Goal: Transaction & Acquisition: Purchase product/service

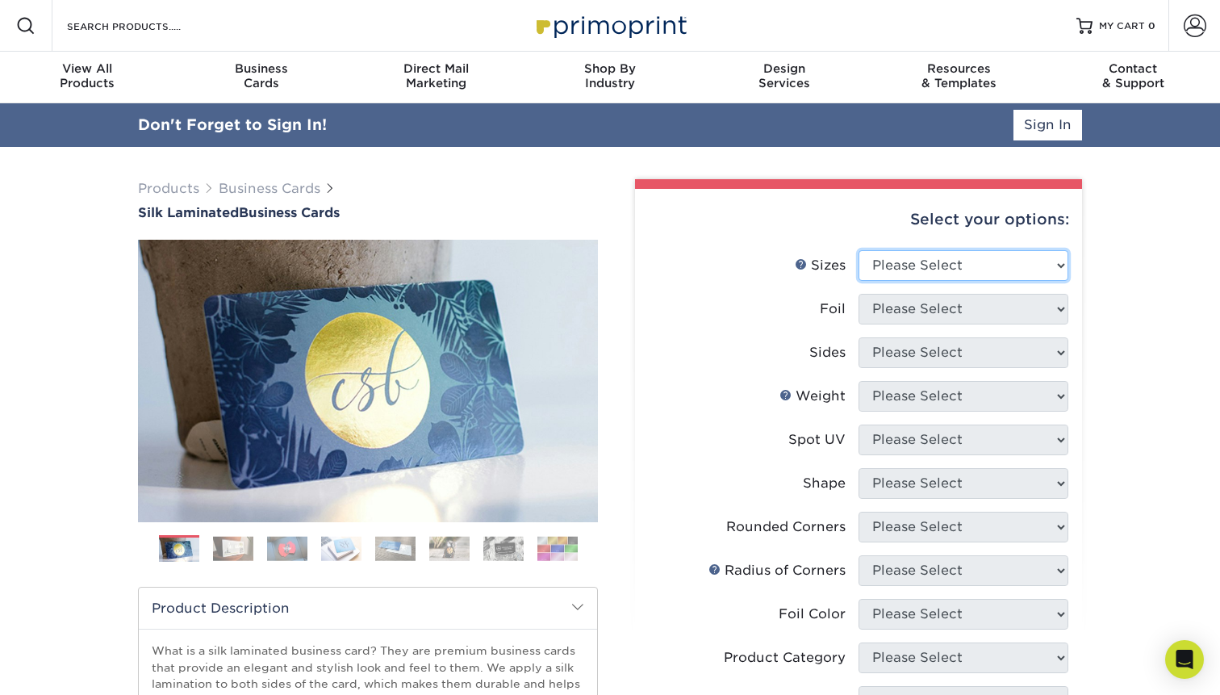
click at [928, 260] on select "Please Select 1.5" x 3.5" - Mini 1.75" x 3.5" - Mini 2" x 2" - Square 2" x 3" -…" at bounding box center [963, 265] width 210 height 31
select select "2.00x3.50"
click at [858, 250] on select "Please Select 1.5" x 3.5" - Mini 1.75" x 3.5" - Mini 2" x 2" - Square 2" x 3" -…" at bounding box center [963, 265] width 210 height 31
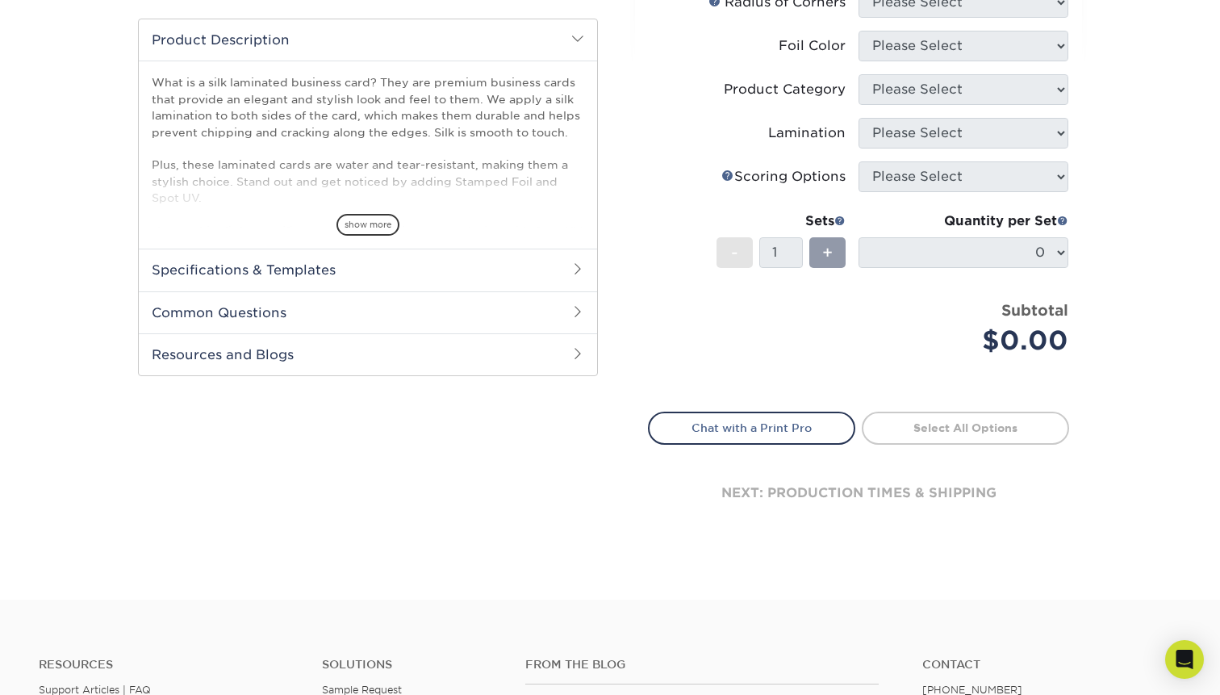
scroll to position [523, 0]
click at [332, 274] on h2 "Specifications & Templates" at bounding box center [368, 271] width 458 height 42
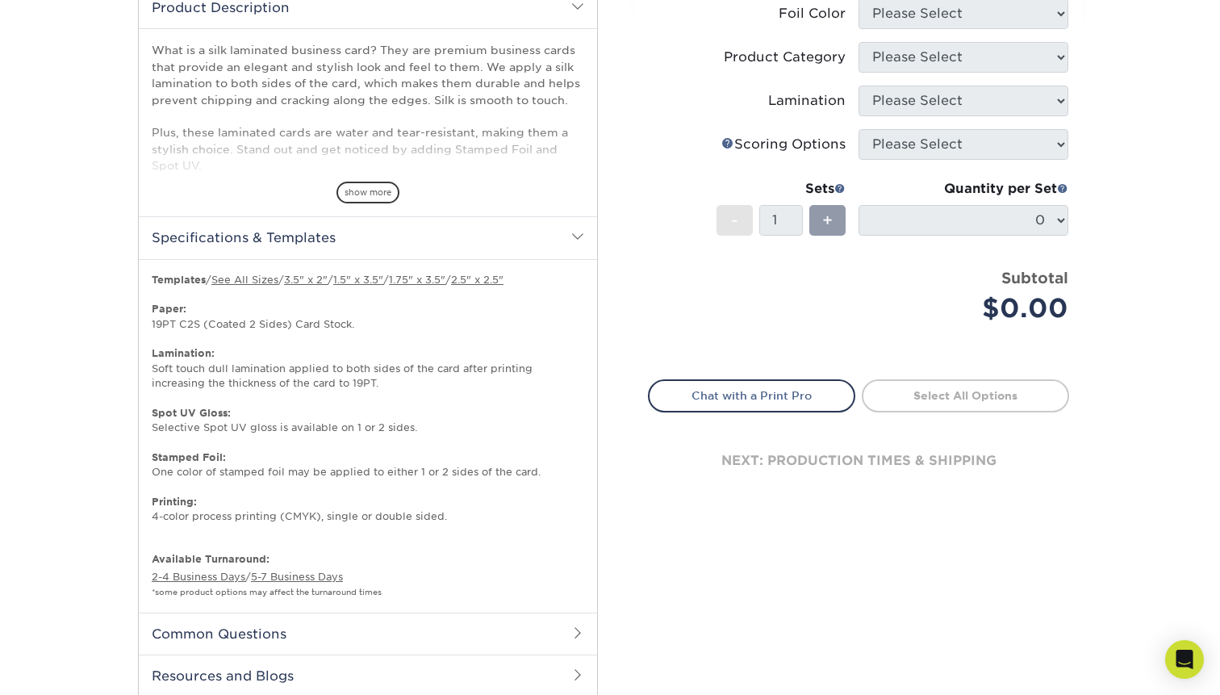
scroll to position [558, 0]
click at [321, 278] on link "3.5" x 2"" at bounding box center [306, 278] width 44 height 12
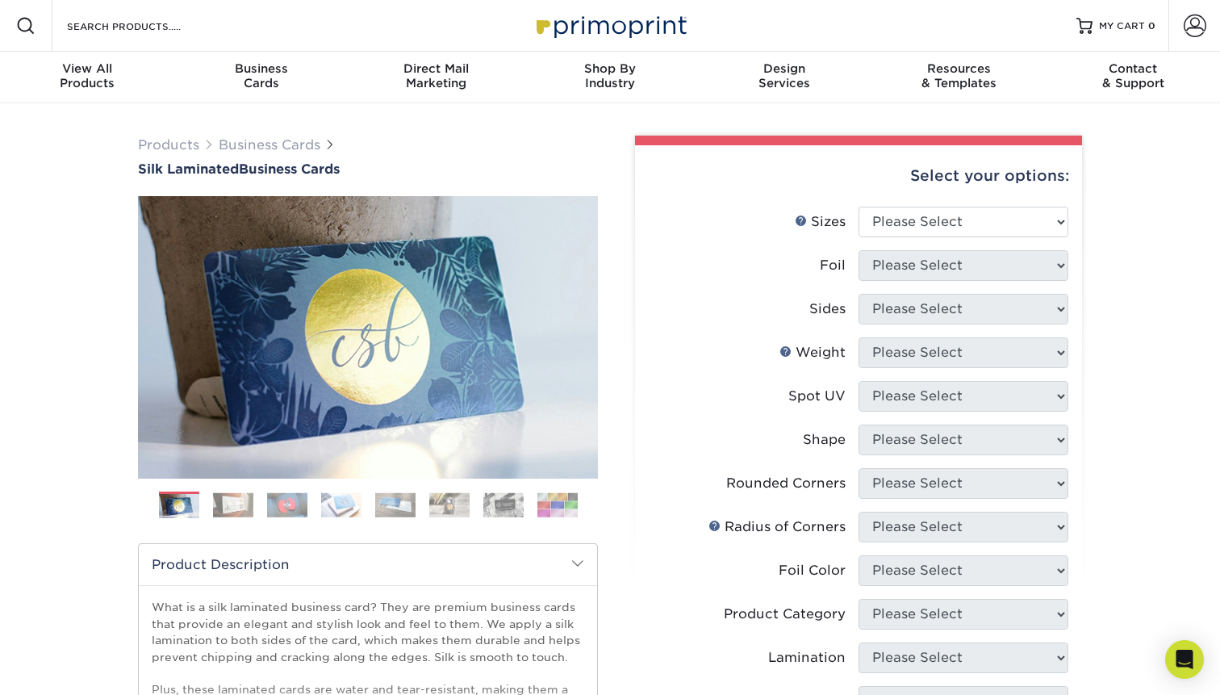
click at [724, 187] on div "Select your options:" at bounding box center [858, 175] width 421 height 61
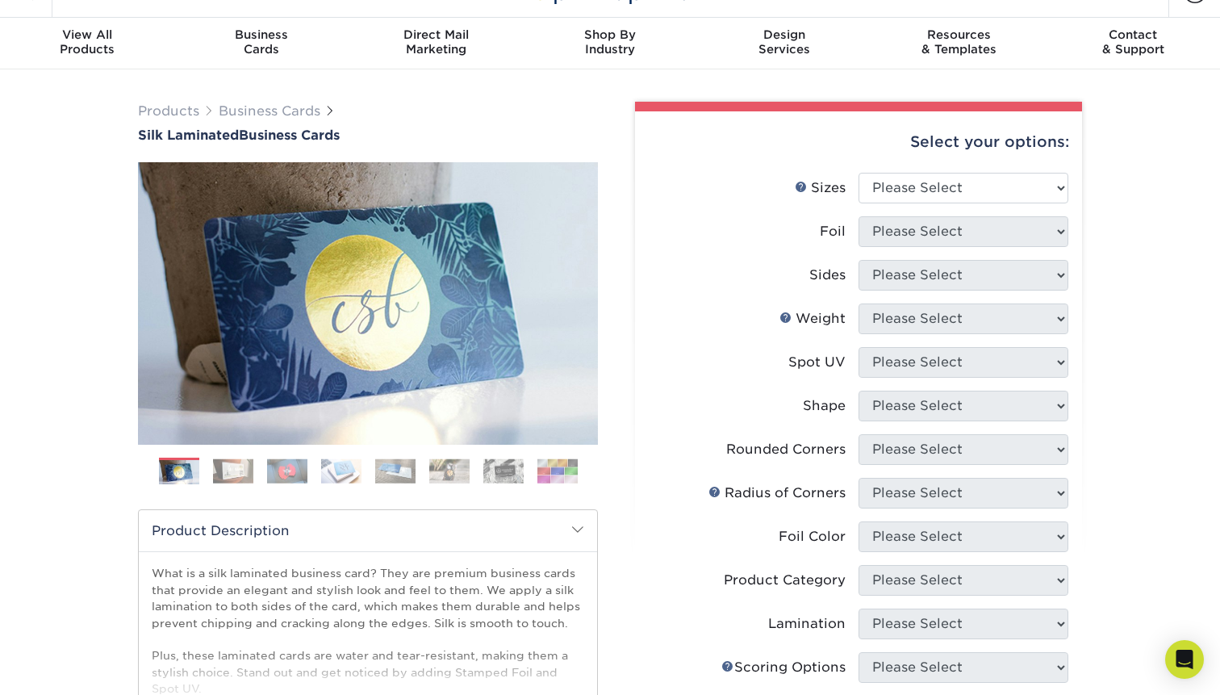
scroll to position [76, 0]
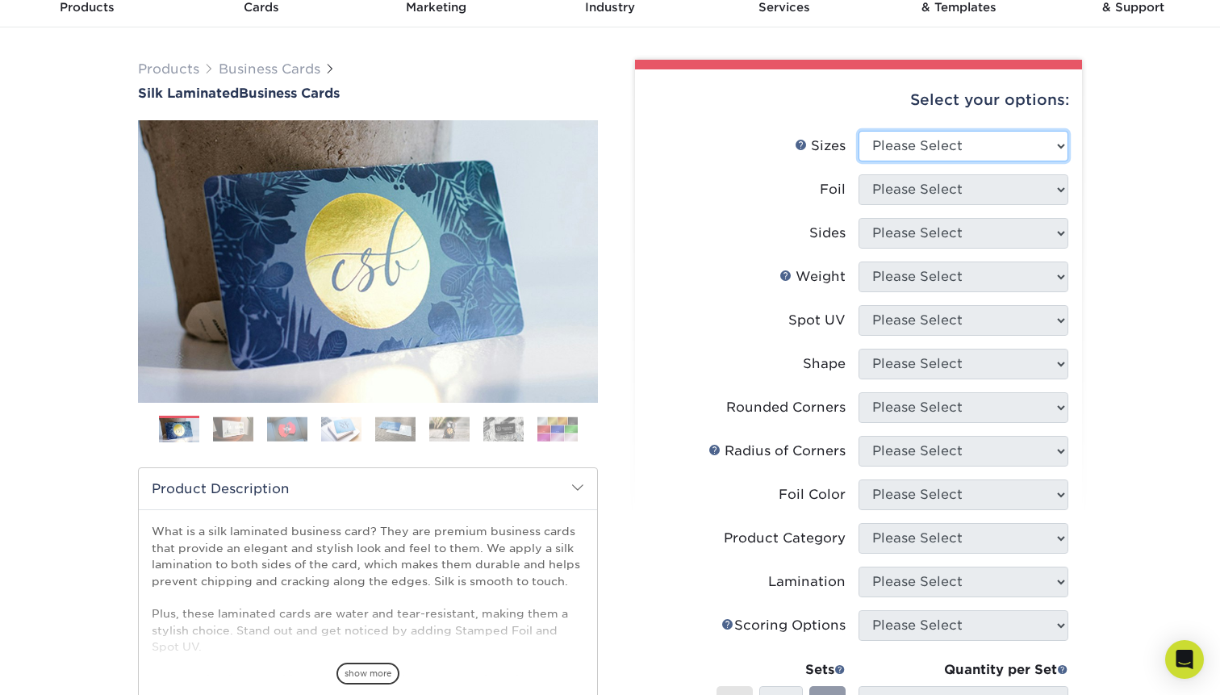
click at [921, 140] on select "Please Select 1.5" x 3.5" - Mini 1.75" x 3.5" - Mini 2" x 2" - Square 2" x 3" -…" at bounding box center [963, 146] width 210 height 31
select select "2.00x3.50"
click at [858, 131] on select "Please Select 1.5" x 3.5" - Mini 1.75" x 3.5" - Mini 2" x 2" - Square 2" x 3" -…" at bounding box center [963, 146] width 210 height 31
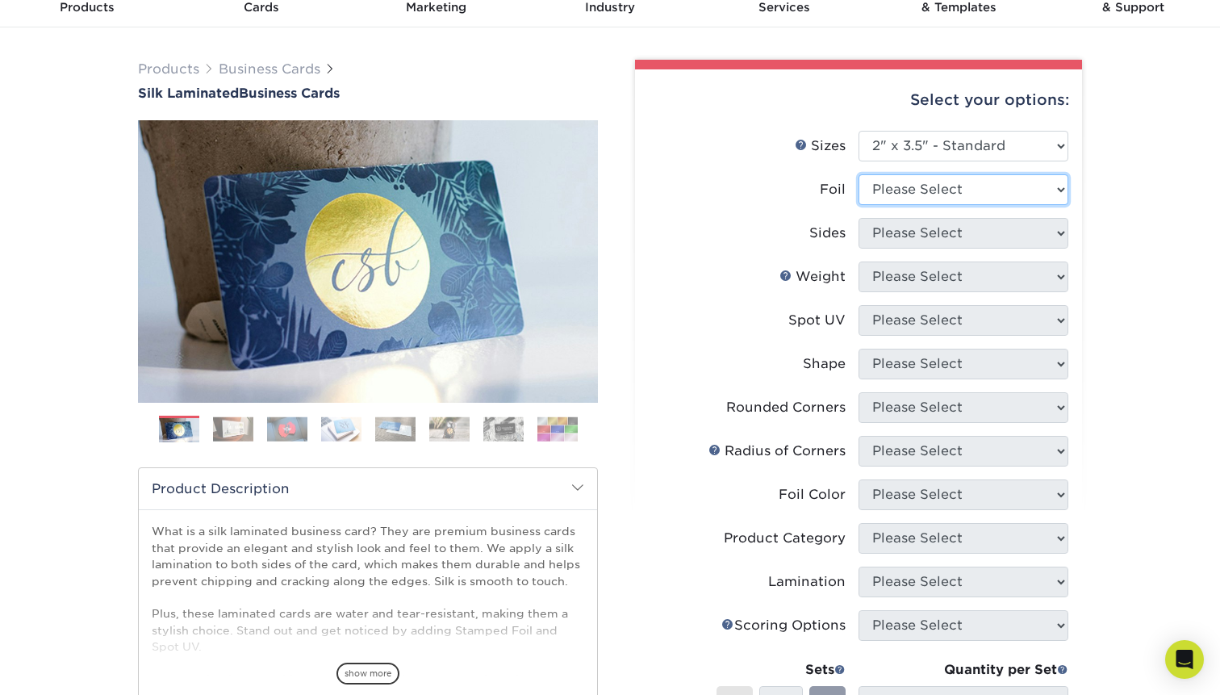
click at [895, 193] on select "Please Select Yes No" at bounding box center [963, 189] width 210 height 31
select select "0"
click at [858, 174] on select "Please Select Yes No" at bounding box center [963, 189] width 210 height 31
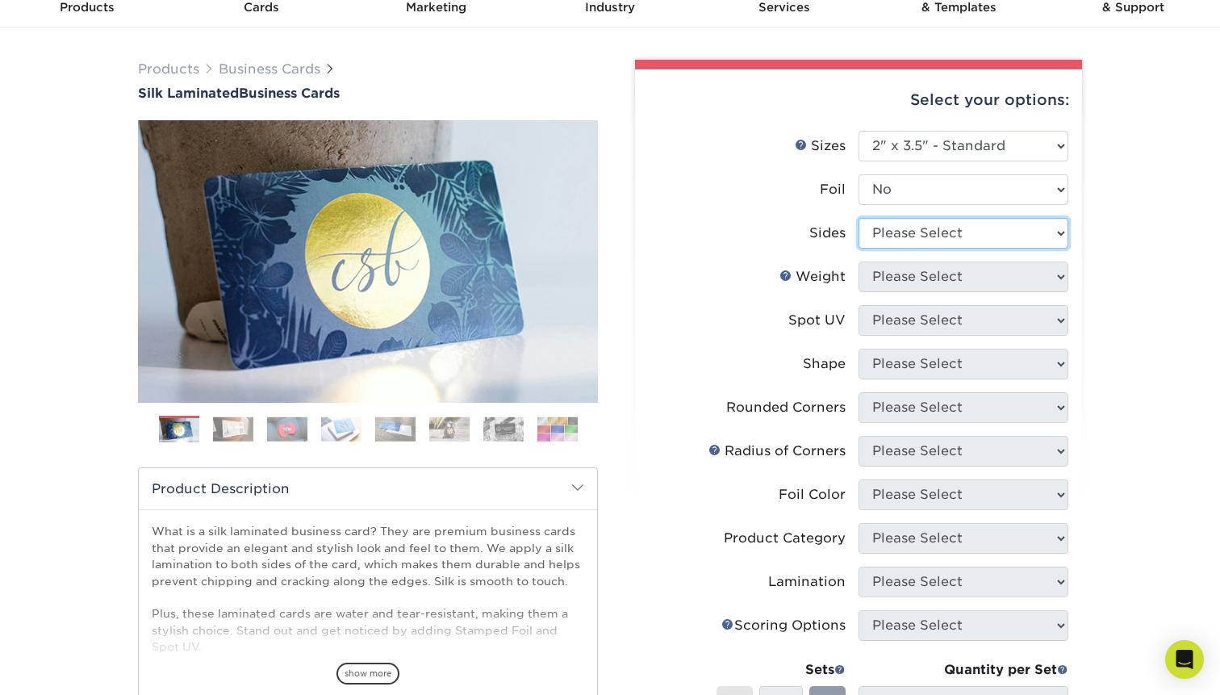
click at [895, 231] on select "Please Select Print Both Sides Print Front Only" at bounding box center [963, 233] width 210 height 31
select select "13abbda7-1d64-4f25-8bb2-c179b224825d"
click at [858, 218] on select "Please Select Print Both Sides Print Front Only" at bounding box center [963, 233] width 210 height 31
click at [927, 277] on select "Please Select 16PT" at bounding box center [963, 276] width 210 height 31
select select "16PT"
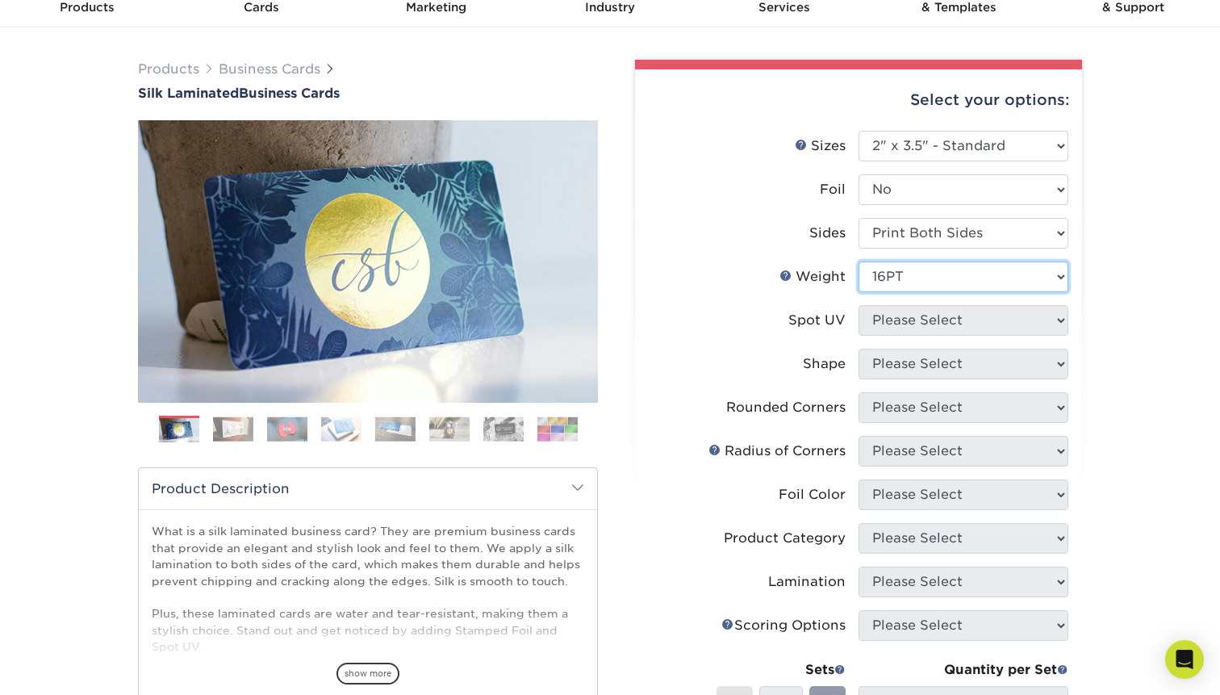
click at [858, 261] on select "Please Select 16PT" at bounding box center [963, 276] width 210 height 31
click at [969, 326] on select "Please Select No Spot UV Front and Back (Both Sides) Front Only Back Only" at bounding box center [963, 320] width 210 height 31
select select "3"
click at [858, 305] on select "Please Select No Spot UV Front and Back (Both Sides) Front Only Back Only" at bounding box center [963, 320] width 210 height 31
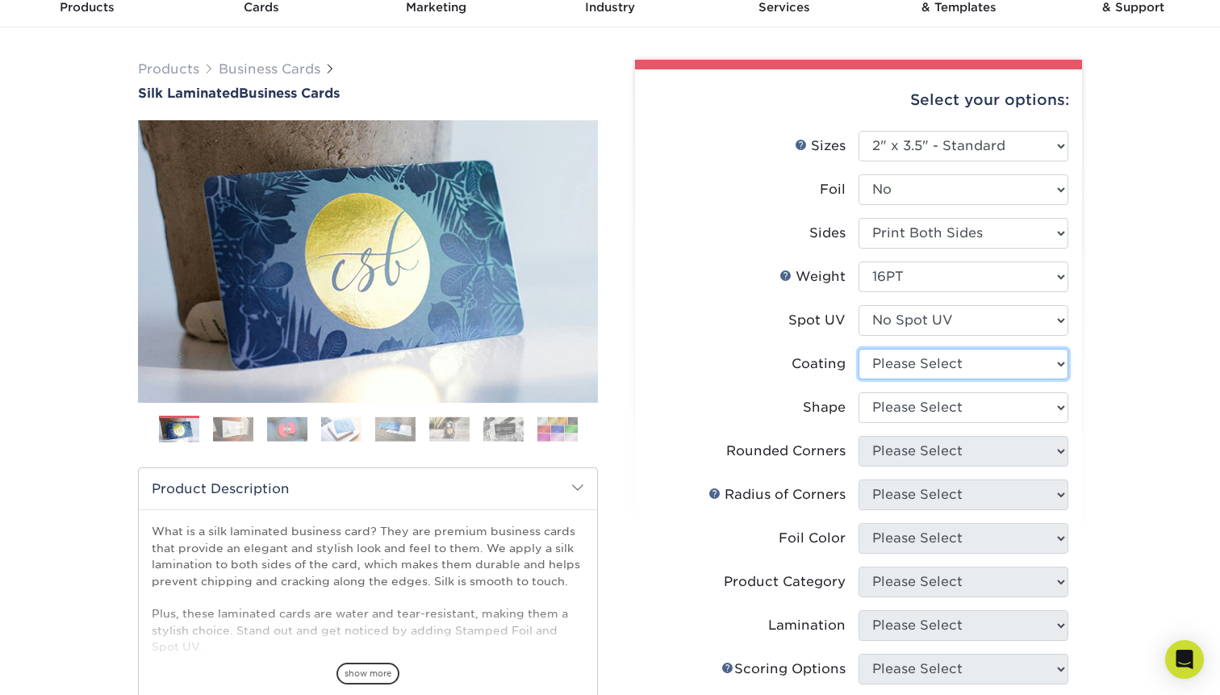
click at [952, 369] on select at bounding box center [963, 364] width 210 height 31
select select "3e7618de-abca-4bda-9f97-8b9129e913d8"
click at [858, 349] on select at bounding box center [963, 364] width 210 height 31
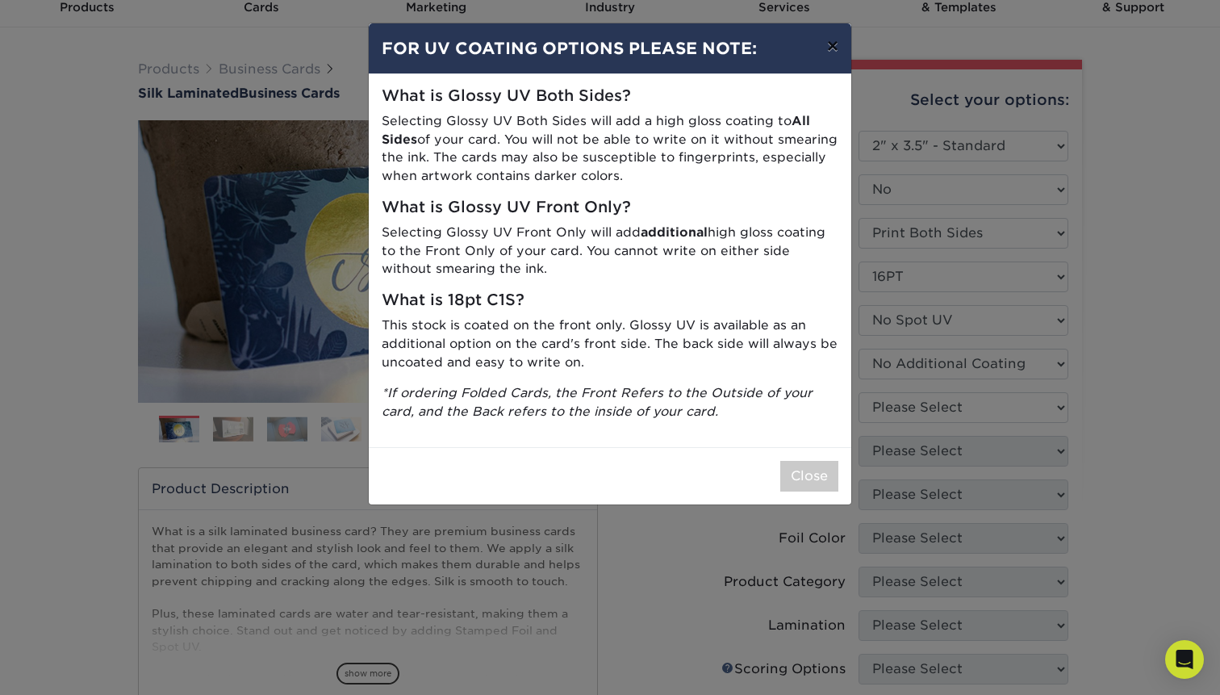
click at [835, 45] on button "×" at bounding box center [832, 45] width 37 height 45
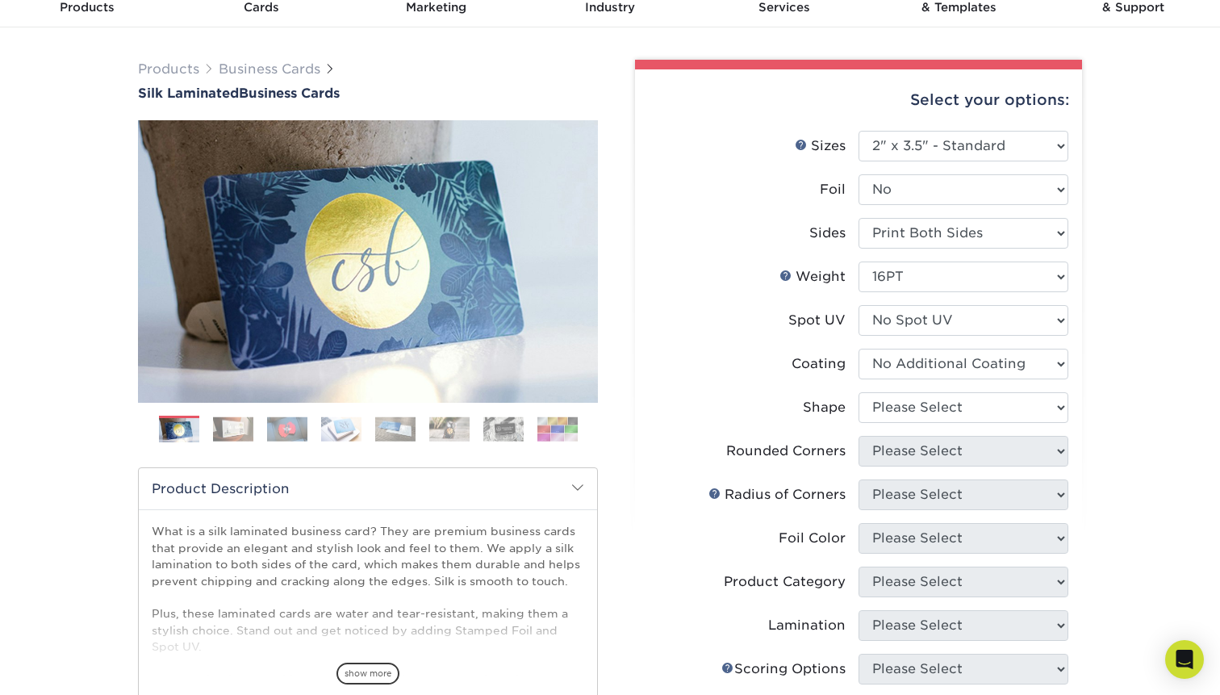
scroll to position [77, 0]
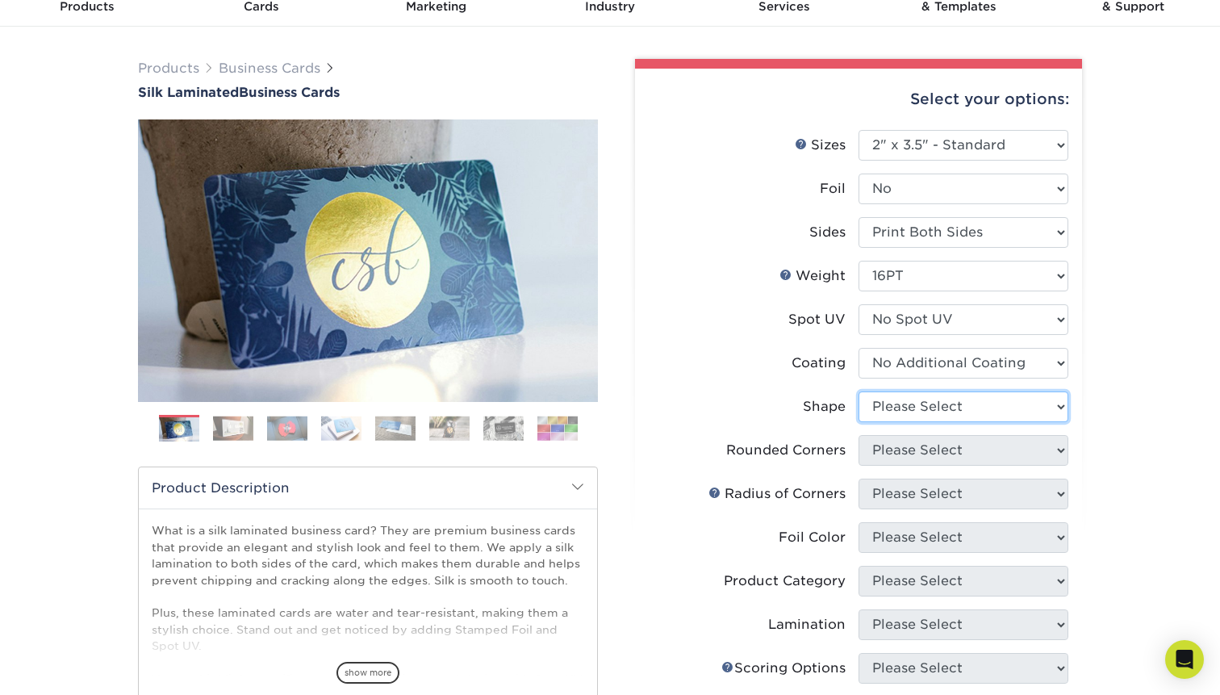
click at [936, 407] on select "Please Select Standard Oval" at bounding box center [963, 406] width 210 height 31
select select "standard"
click at [858, 391] on select "Please Select Standard Oval" at bounding box center [963, 406] width 210 height 31
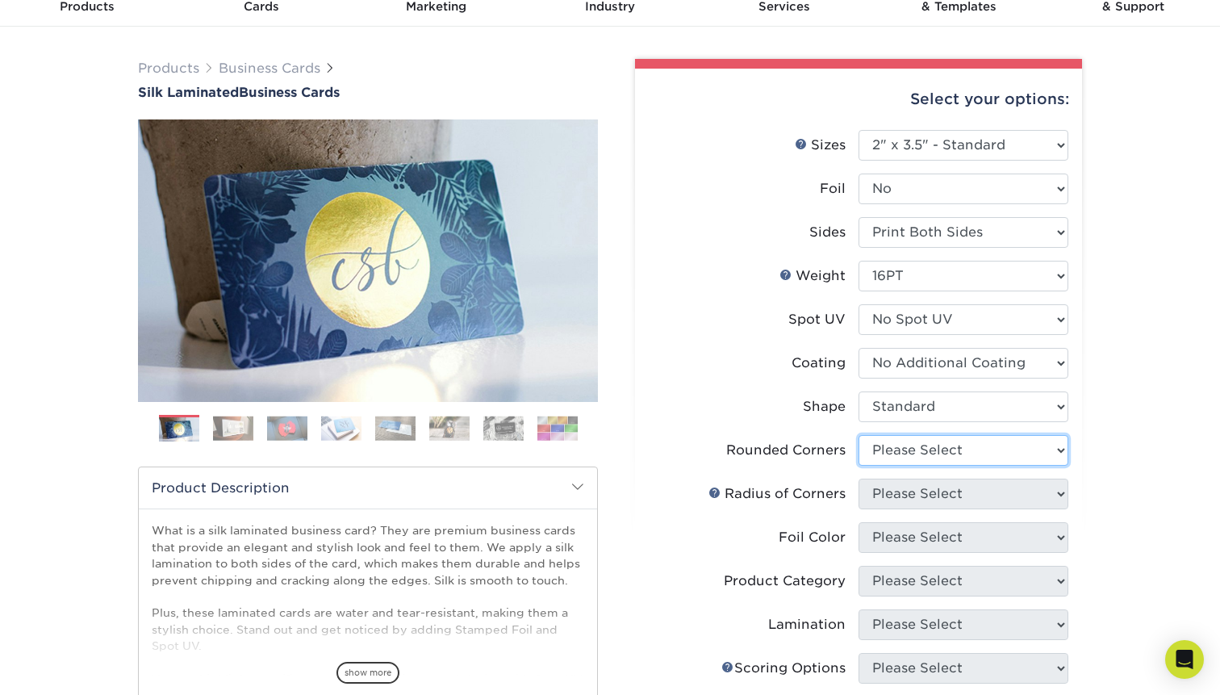
click at [937, 453] on select "Please Select Yes - Round 2 Corners Yes - Round 4 Corners No" at bounding box center [963, 450] width 210 height 31
select select "0"
click at [858, 435] on select "Please Select Yes - Round 2 Corners Yes - Round 4 Corners No" at bounding box center [963, 450] width 210 height 31
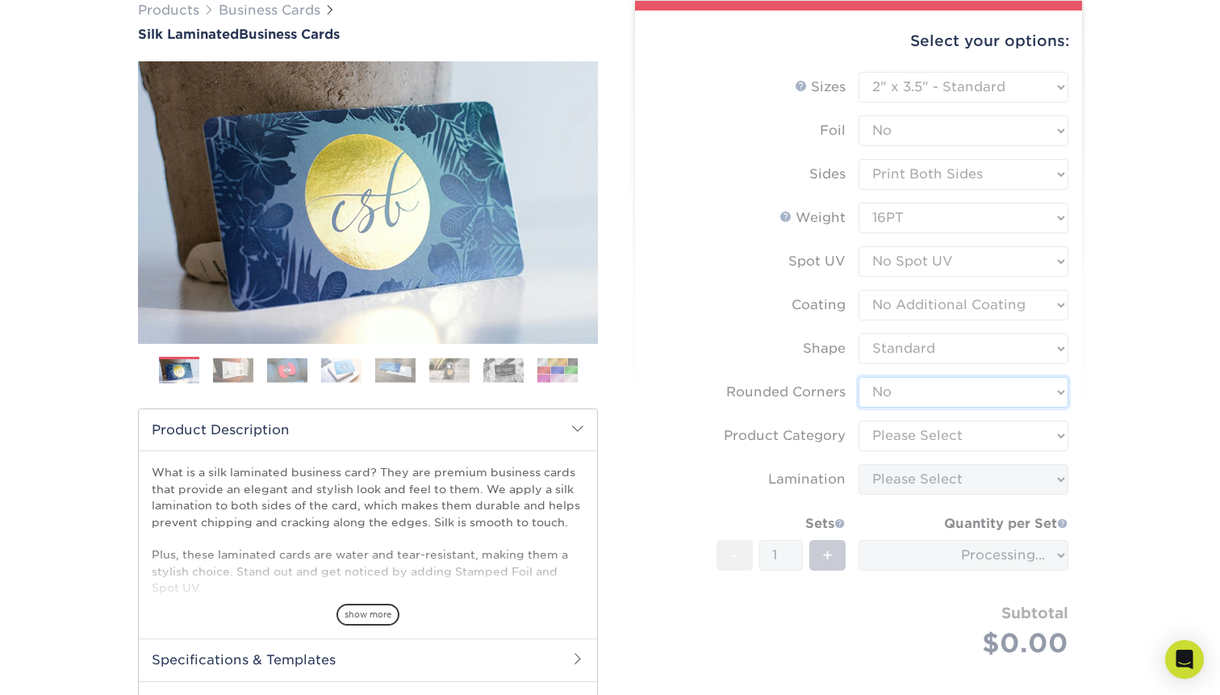
scroll to position [140, 0]
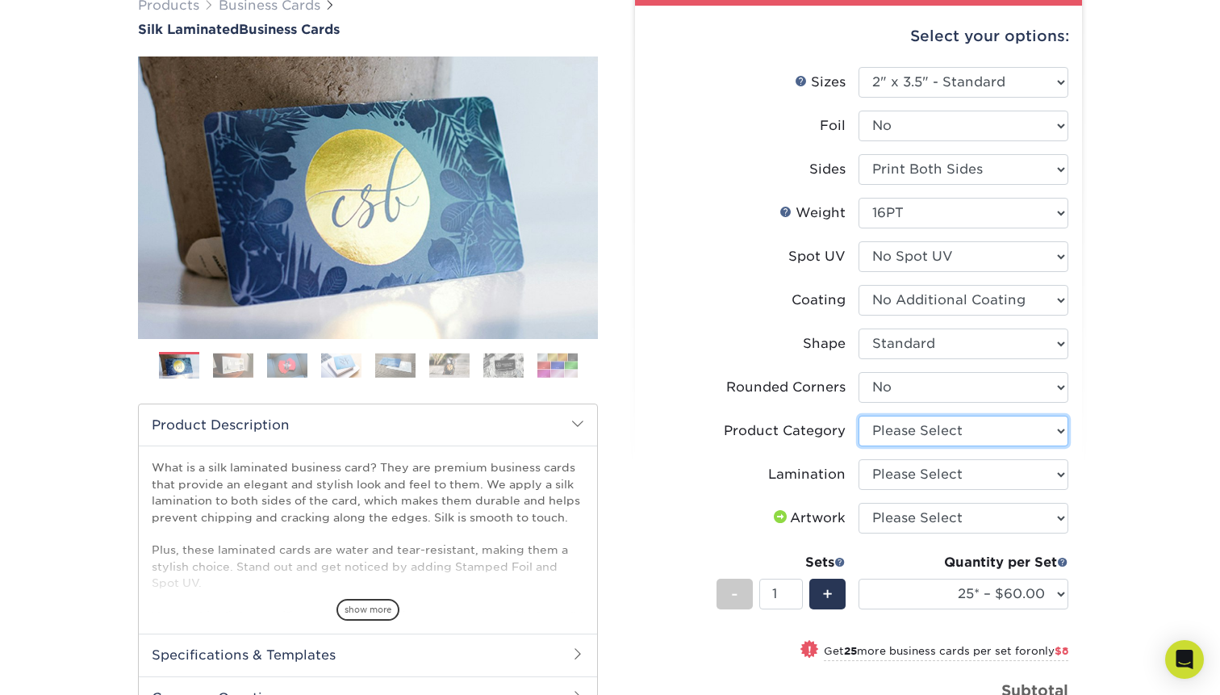
click at [1012, 420] on select "Please Select Business Cards" at bounding box center [963, 430] width 210 height 31
select select "3b5148f1-0588-4f88-a218-97bcfdce65c1"
click at [858, 415] on select "Please Select Business Cards" at bounding box center [963, 430] width 210 height 31
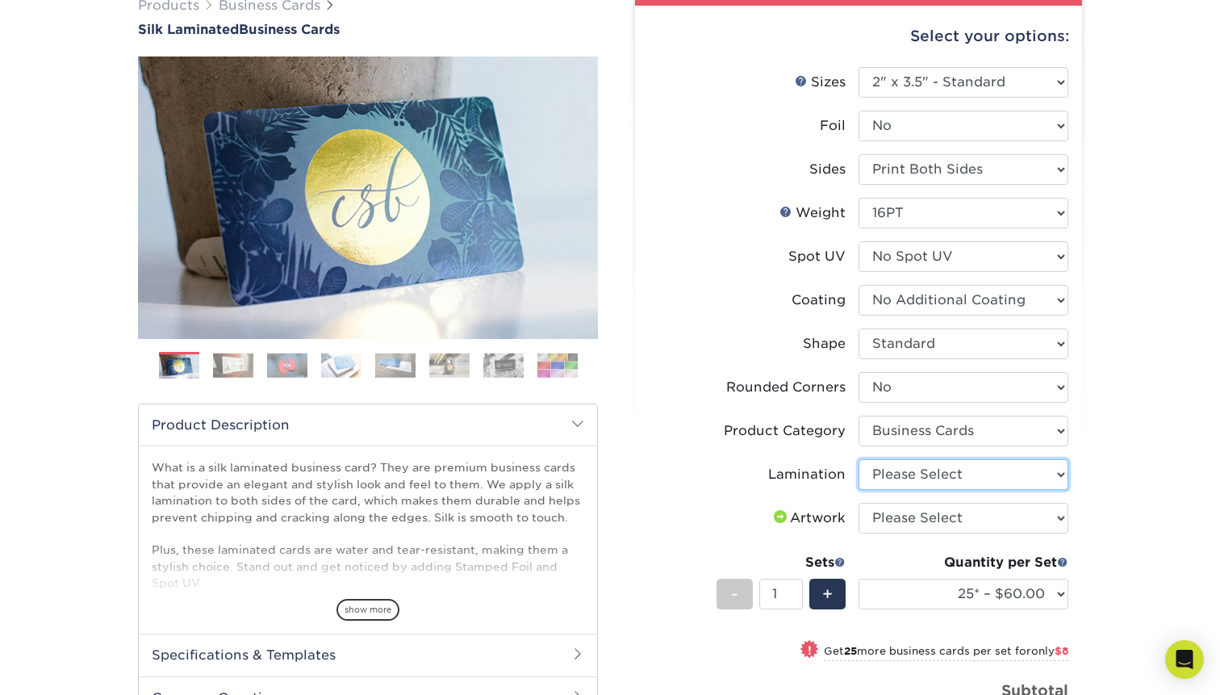
click at [966, 475] on select "Please Select Silk" at bounding box center [963, 474] width 210 height 31
select select "ccacb42f-45f7-42d3-bbd3-7c8421cf37f0"
click at [858, 459] on select "Please Select Silk" at bounding box center [963, 474] width 210 height 31
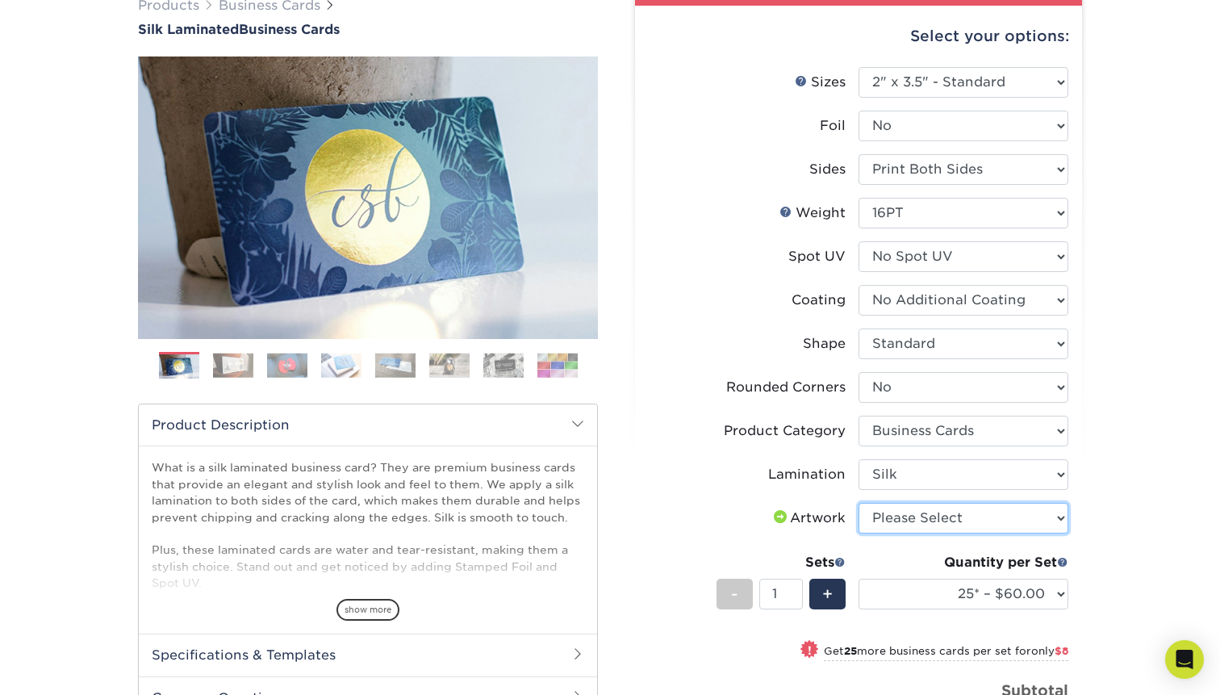
click at [999, 514] on select "Please Select I will upload files I need a design - $100" at bounding box center [963, 518] width 210 height 31
select select "upload"
click at [858, 503] on select "Please Select I will upload files I need a design - $100" at bounding box center [963, 518] width 210 height 31
click at [1143, 445] on div "Products Business Cards Silk Laminated Business Cards Previous Next" at bounding box center [610, 488] width 1220 height 1048
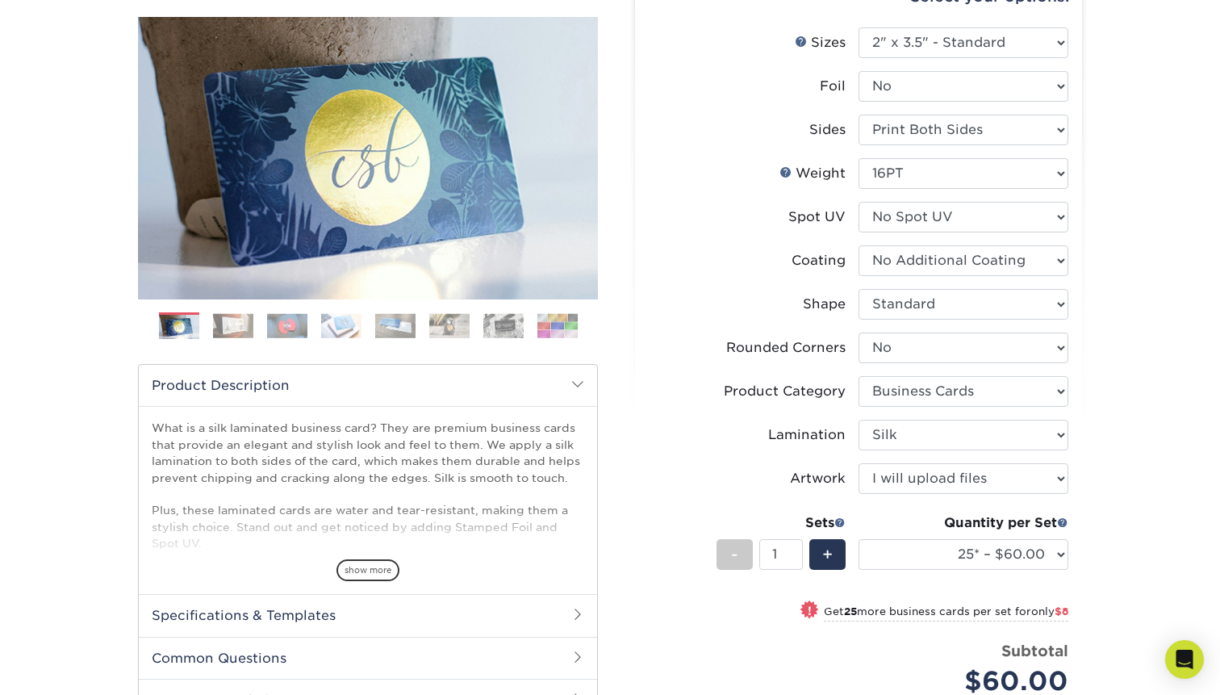
scroll to position [243, 0]
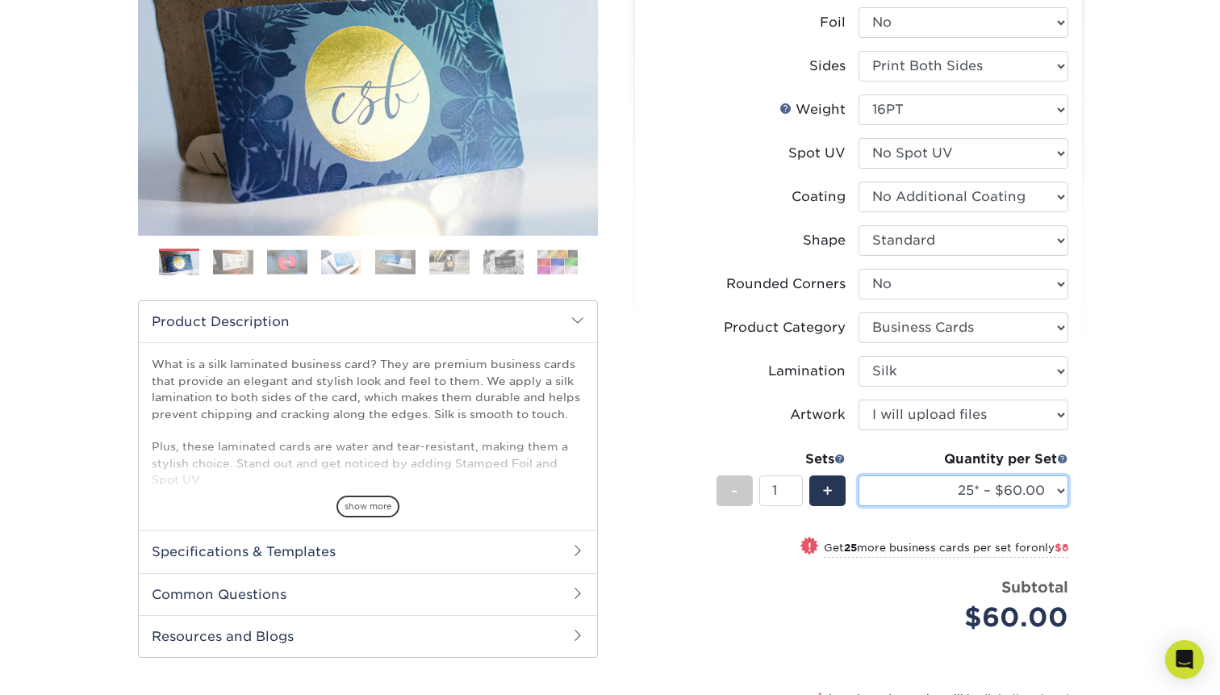
click at [1053, 484] on select "25* – $60.00 50* – $68.00 75* – $76.00 100* – $84.00 250* – $92.00 500 – $96.00…" at bounding box center [963, 490] width 210 height 31
select select "500 – $96.00"
click at [858, 475] on select "25* – $60.00 50* – $68.00 75* – $76.00 100* – $84.00 250* – $92.00 500 – $96.00…" at bounding box center [963, 490] width 210 height 31
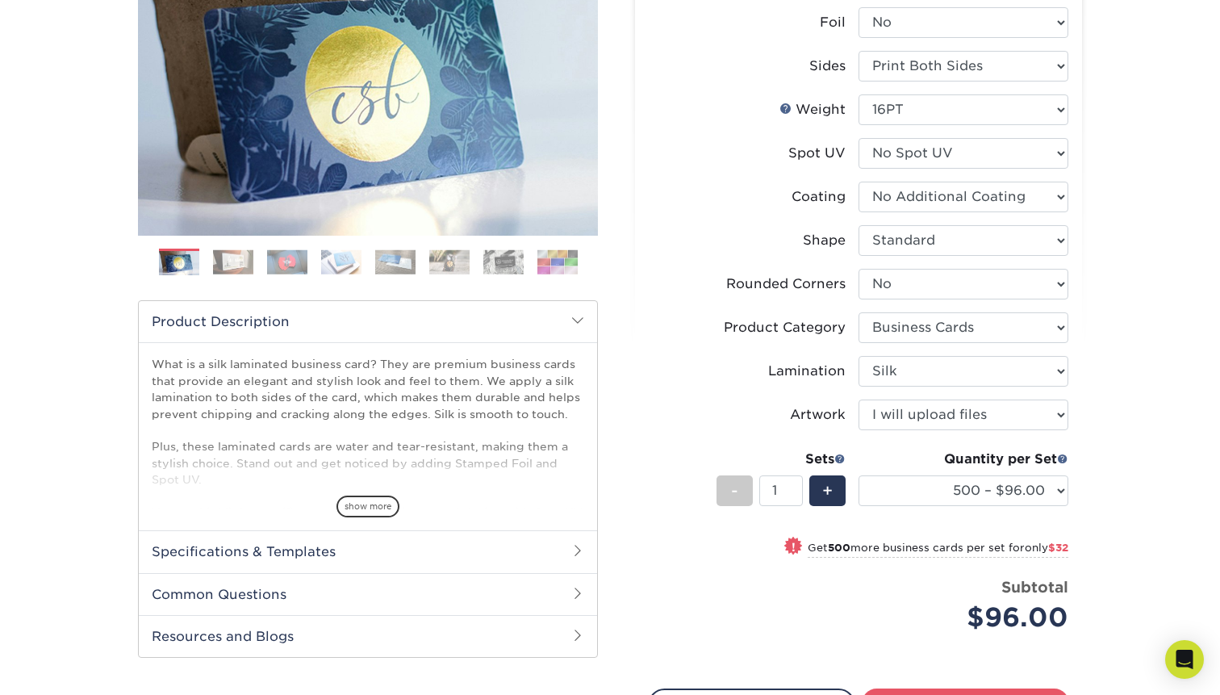
click at [1149, 528] on div "Products Business Cards Silk Laminated Business Cards Previous Next" at bounding box center [610, 368] width 1220 height 1016
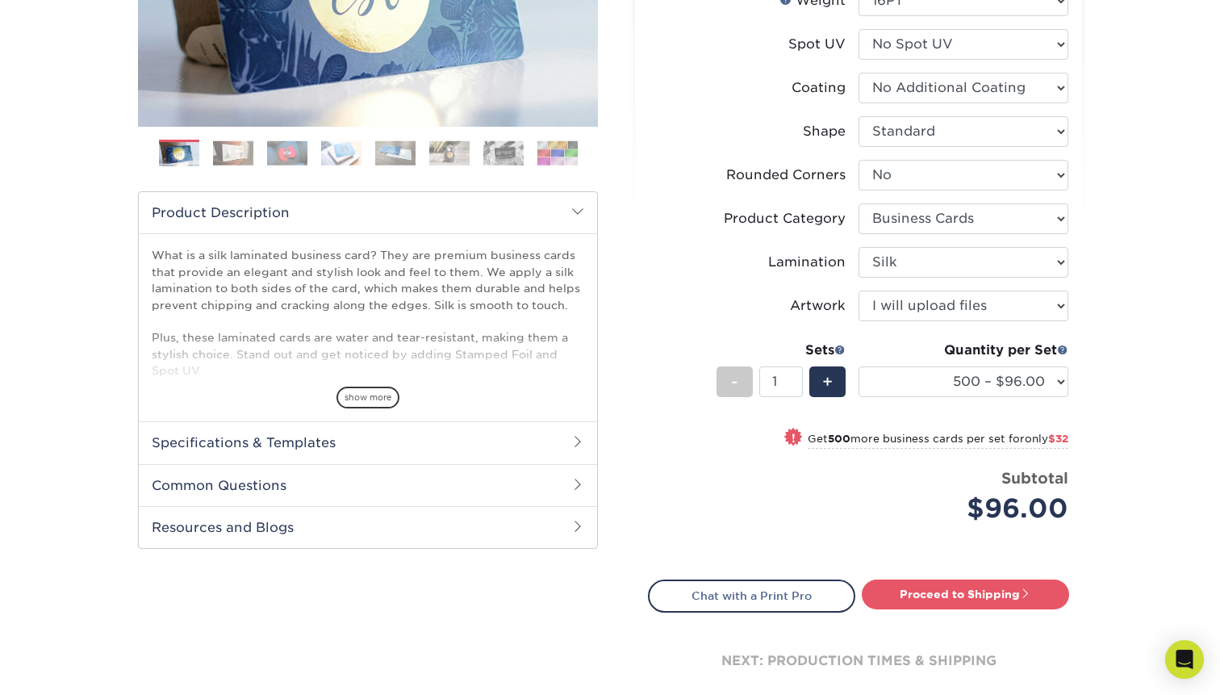
scroll to position [348, 0]
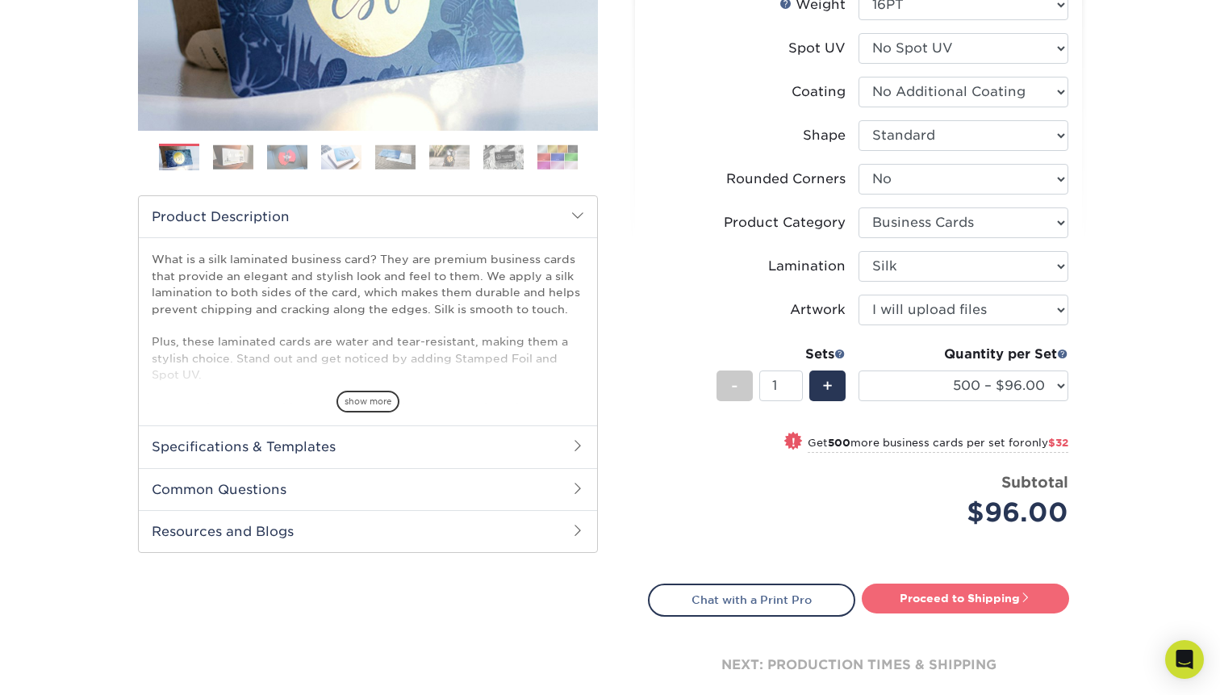
click at [916, 592] on link "Proceed to Shipping" at bounding box center [965, 597] width 207 height 29
type input "Set 1"
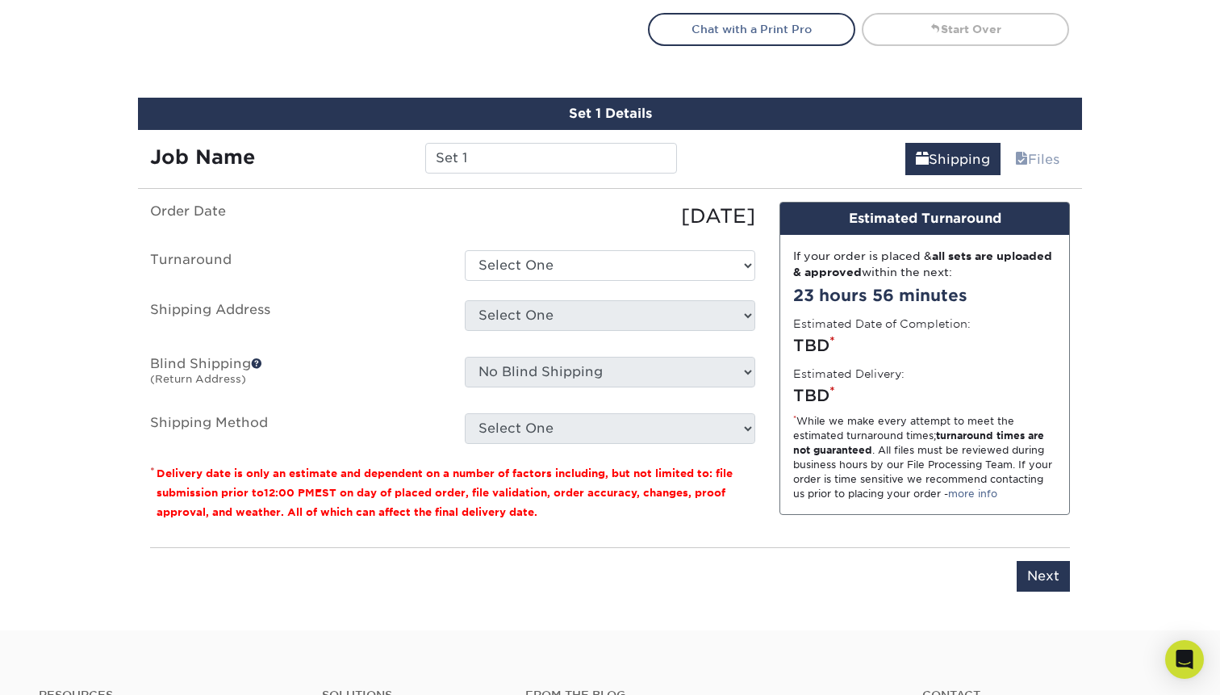
scroll to position [921, 0]
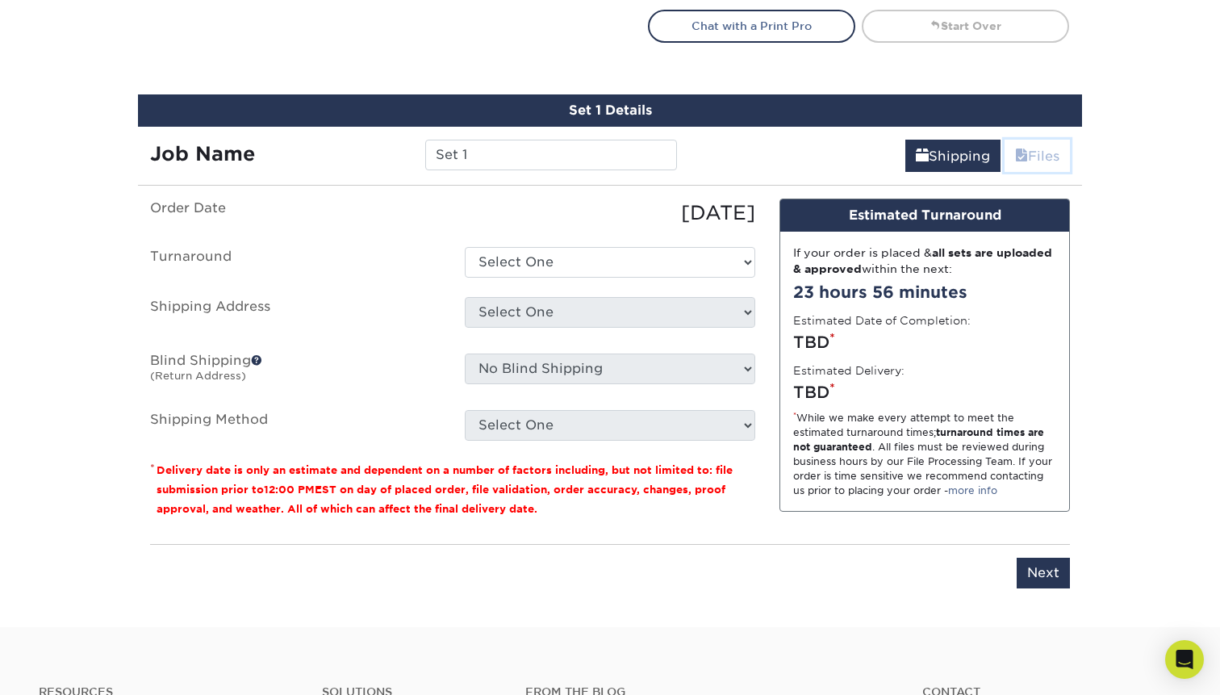
click at [1025, 155] on link "Files" at bounding box center [1036, 156] width 65 height 32
click at [536, 263] on select "Select One 2-4 Business Days 2 Day Next Business Day" at bounding box center [610, 262] width 290 height 31
select select "daeee239-1cf4-403f-860f-e366b9ee29d2"
click at [465, 247] on select "Select One 2-4 Business Days 2 Day Next Business Day" at bounding box center [610, 262] width 290 height 31
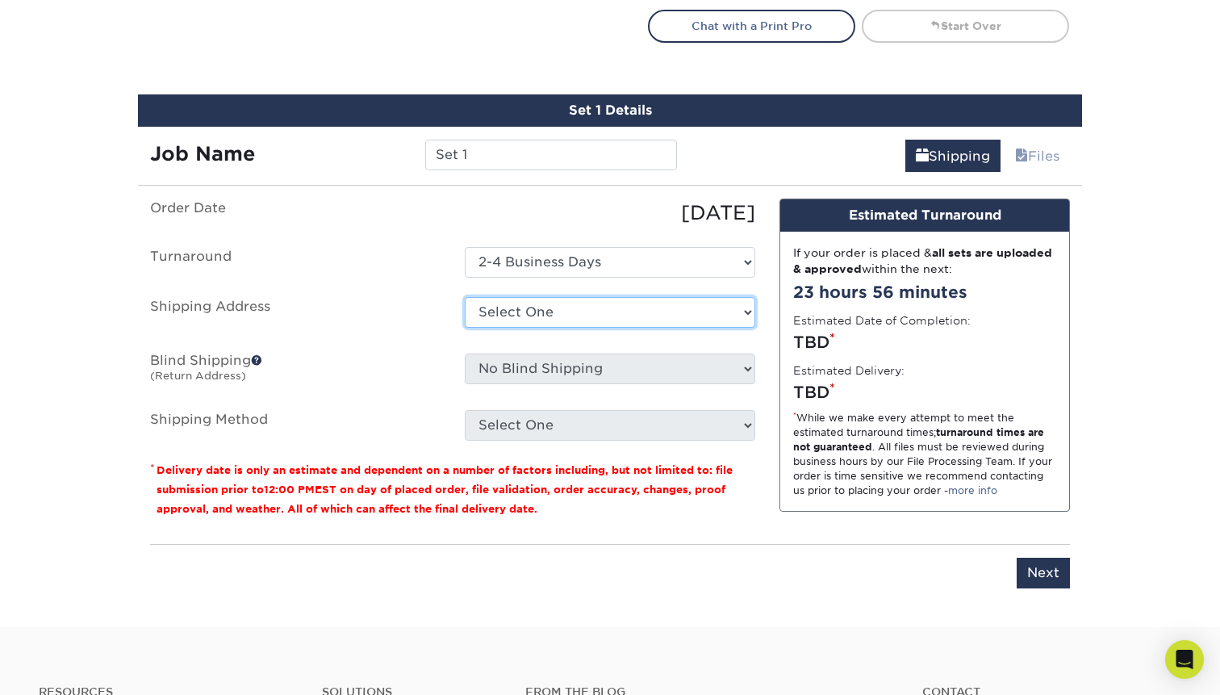
click at [544, 315] on select "Select One + Add New Address - Login" at bounding box center [610, 312] width 290 height 31
select select "newaddress"
click at [465, 297] on select "Select One + Add New Address - Login" at bounding box center [610, 312] width 290 height 31
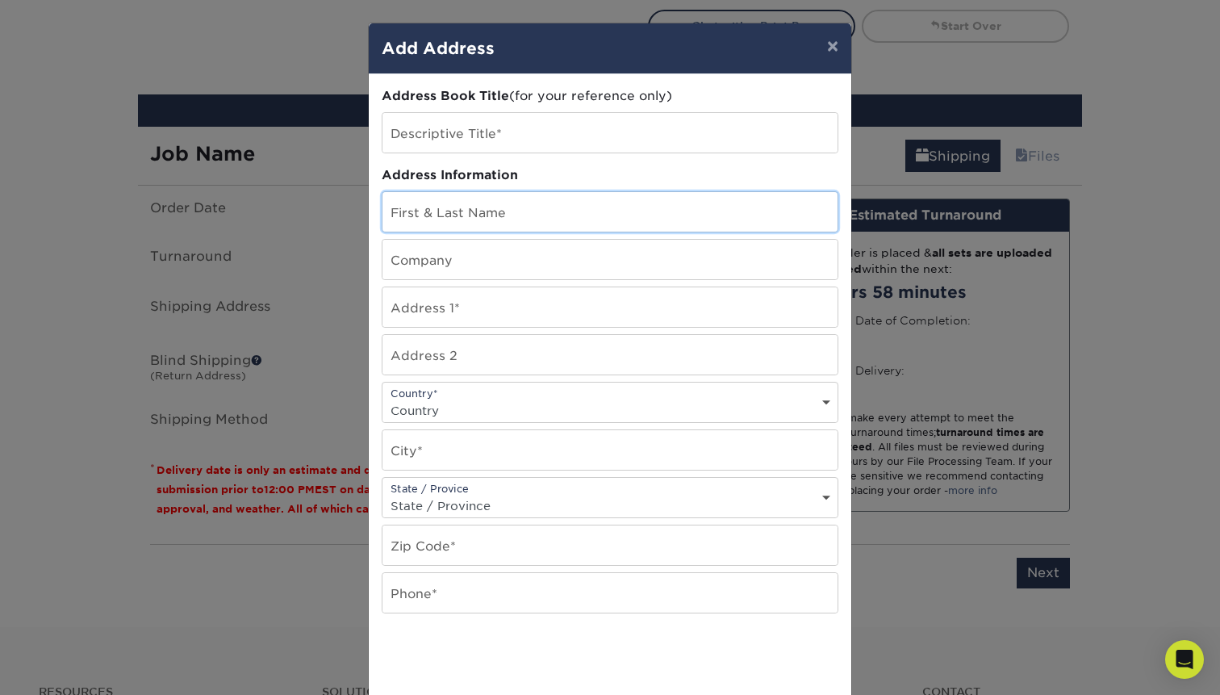
click at [536, 227] on input "text" at bounding box center [609, 212] width 455 height 40
type input "Northbound Studio"
click at [538, 223] on input "Northbound Studio" at bounding box center [609, 212] width 455 height 40
click at [526, 257] on input "text" at bounding box center [609, 260] width 455 height 40
paste input "Northbound Studio"
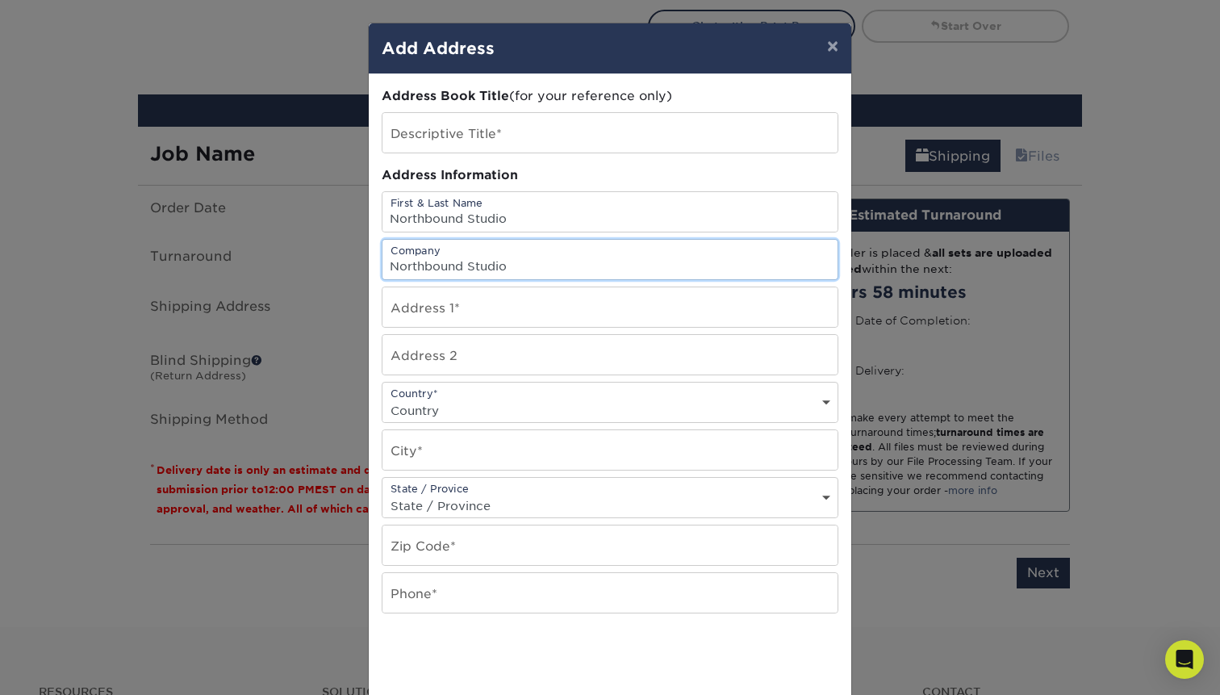
type input "Northbound Studio"
click at [519, 219] on input "Northbound Studio" at bounding box center [609, 212] width 455 height 40
type input "Amy Hancock"
click at [539, 307] on input "text" at bounding box center [609, 307] width 455 height 40
type input "3980 Chicago Dr SW"
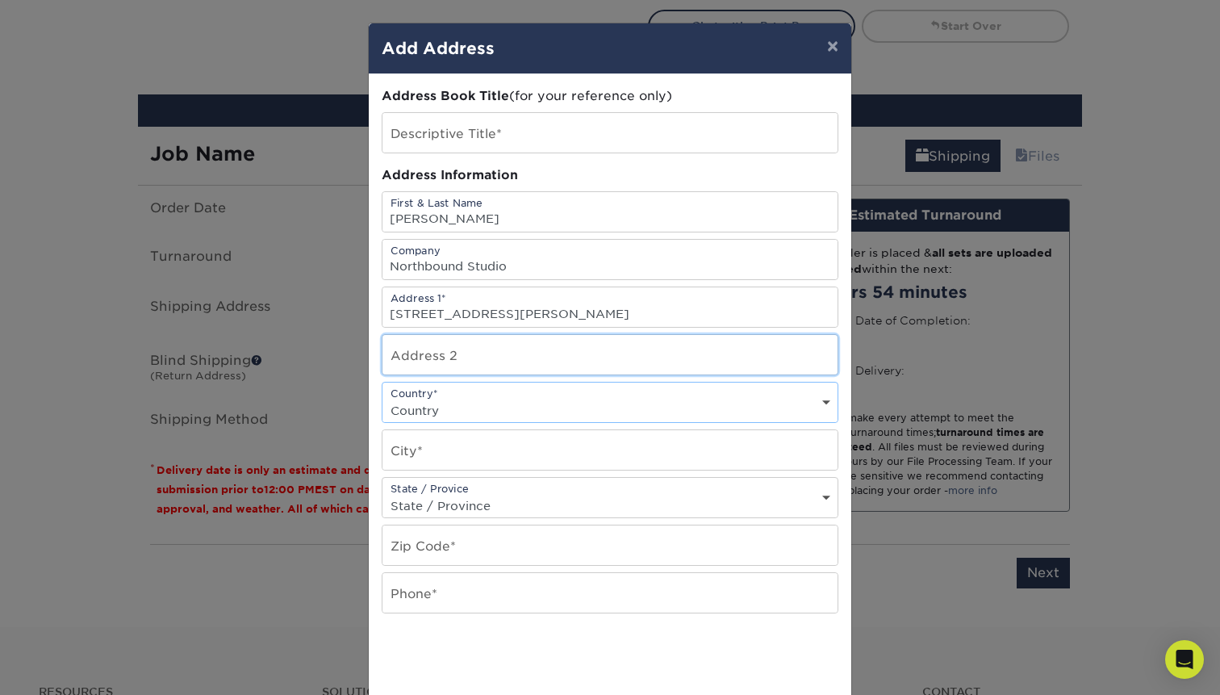
click at [536, 336] on input "text" at bounding box center [609, 355] width 455 height 40
type input "Suite #110"
click at [429, 393] on div "Country* Country United States Canada ----------------------------- Afghanistan…" at bounding box center [610, 402] width 457 height 41
click at [461, 411] on select "Country United States Canada ----------------------------- Afghanistan Albania …" at bounding box center [609, 410] width 455 height 23
select select "US"
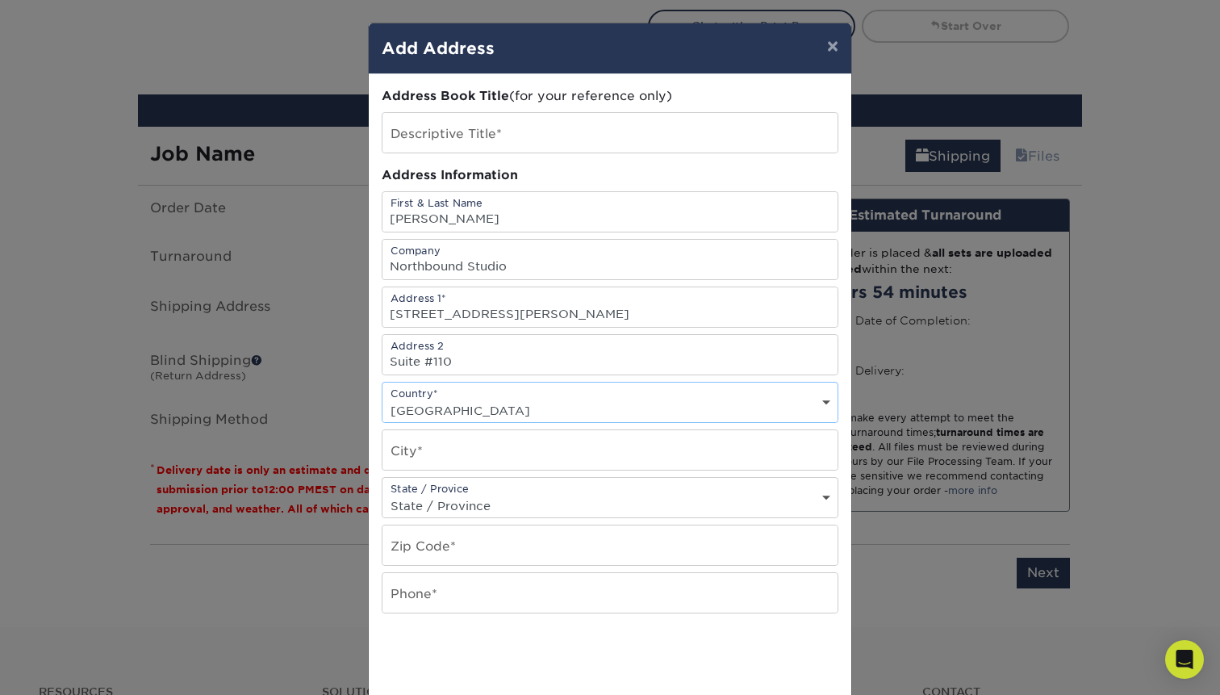
click at [382, 399] on select "Country United States Canada ----------------------------- Afghanistan Albania …" at bounding box center [609, 410] width 455 height 23
click at [465, 454] on input "text" at bounding box center [609, 450] width 455 height 40
type input "Grandville"
click at [457, 492] on div "State / Provice State / Province Alabama Alaska Arizona Arkansas California Col…" at bounding box center [610, 497] width 457 height 41
click at [461, 510] on select "State / Province Alabama Alaska Arizona Arkansas California Colorado Connecticu…" at bounding box center [609, 505] width 455 height 23
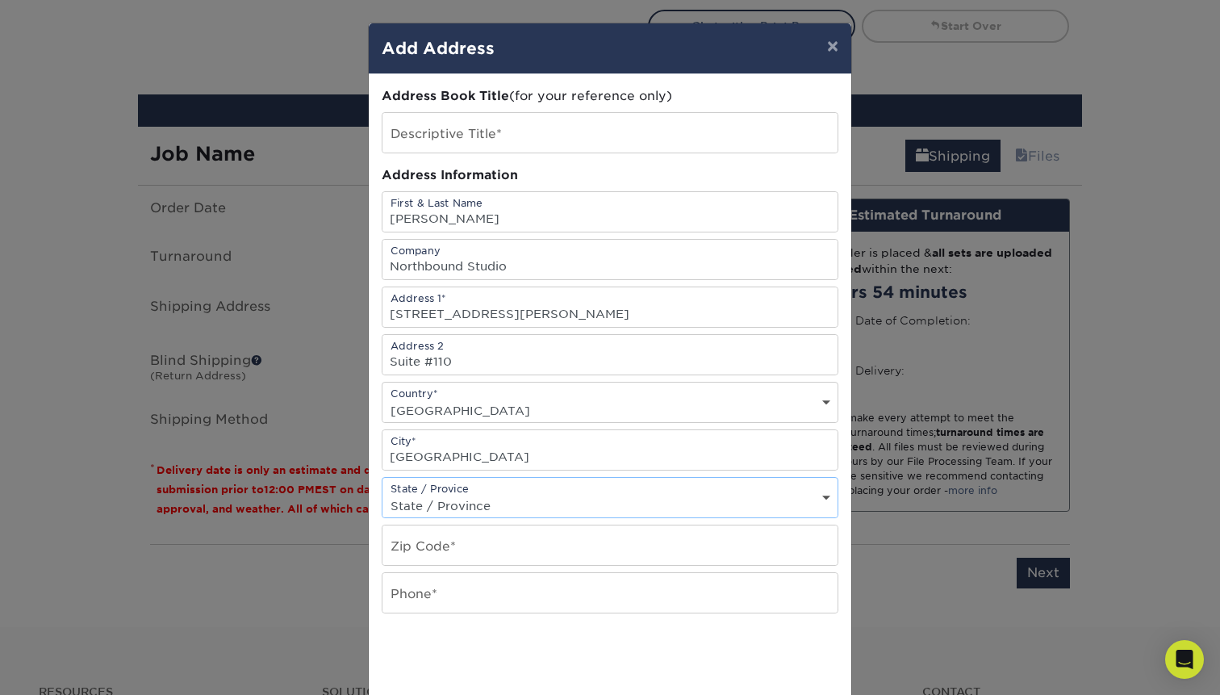
select select "MI"
click at [382, 494] on select "State / Province Alabama Alaska Arizona Arkansas California Colorado Connecticu…" at bounding box center [609, 505] width 455 height 23
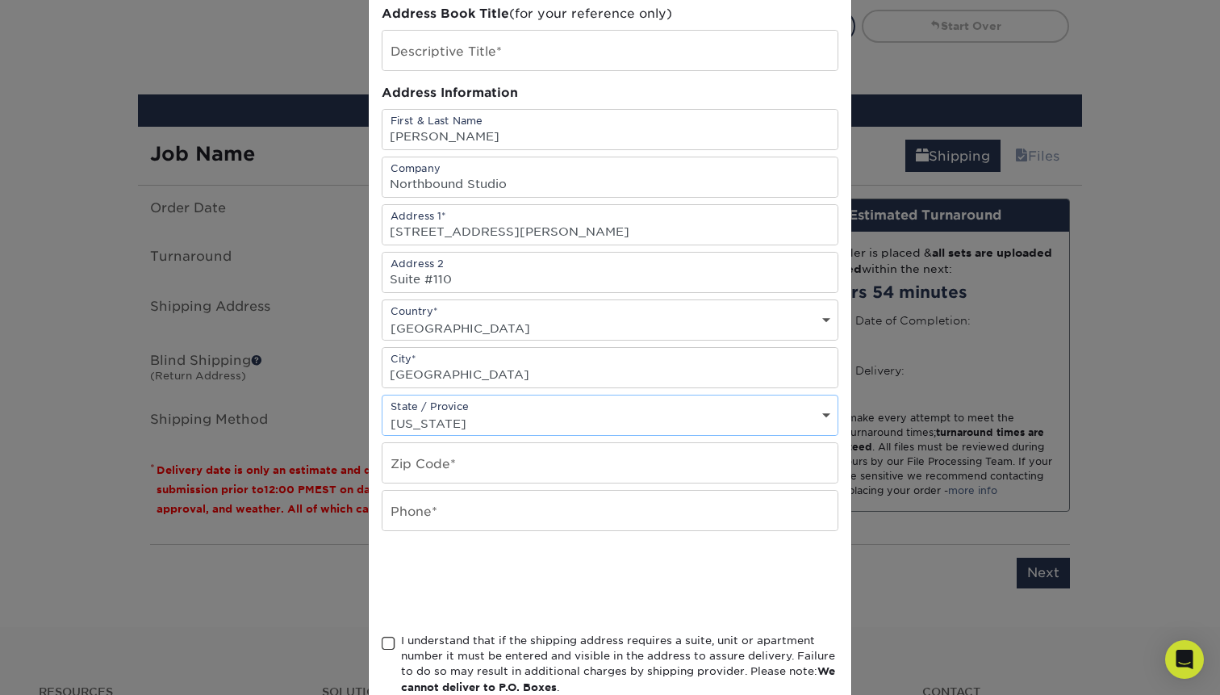
scroll to position [85, 0]
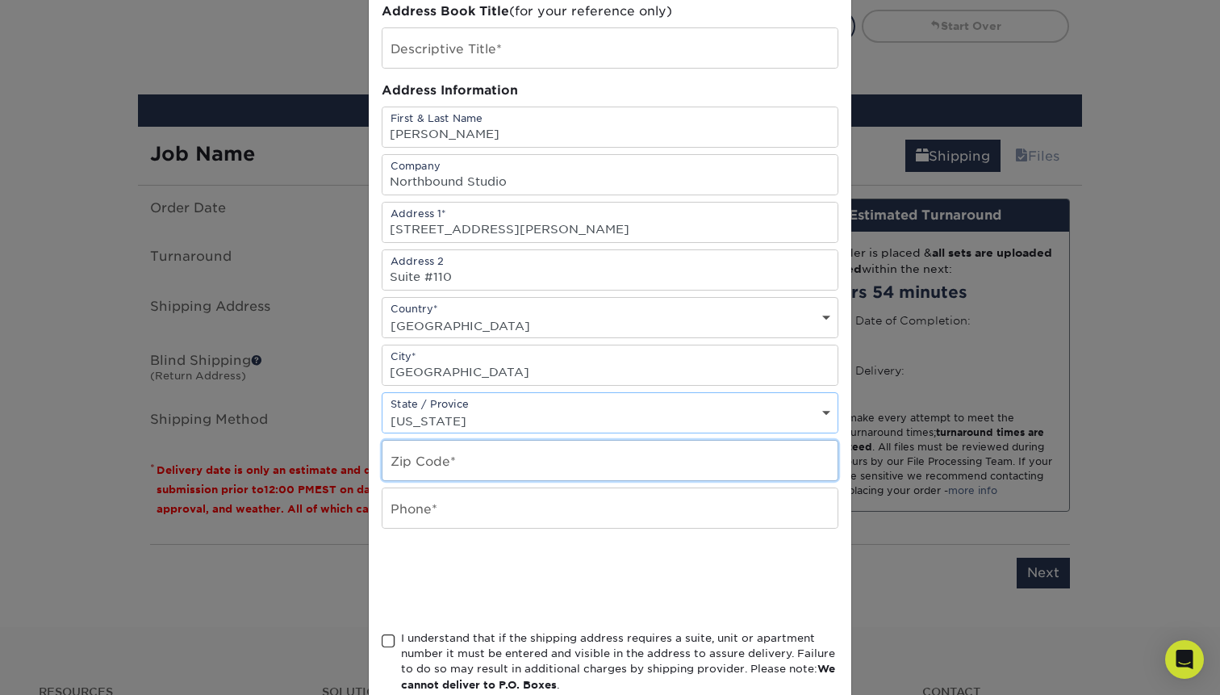
click at [527, 452] on input "text" at bounding box center [609, 460] width 455 height 40
type input "49418"
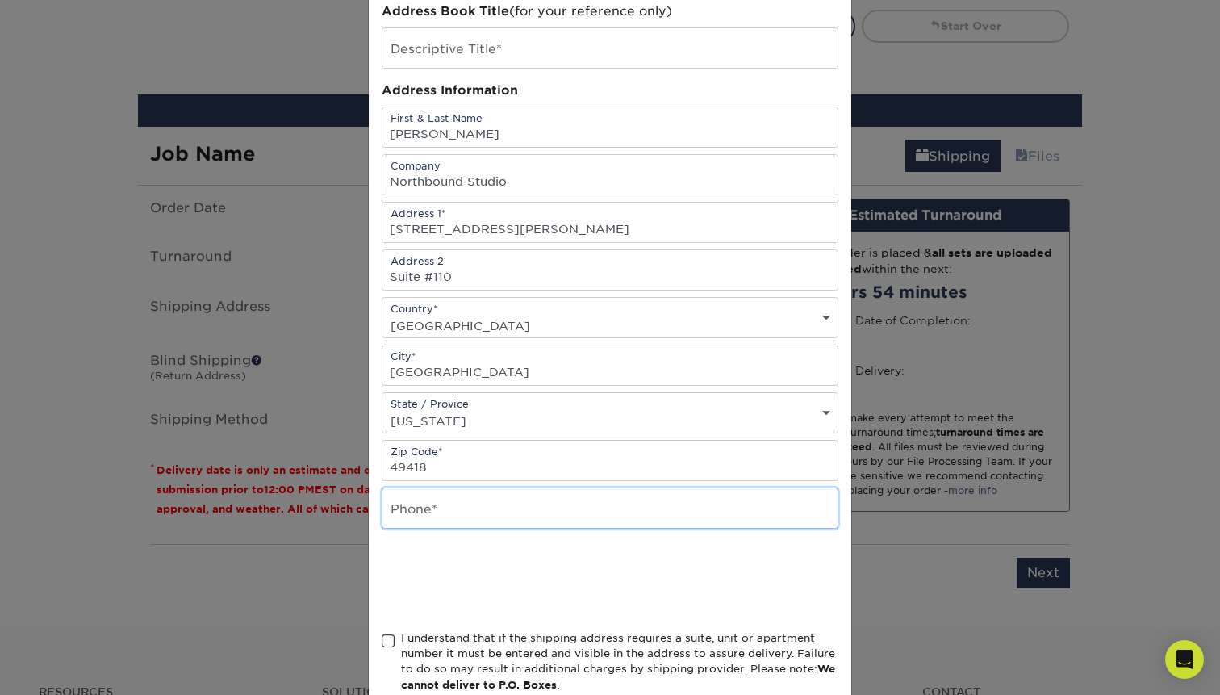
drag, startPoint x: 559, startPoint y: 446, endPoint x: 486, endPoint y: 501, distance: 91.0
click at [486, 501] on input "text" at bounding box center [609, 508] width 455 height 40
click at [529, 515] on input "text" at bounding box center [609, 508] width 455 height 40
paste input "+1 (616) 894-0901"
type input "+1 (616) 894-0901"
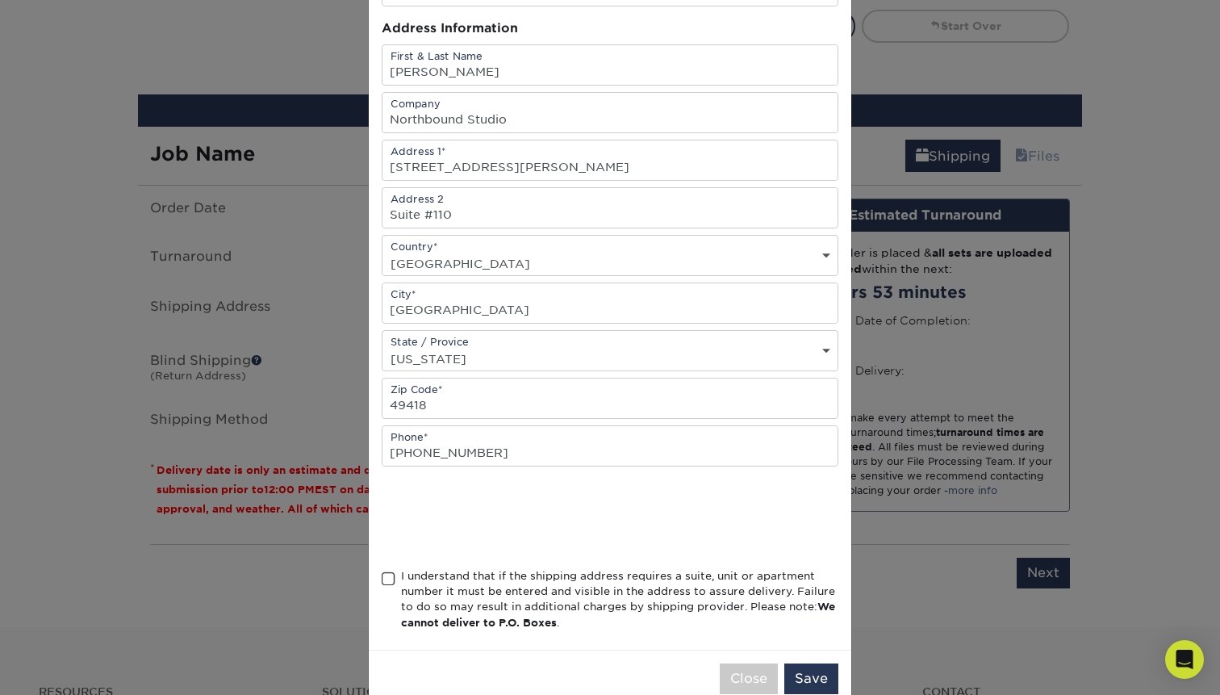
scroll to position [182, 0]
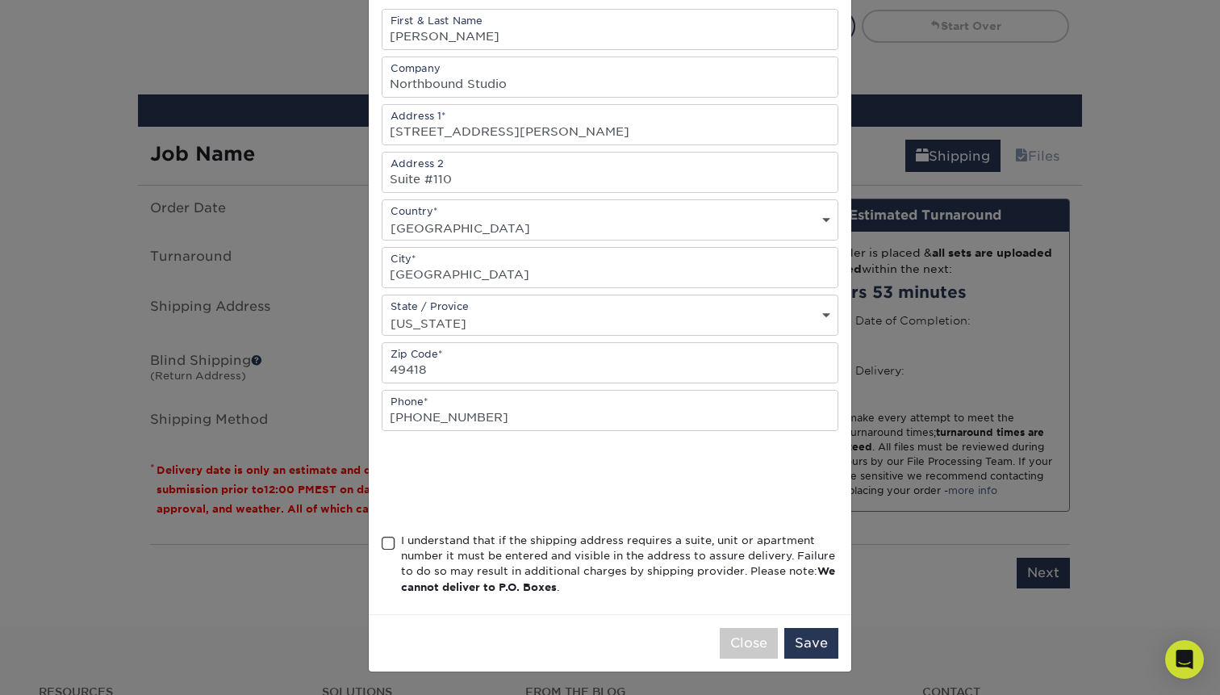
click at [385, 547] on span at bounding box center [389, 543] width 14 height 15
click at [0, 0] on input "I understand that if the shipping address requires a suite, unit or apartment n…" at bounding box center [0, 0] width 0 height 0
drag, startPoint x: 486, startPoint y: 501, endPoint x: 820, endPoint y: 637, distance: 360.7
click at [820, 637] on button "Save" at bounding box center [811, 643] width 54 height 31
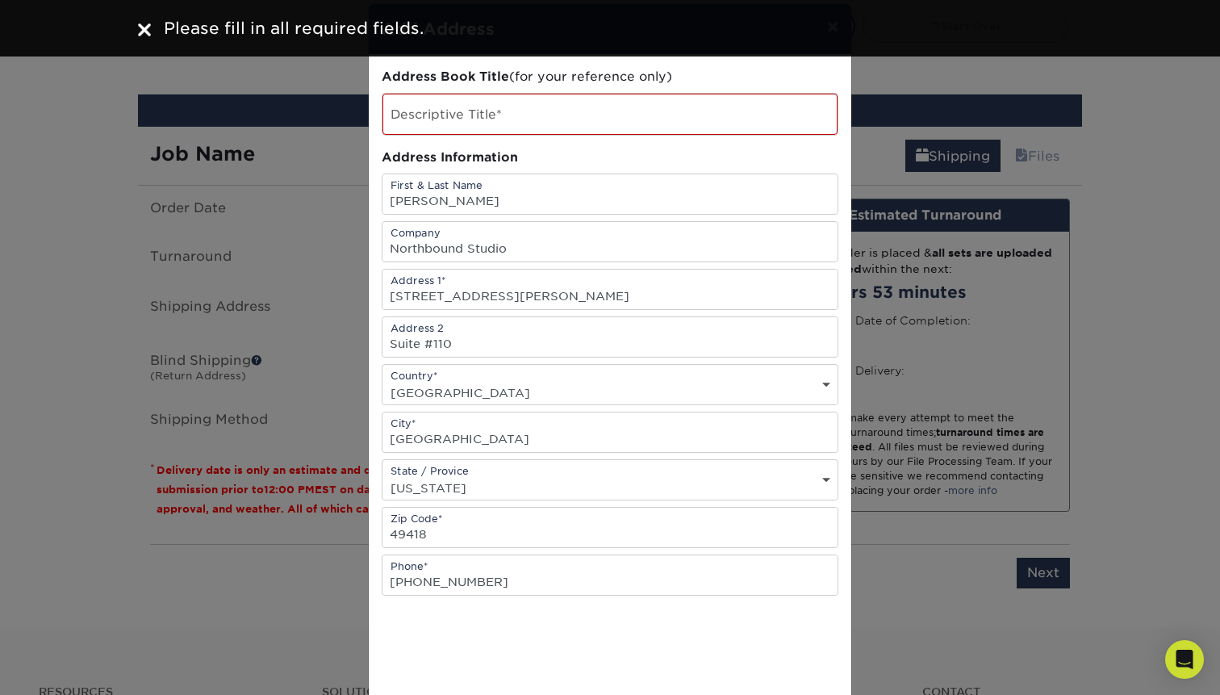
scroll to position [0, 0]
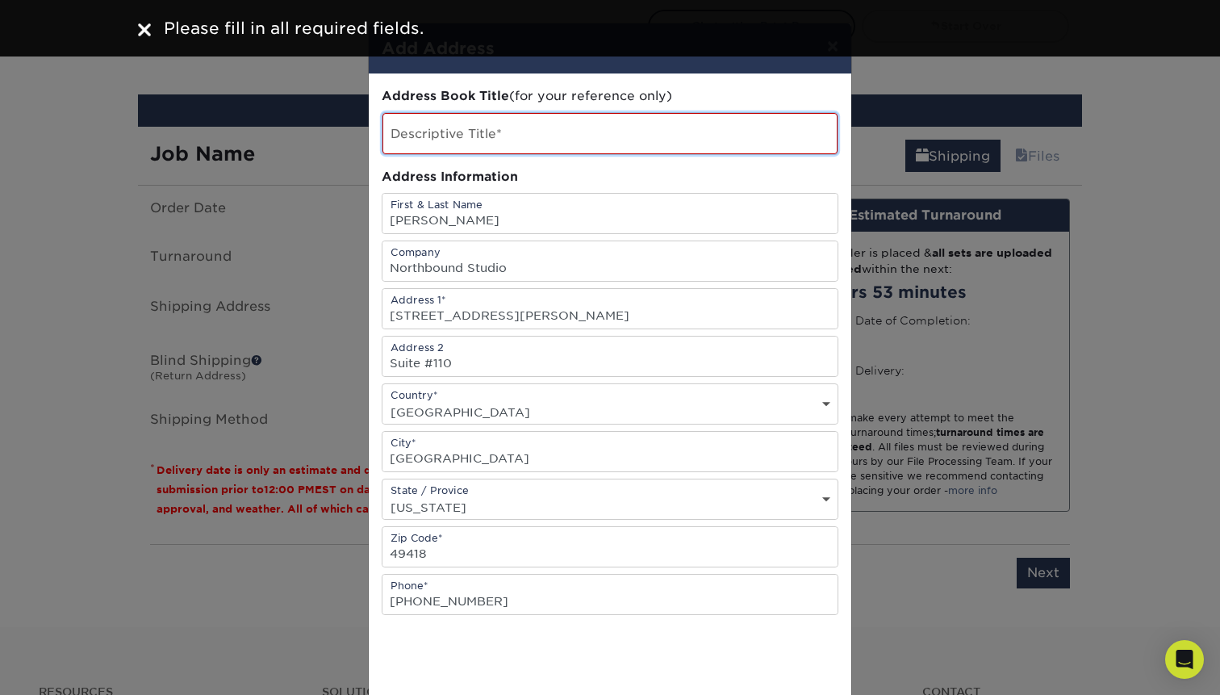
click at [518, 118] on input "text" at bounding box center [609, 133] width 455 height 41
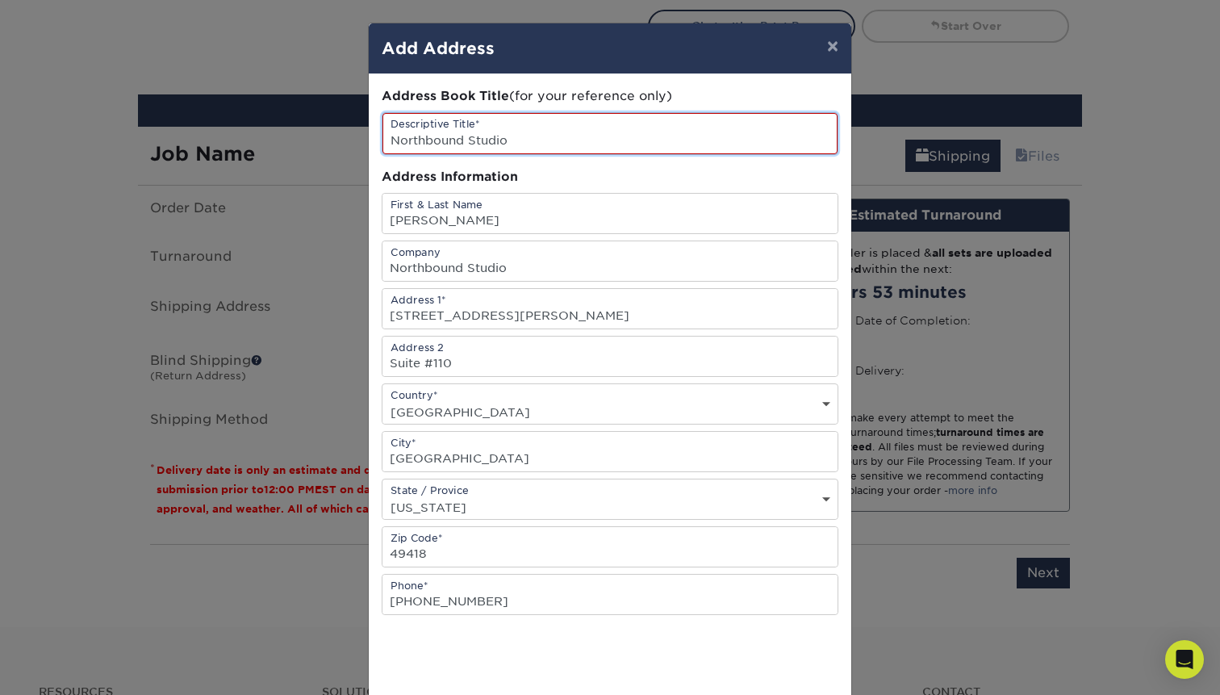
scroll to position [184, 0]
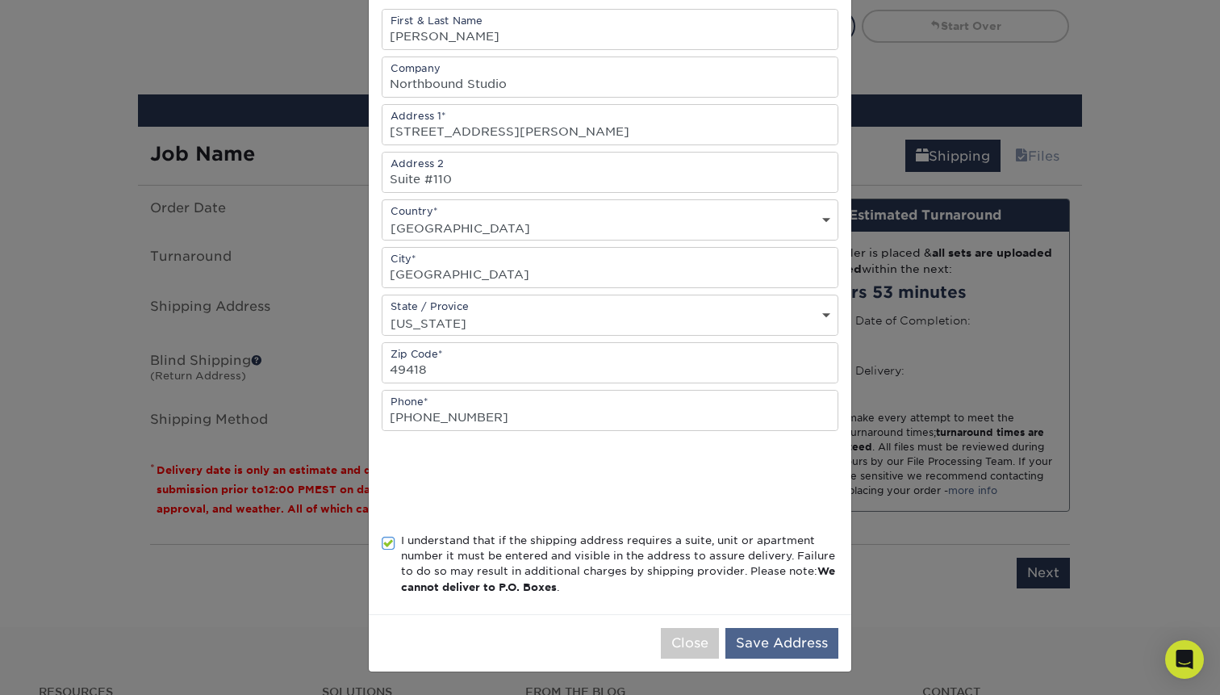
type input "Northbound Studio"
drag, startPoint x: 820, startPoint y: 637, endPoint x: 772, endPoint y: 639, distance: 48.4
click at [772, 639] on button "Save Address" at bounding box center [781, 643] width 113 height 31
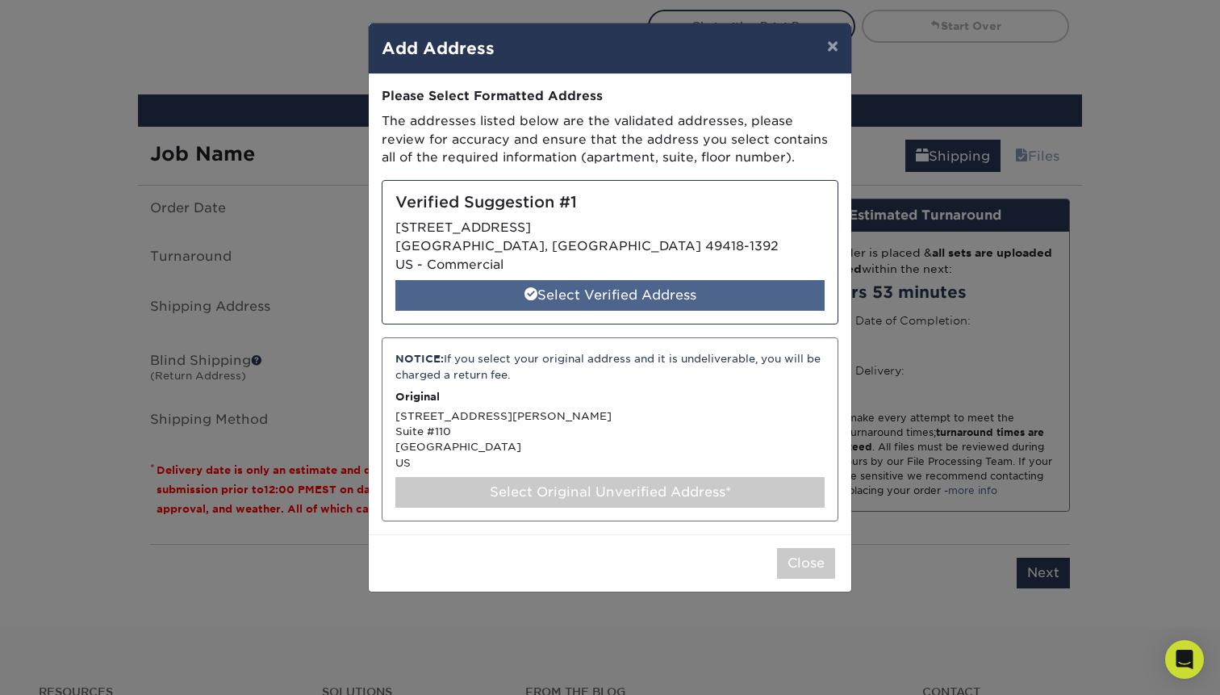
click at [654, 289] on div "Select Verified Address" at bounding box center [609, 295] width 429 height 31
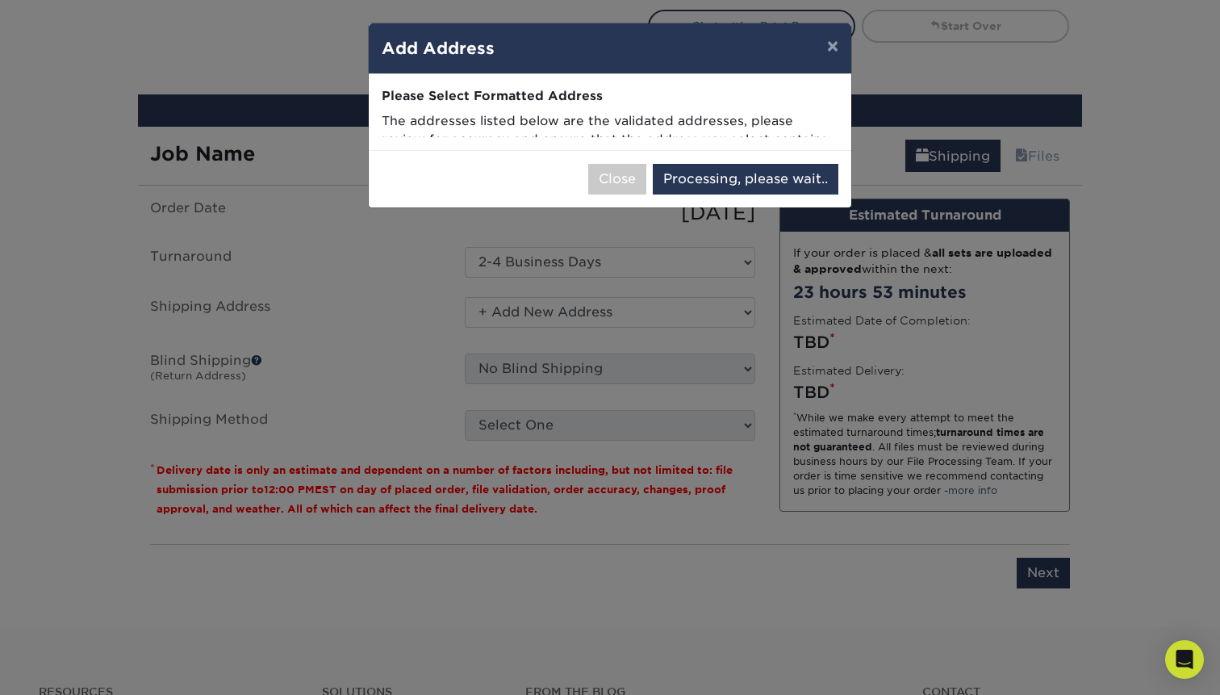
select select "285306"
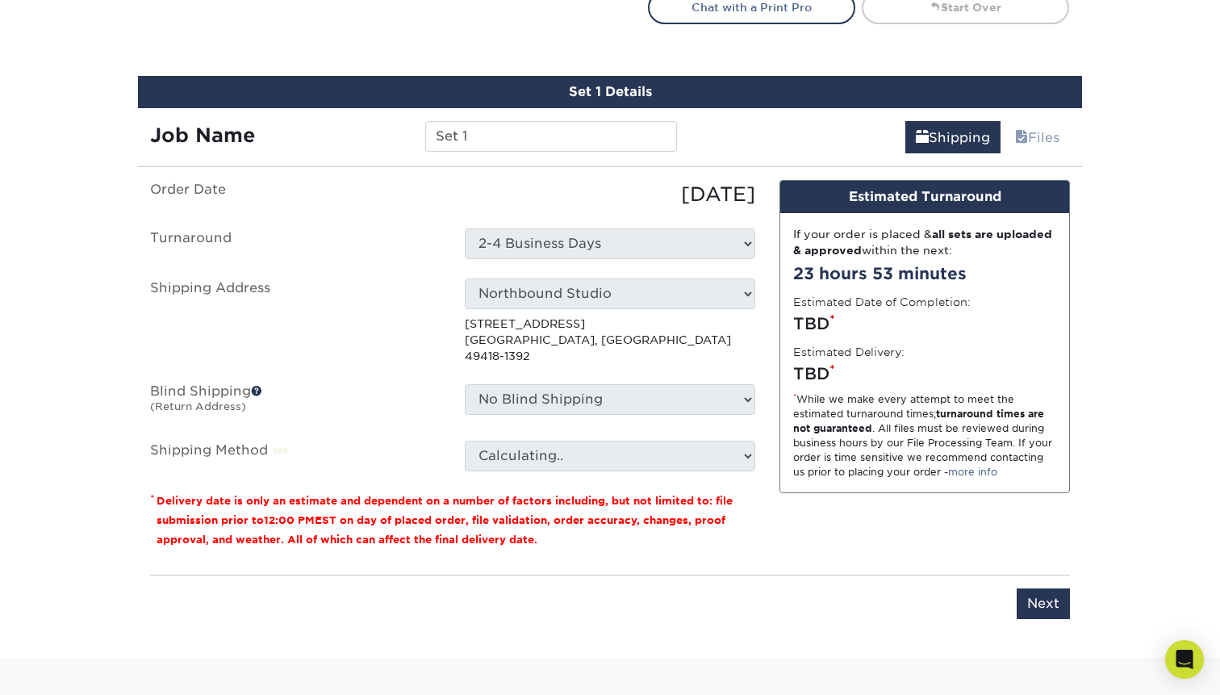
scroll to position [946, 0]
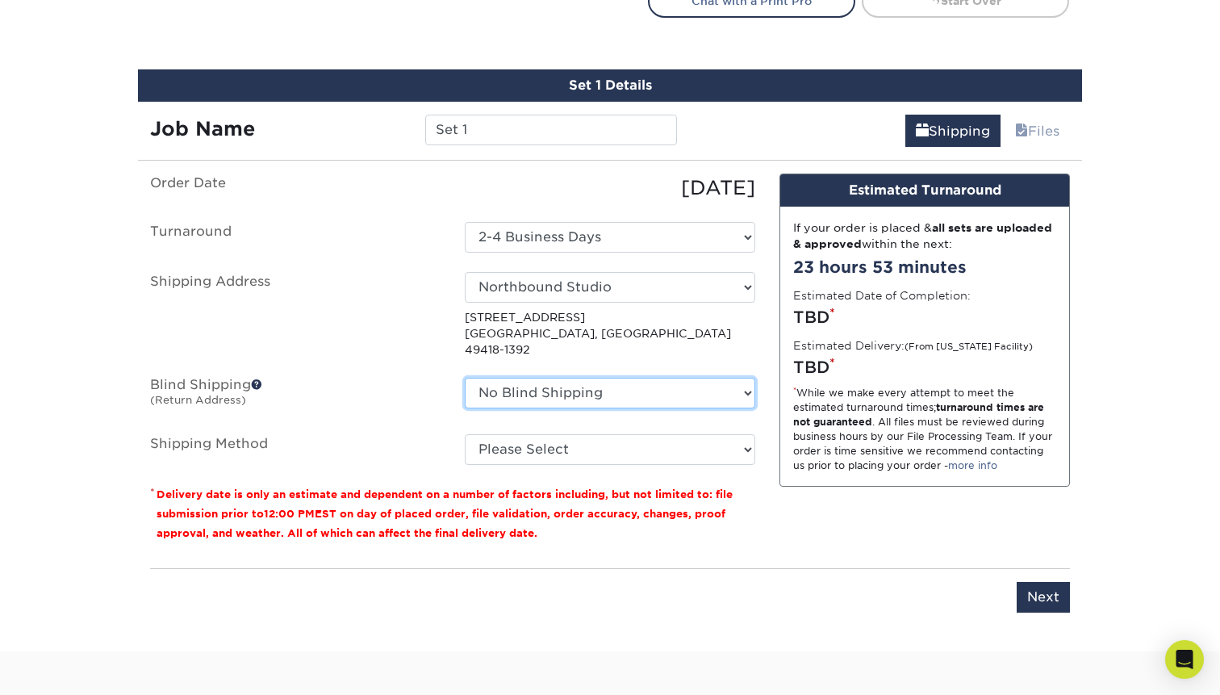
click at [614, 378] on select "No Blind Shipping + Add New Address" at bounding box center [610, 393] width 290 height 31
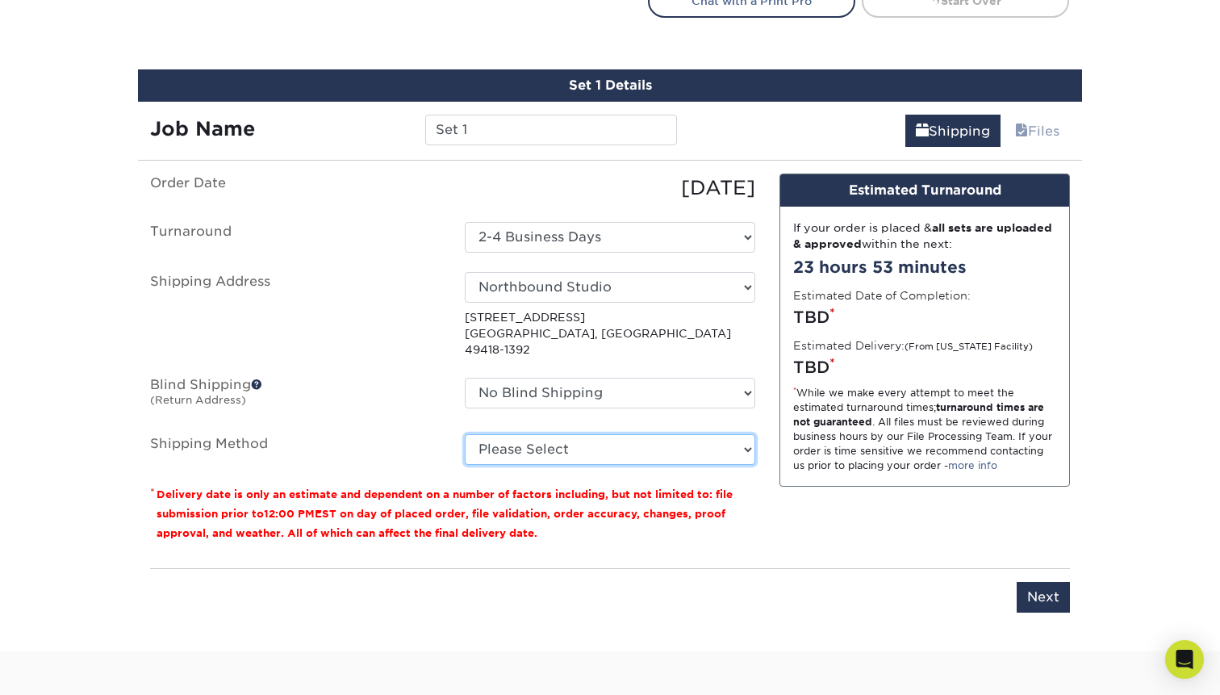
click at [530, 436] on select "Please Select Ground Shipping (+$8.96) 3 Day Shipping Service (+$15.33) 2 Day A…" at bounding box center [610, 449] width 290 height 31
select select "03"
click at [465, 434] on select "Please Select Ground Shipping (+$8.96) 3 Day Shipping Service (+$15.33) 2 Day A…" at bounding box center [610, 449] width 290 height 31
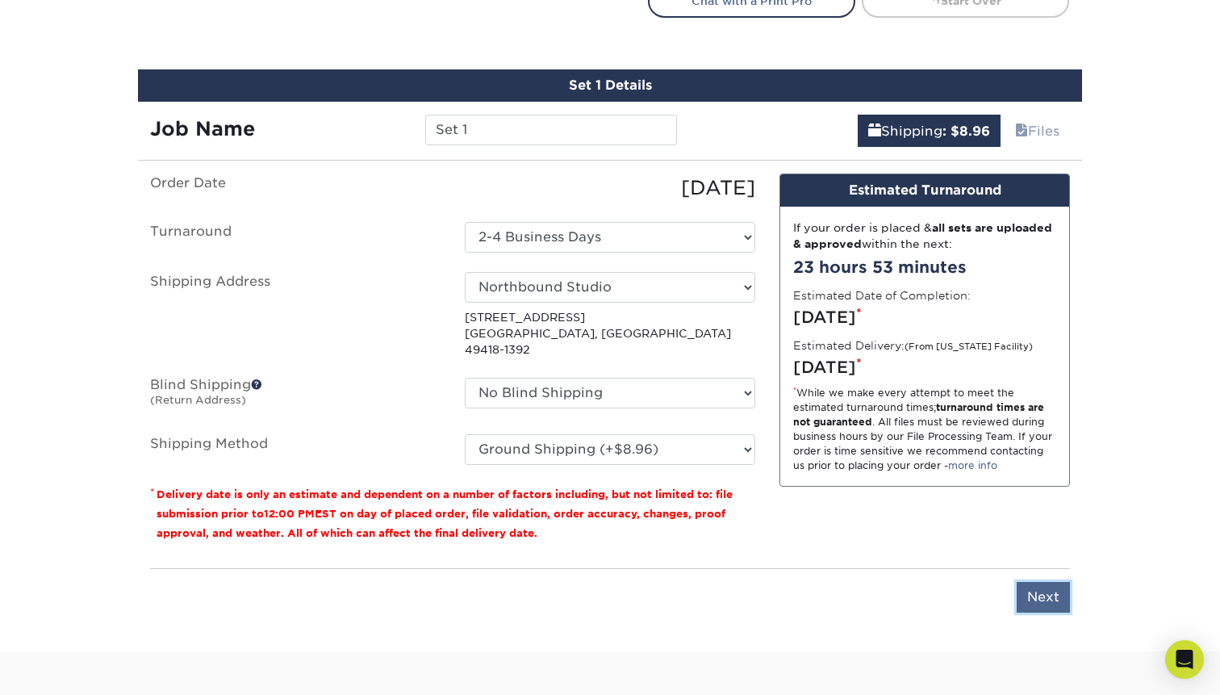
click at [1030, 582] on input "Next" at bounding box center [1042, 597] width 53 height 31
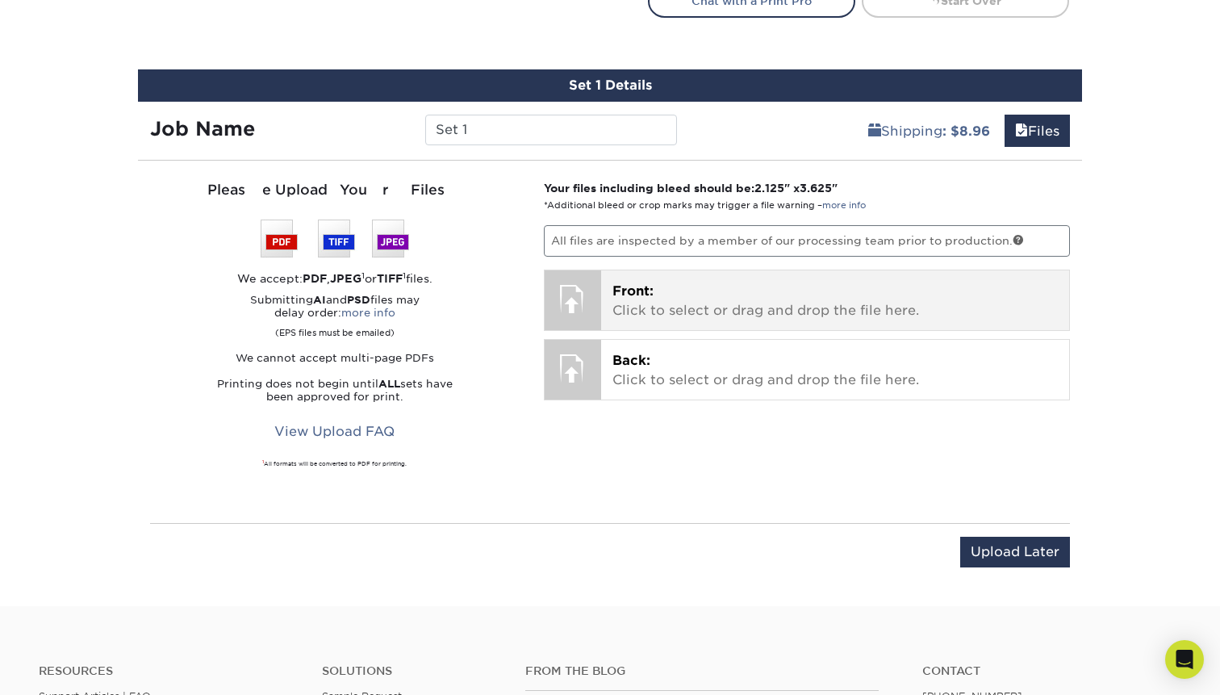
click at [662, 300] on p "Front: Click to select or drag and drop the file here." at bounding box center [835, 301] width 446 height 39
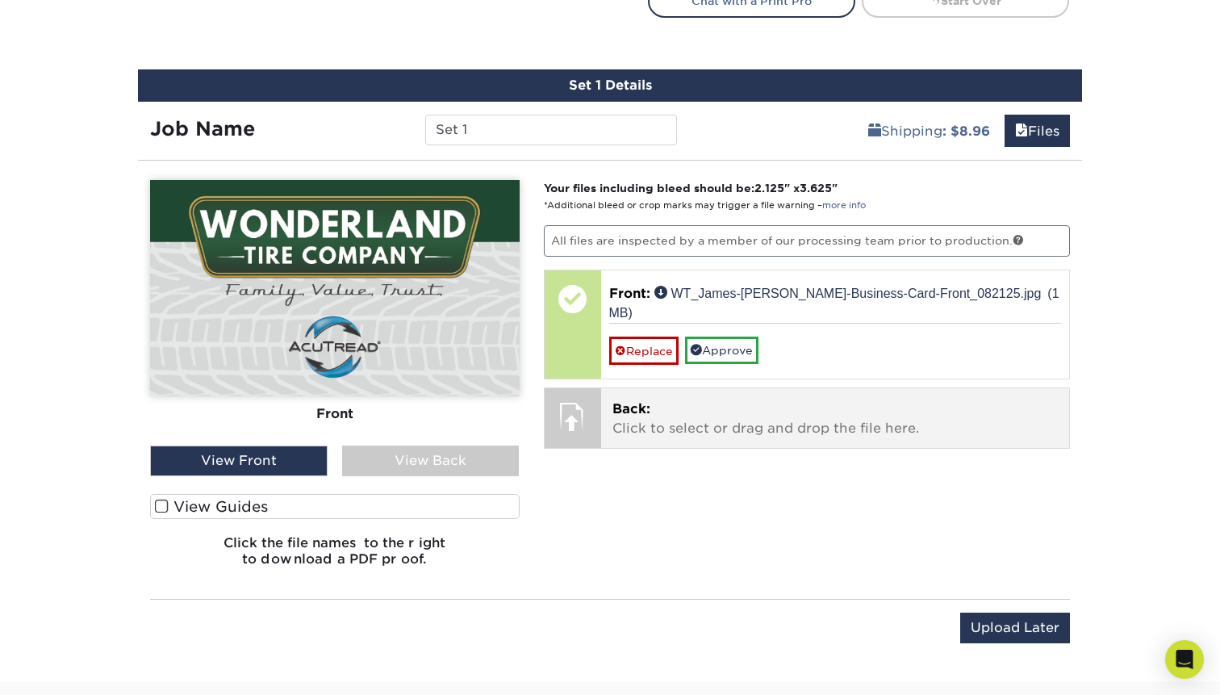
click at [679, 399] on p "Back: Click to select or drag and drop the file here." at bounding box center [835, 418] width 446 height 39
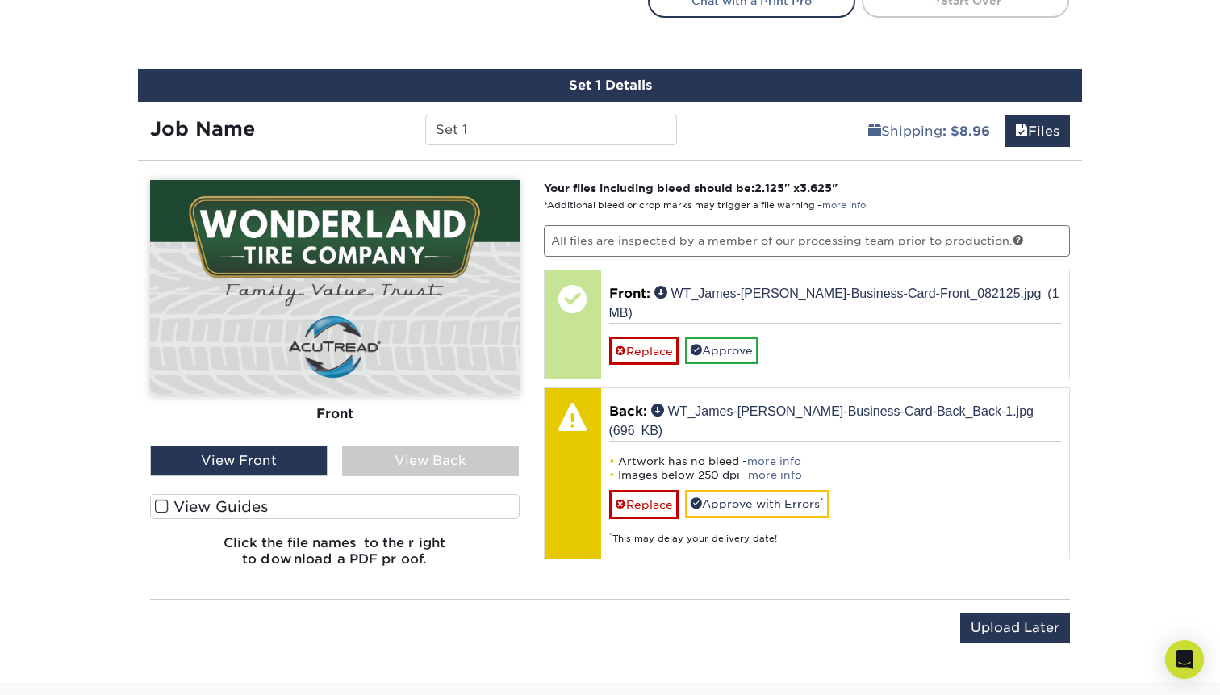
click at [638, 490] on link "Replace" at bounding box center [643, 504] width 69 height 28
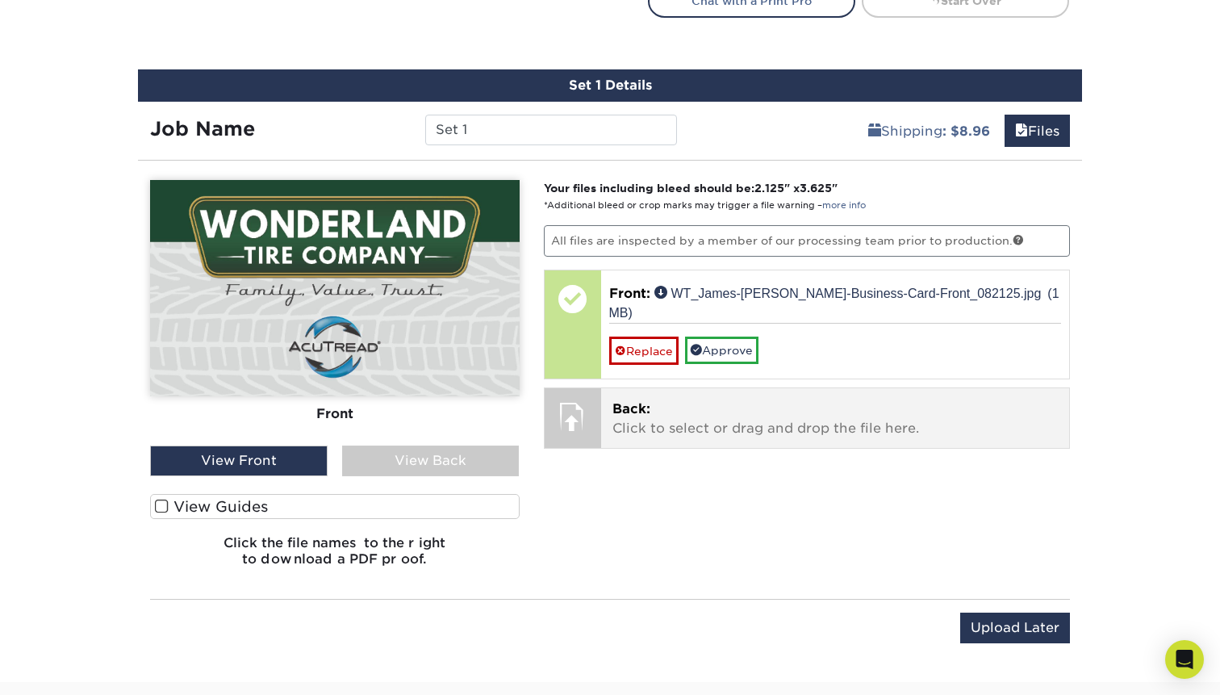
click at [674, 403] on p "Back: Click to select or drag and drop the file here." at bounding box center [835, 418] width 446 height 39
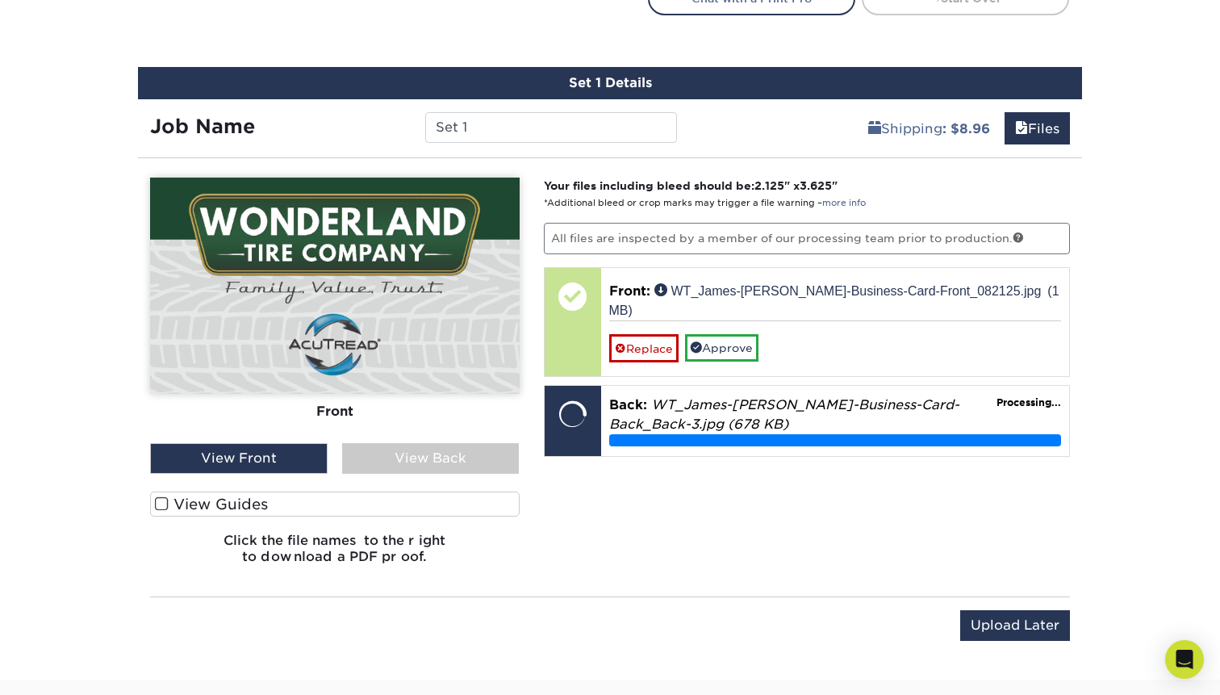
scroll to position [950, 0]
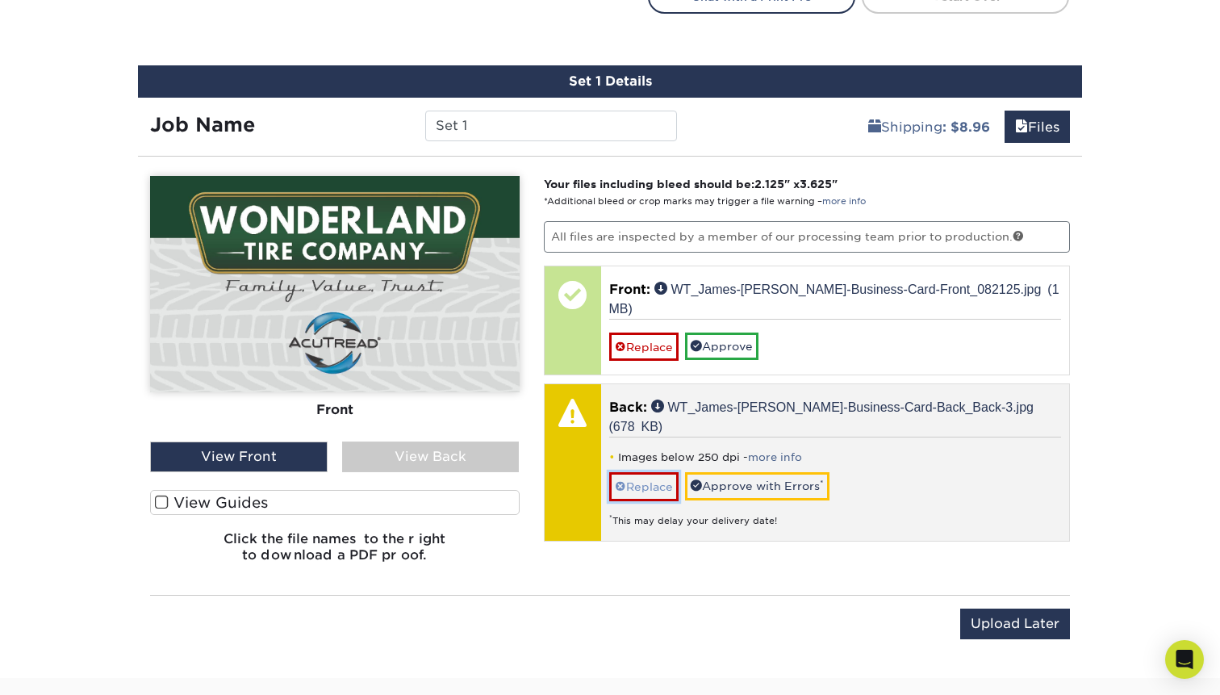
click at [652, 472] on link "Replace" at bounding box center [643, 486] width 69 height 28
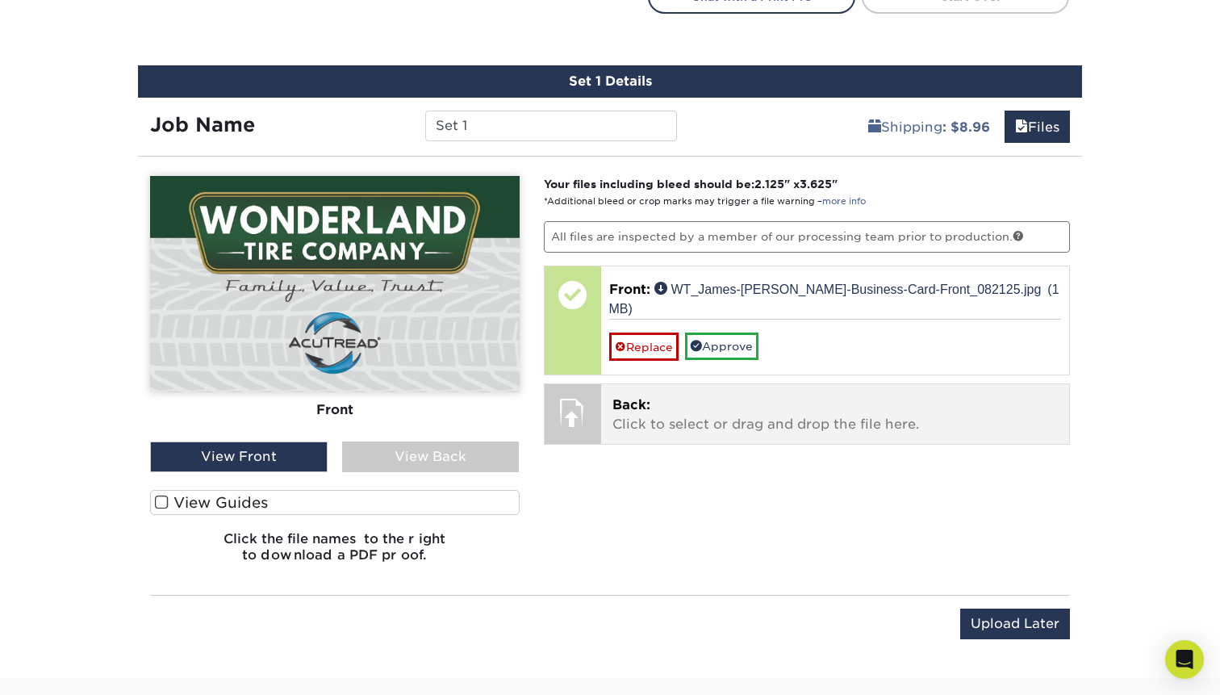
click at [628, 397] on span "Back:" at bounding box center [631, 404] width 38 height 15
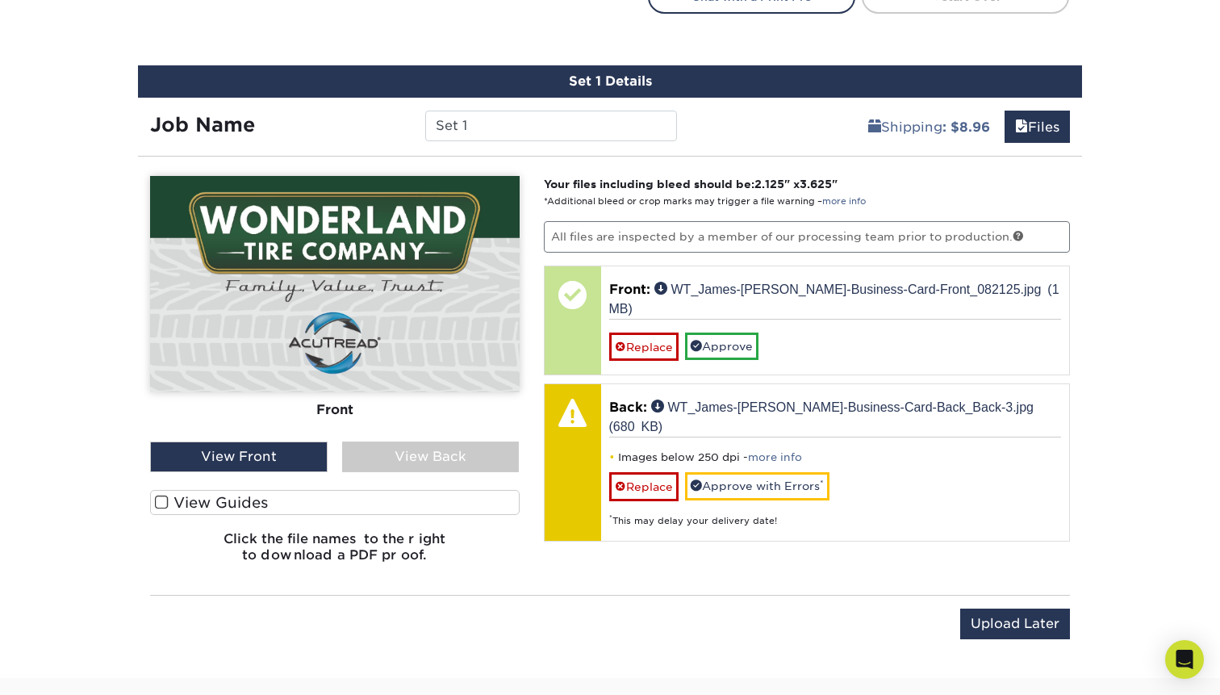
click at [497, 452] on div "View Back" at bounding box center [430, 456] width 177 height 31
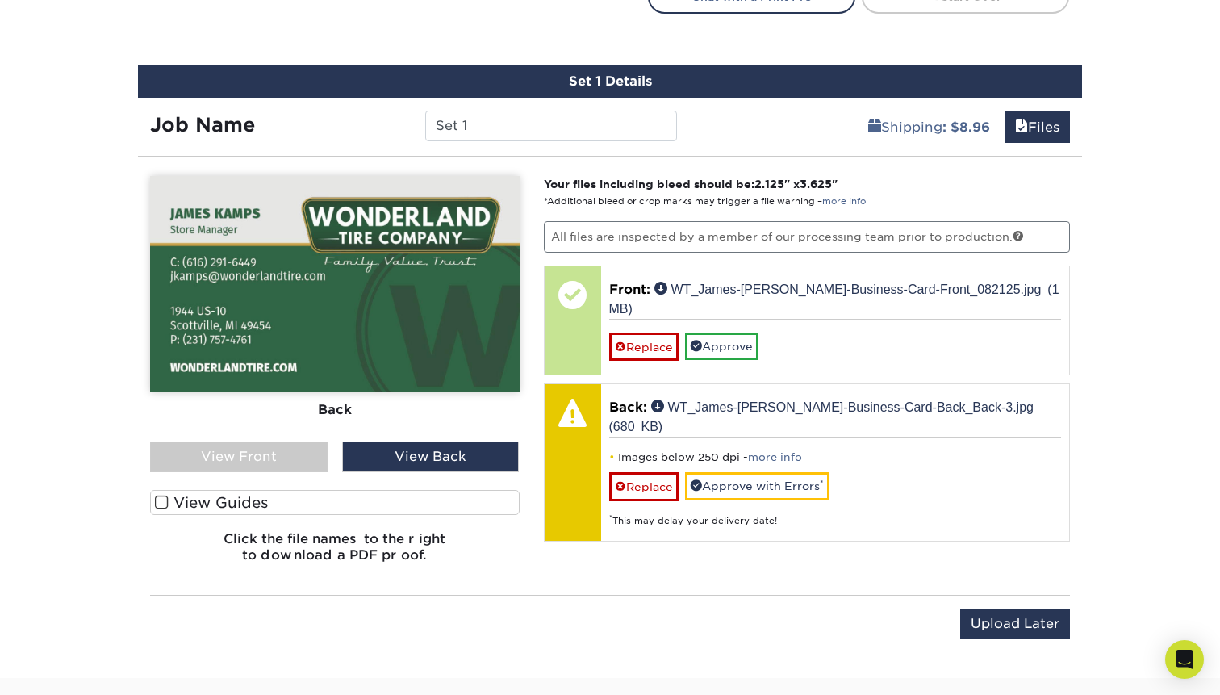
click at [278, 449] on div "View Front" at bounding box center [238, 456] width 177 height 31
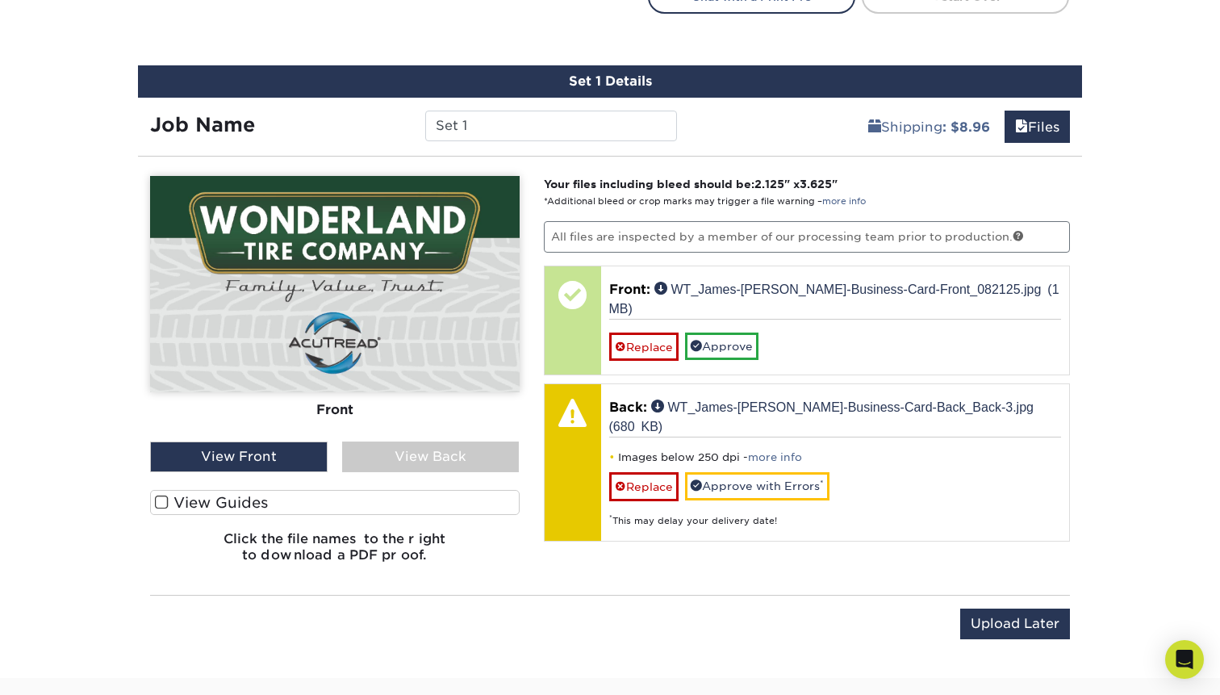
click at [399, 453] on div "View Back" at bounding box center [430, 456] width 177 height 31
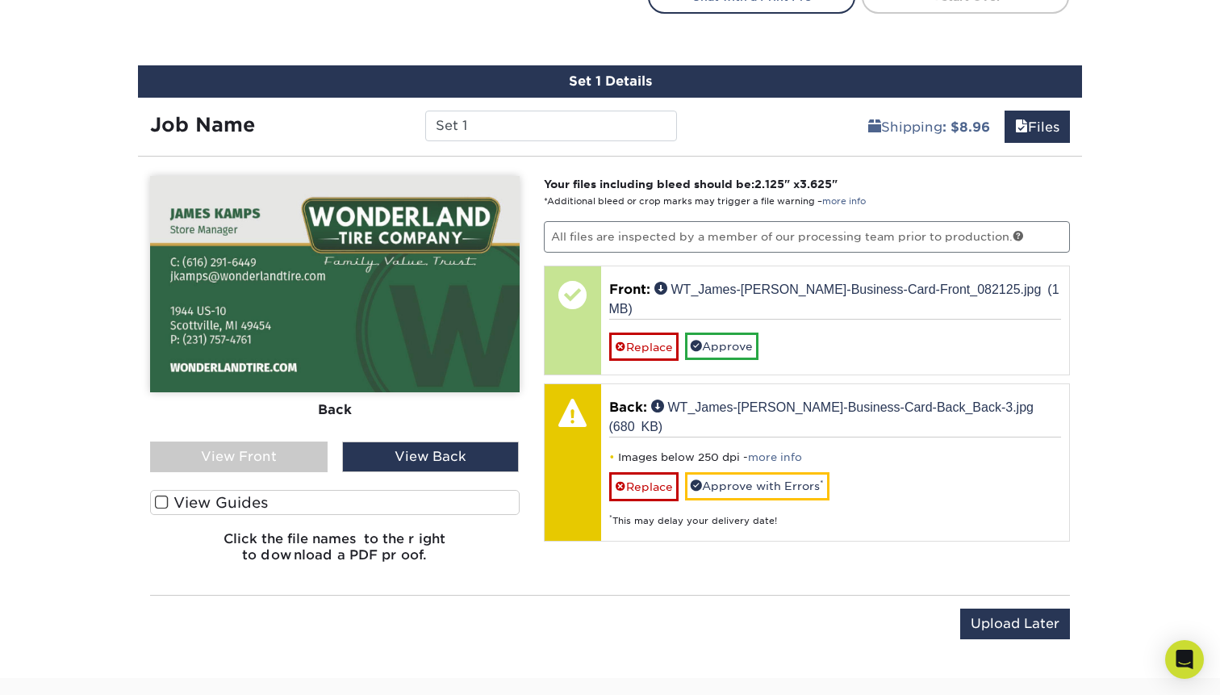
click at [269, 455] on div "View Front" at bounding box center [238, 456] width 177 height 31
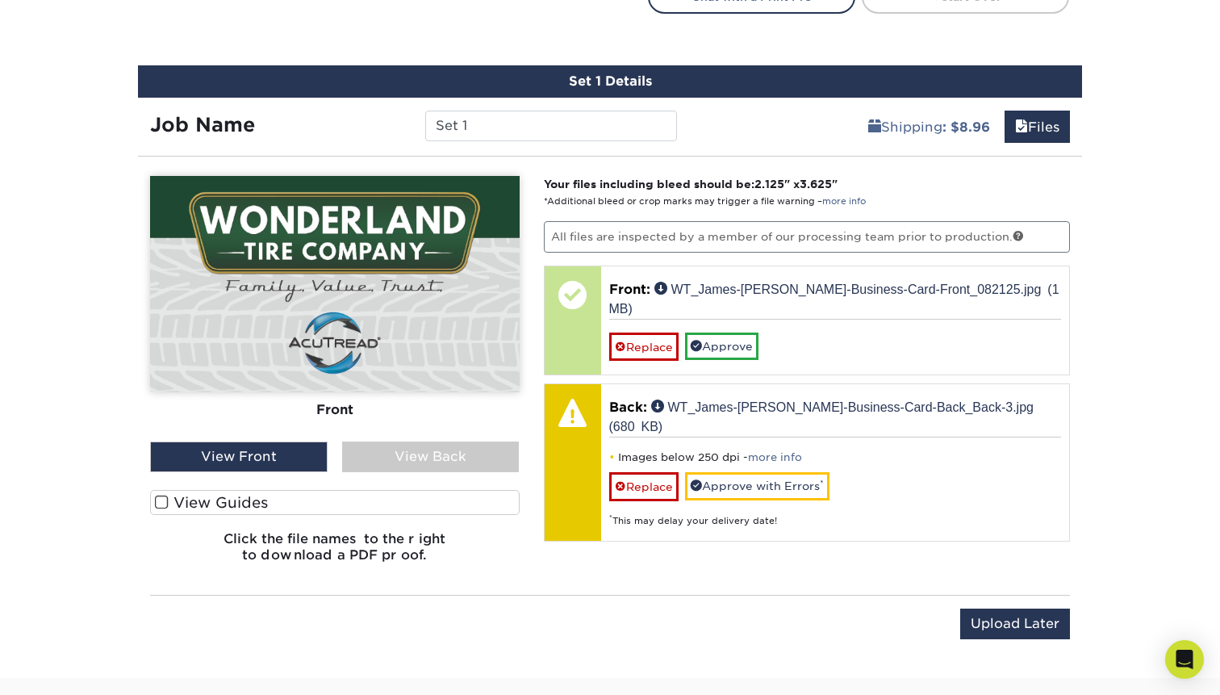
click at [372, 457] on div "View Back" at bounding box center [430, 456] width 177 height 31
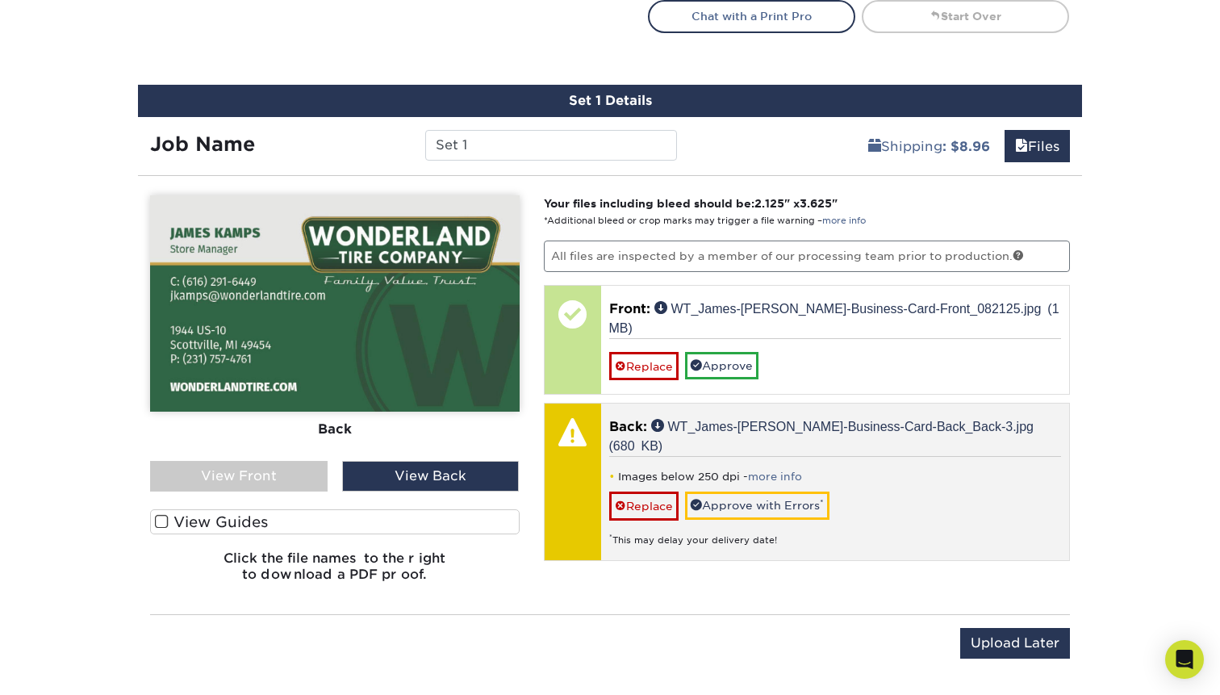
scroll to position [933, 0]
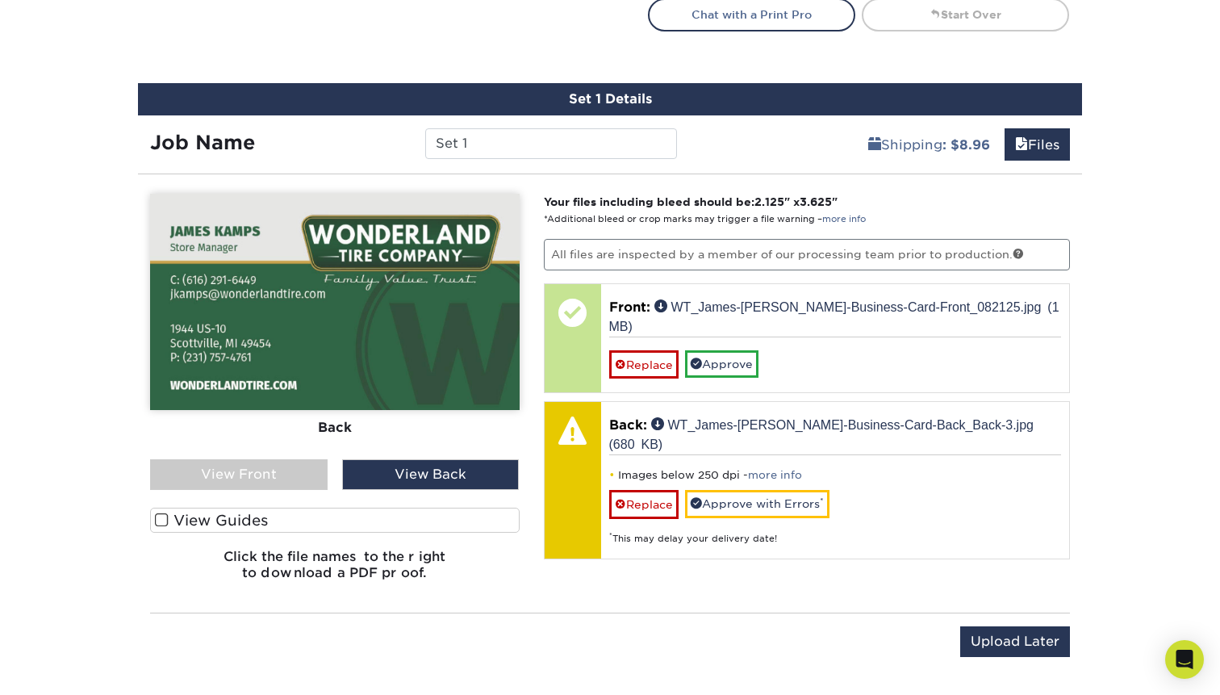
click at [641, 490] on link "Replace" at bounding box center [643, 504] width 69 height 28
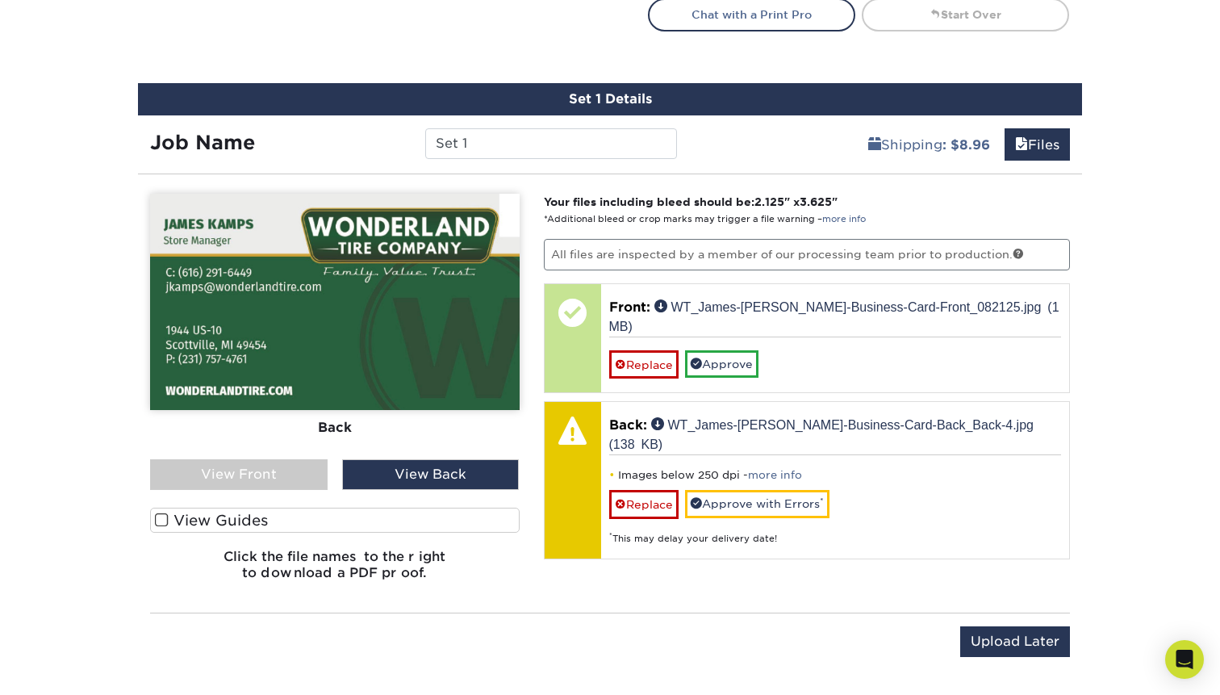
click at [729, 549] on div "Your files including bleed should be: 2.125 " x 3.625 " *Additional bleed or cr…" at bounding box center [807, 393] width 551 height 399
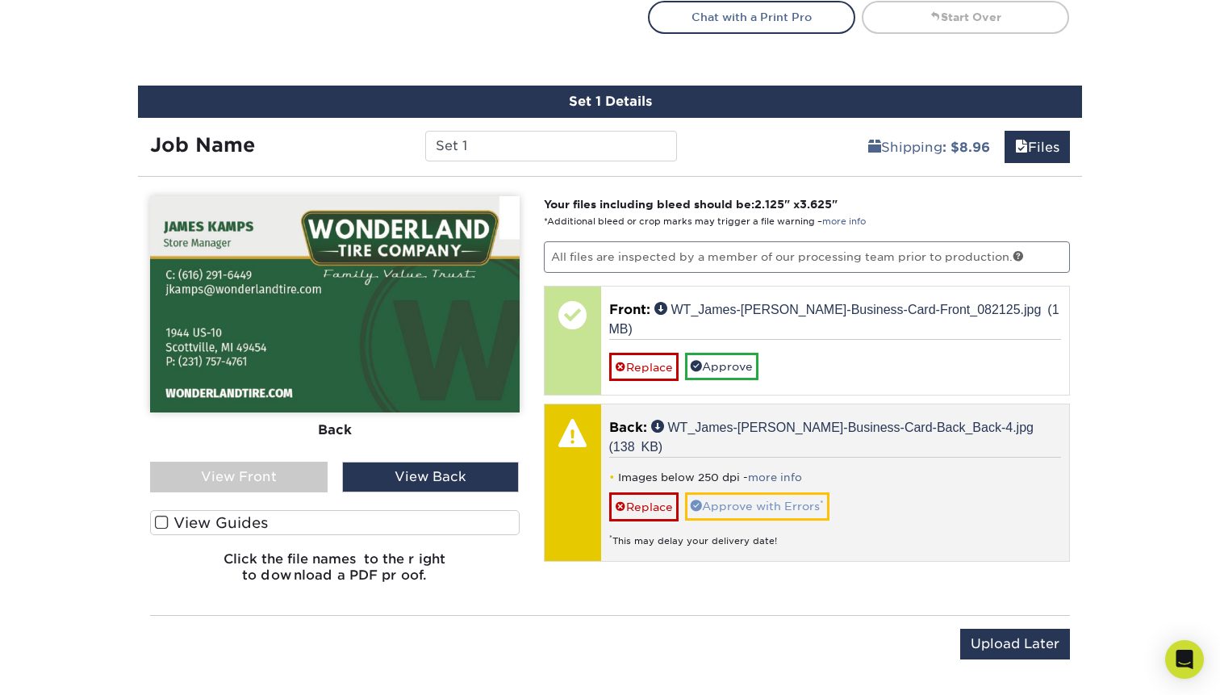
scroll to position [931, 0]
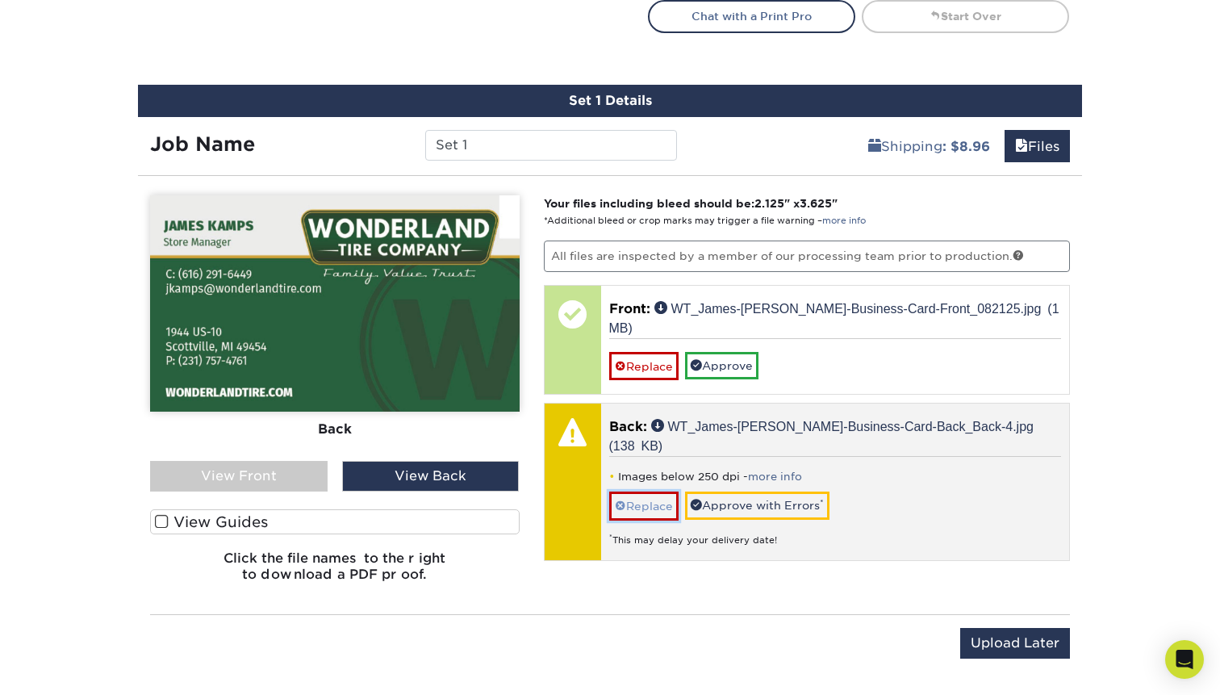
click at [657, 491] on link "Replace" at bounding box center [643, 505] width 69 height 28
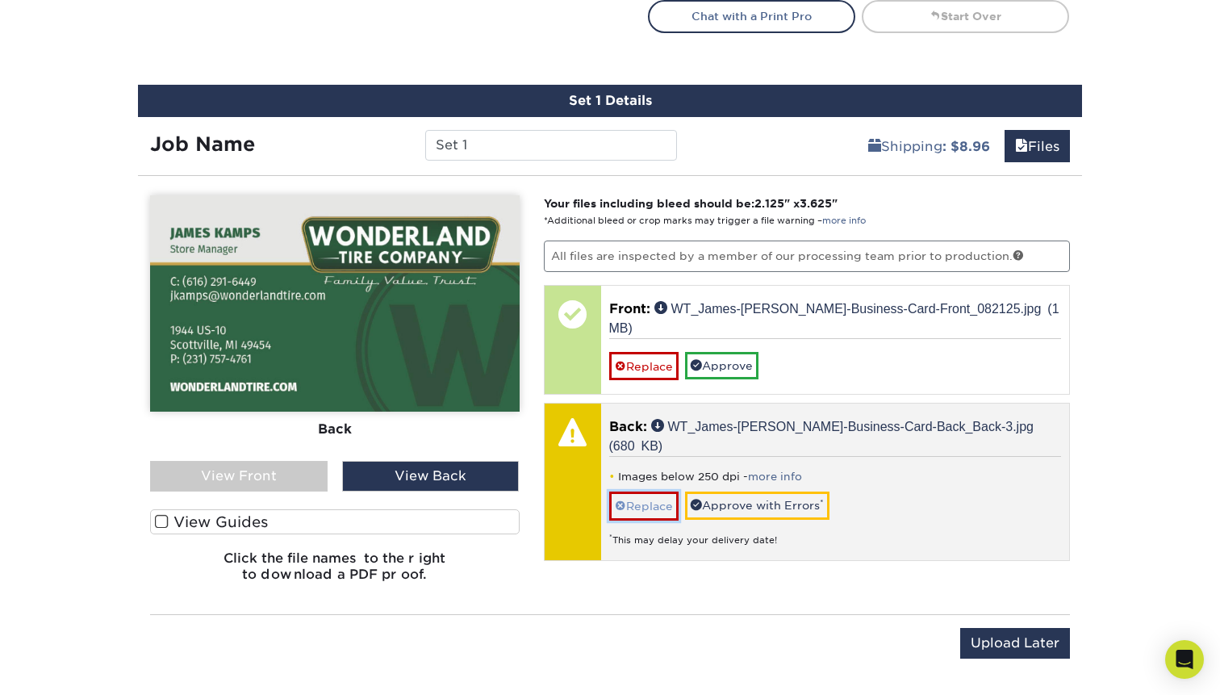
click at [649, 491] on link "Replace" at bounding box center [643, 505] width 69 height 28
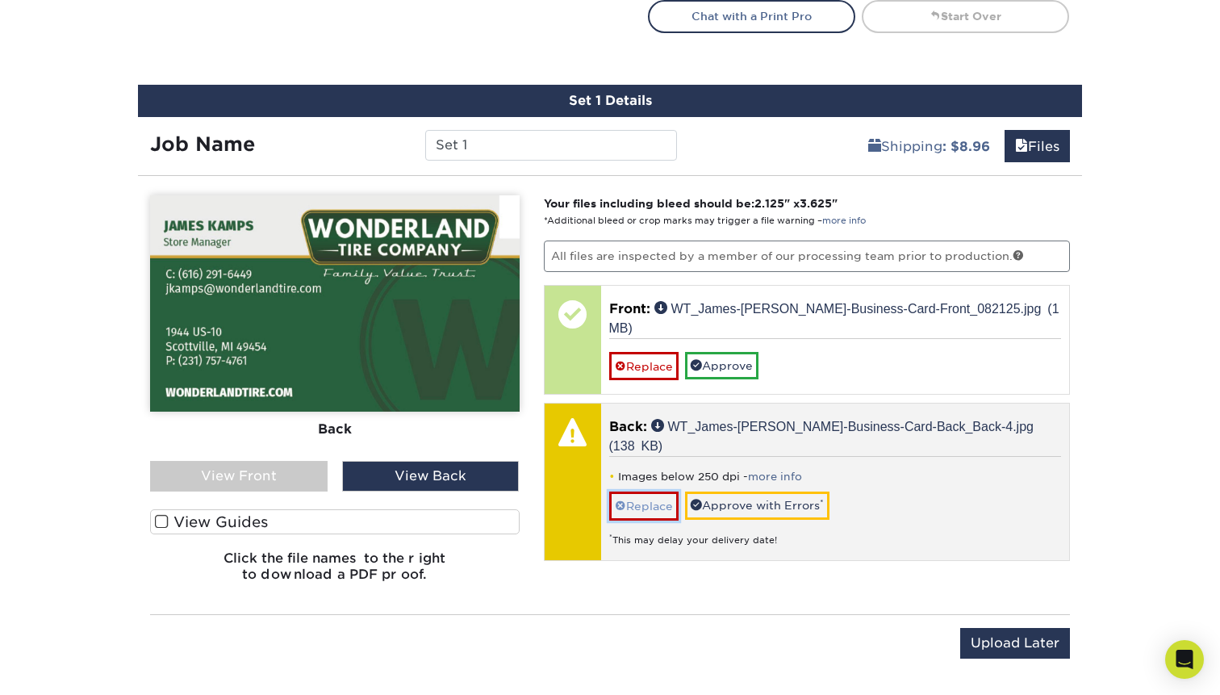
click at [652, 491] on link "Replace" at bounding box center [643, 505] width 69 height 28
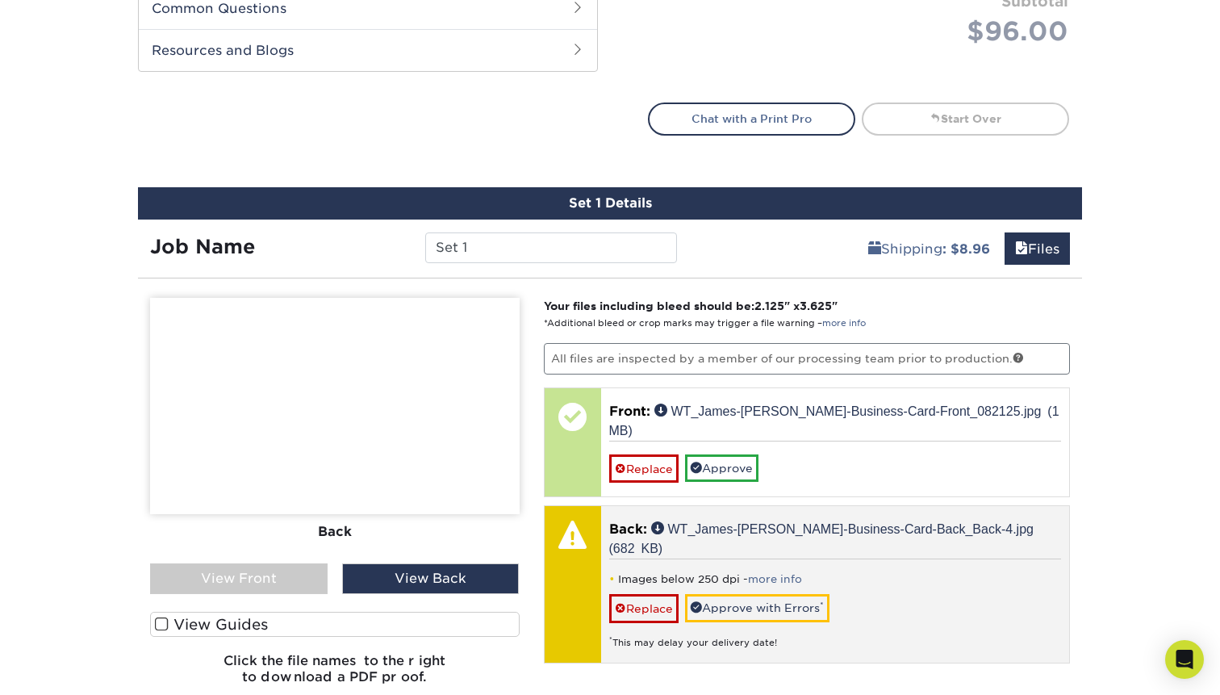
scroll to position [824, 0]
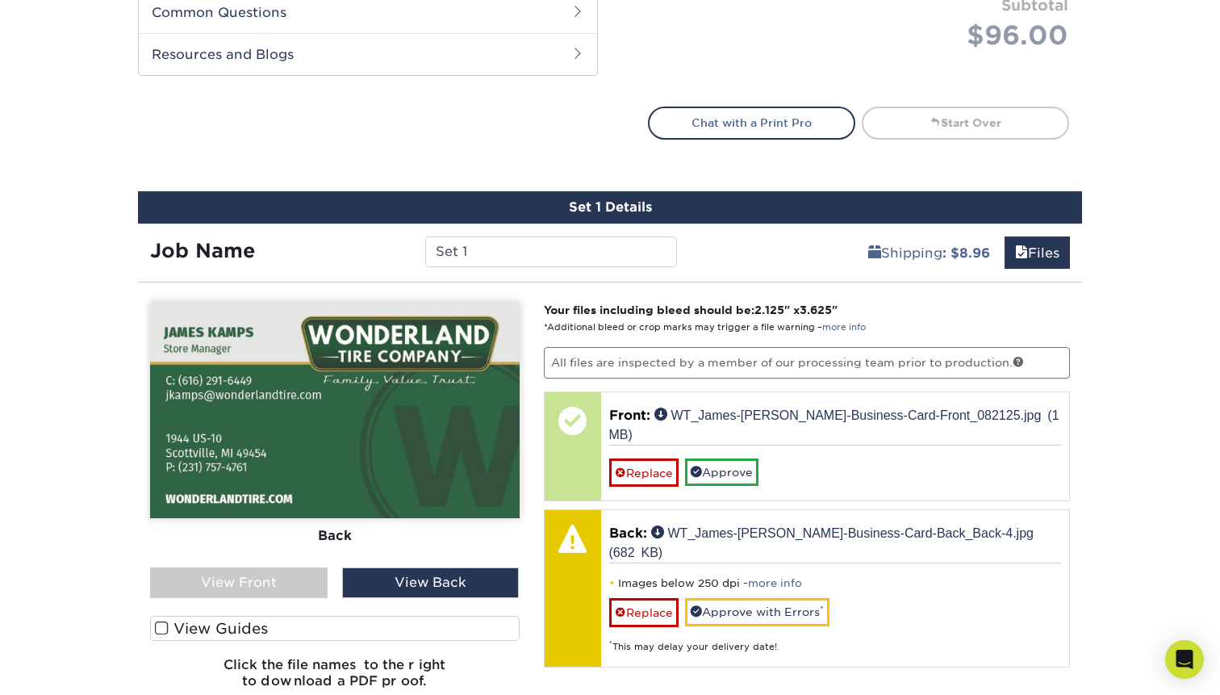
click at [320, 579] on div "View Front" at bounding box center [238, 582] width 177 height 31
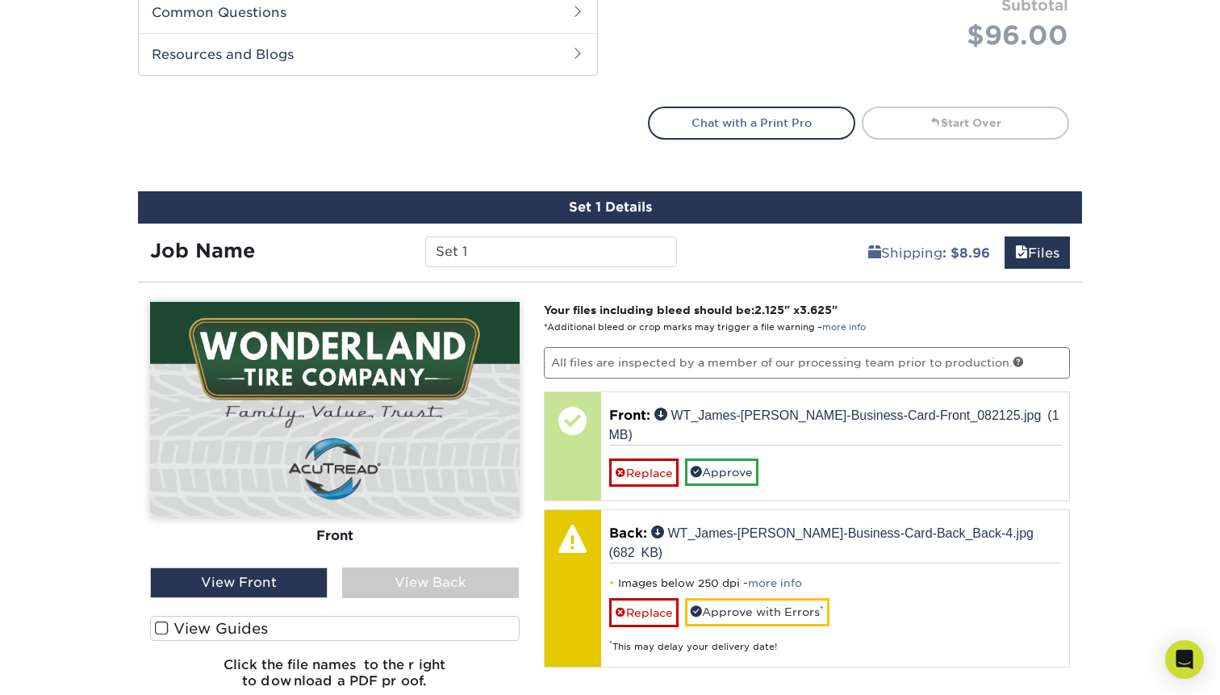
click at [385, 582] on div "View Back" at bounding box center [430, 582] width 177 height 31
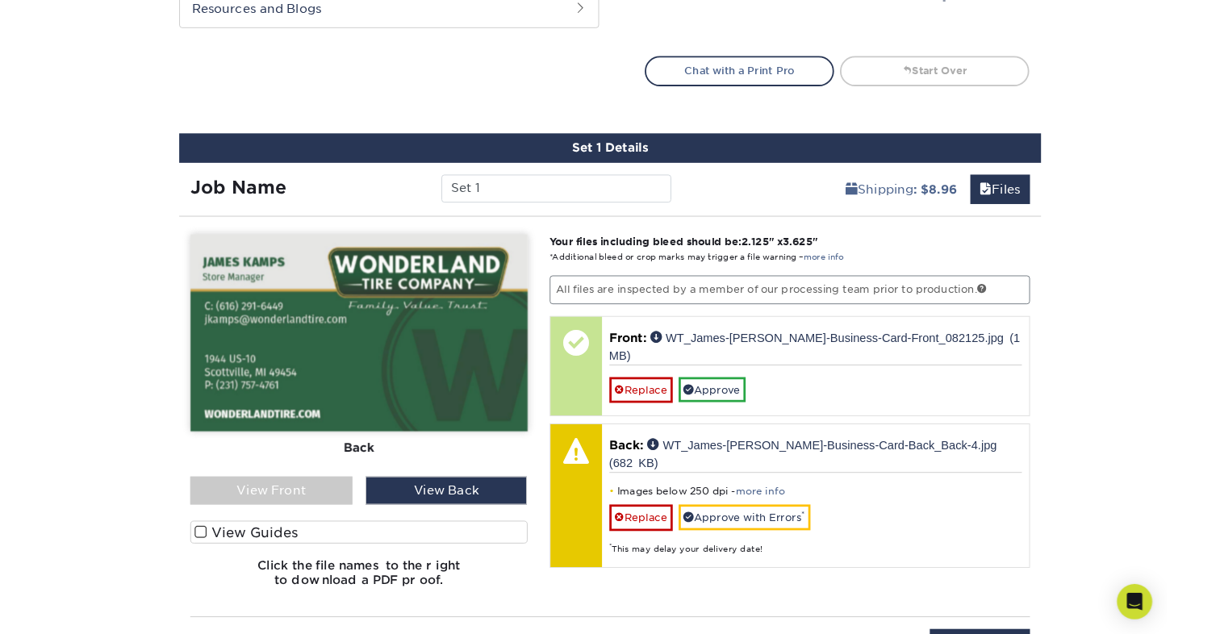
scroll to position [916, 0]
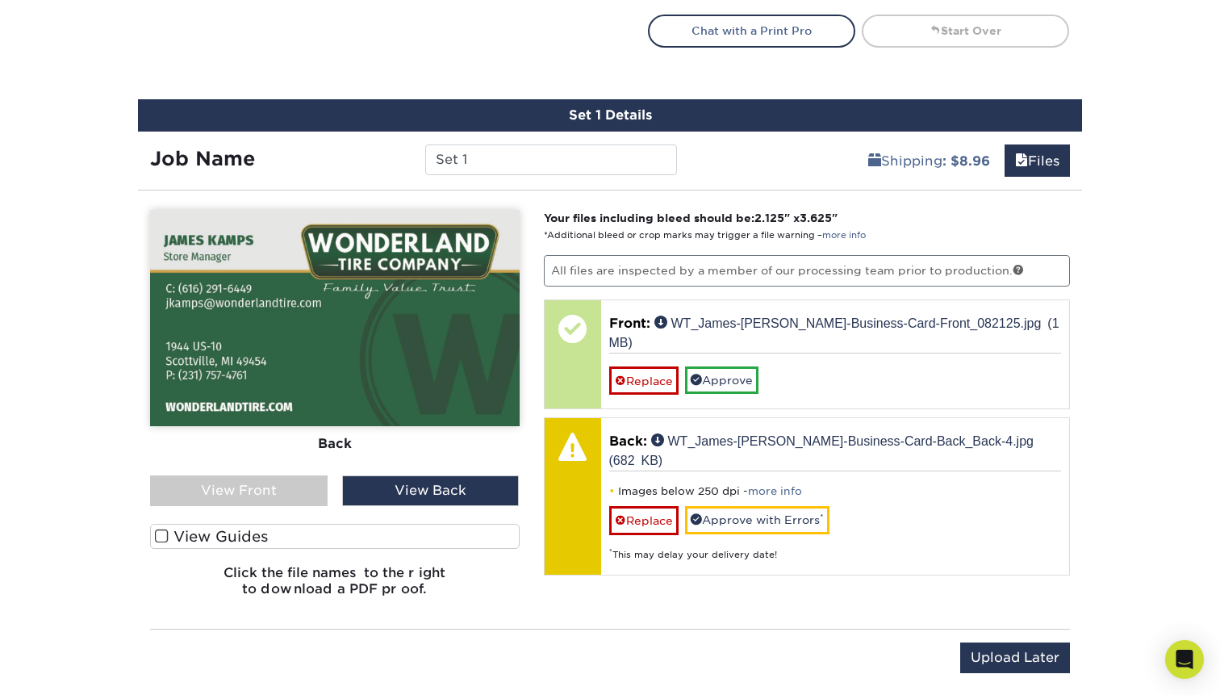
click at [735, 612] on div "Please Upload Your Files We accept: PDF , JPEG 1 or TIFF 1 files. Submitting AI…" at bounding box center [610, 409] width 944 height 412
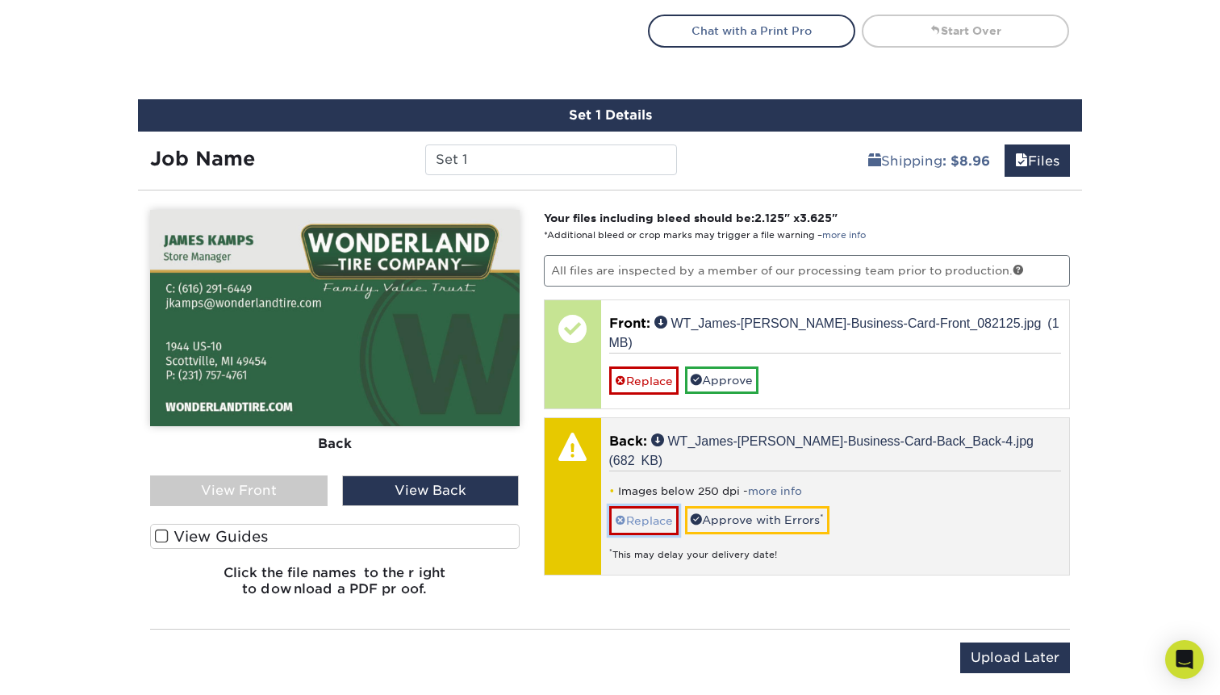
click at [644, 506] on link "Replace" at bounding box center [643, 520] width 69 height 28
click at [902, 470] on div "Images below 250 dpi - more info Replace Approve with Errors * * This may delay…" at bounding box center [835, 515] width 453 height 90
click at [770, 485] on link "more info" at bounding box center [775, 491] width 54 height 12
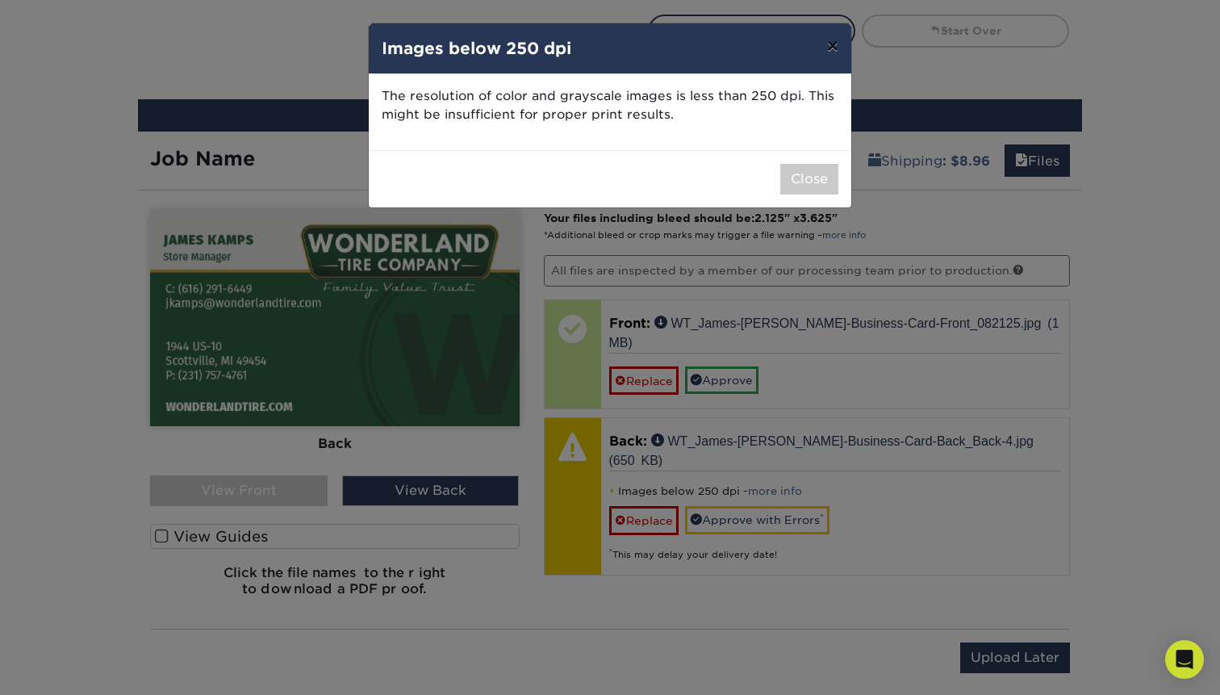
click at [829, 48] on button "×" at bounding box center [832, 45] width 37 height 45
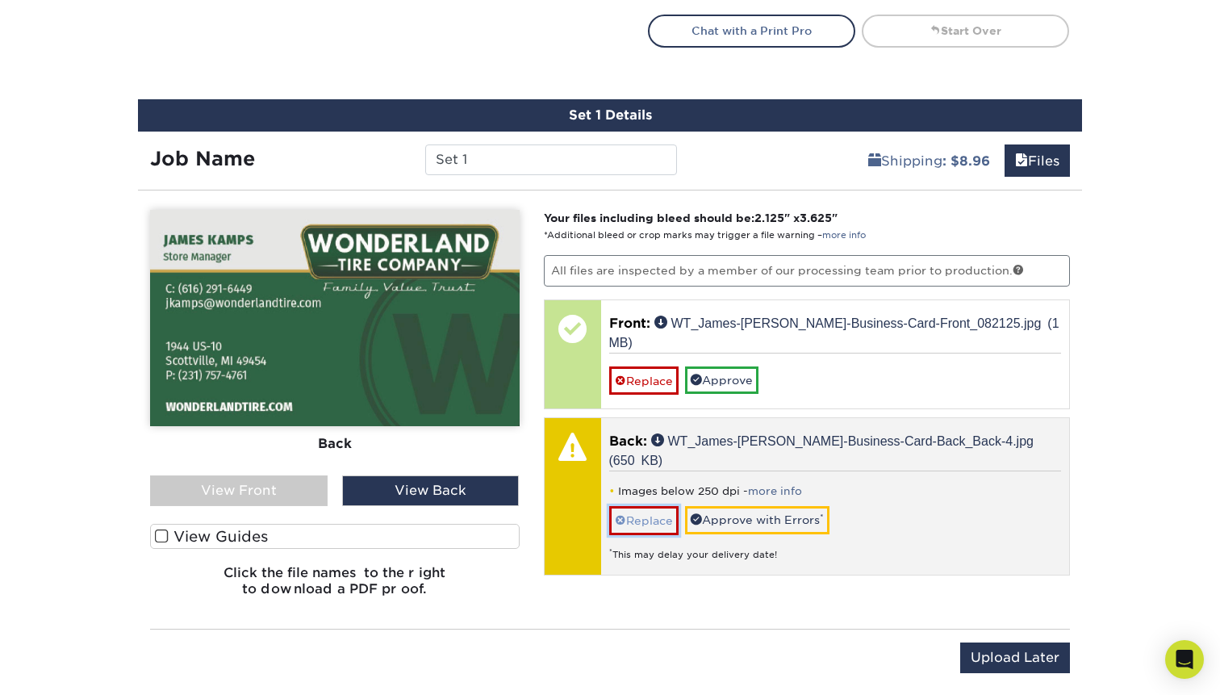
click at [656, 506] on link "Replace" at bounding box center [643, 520] width 69 height 28
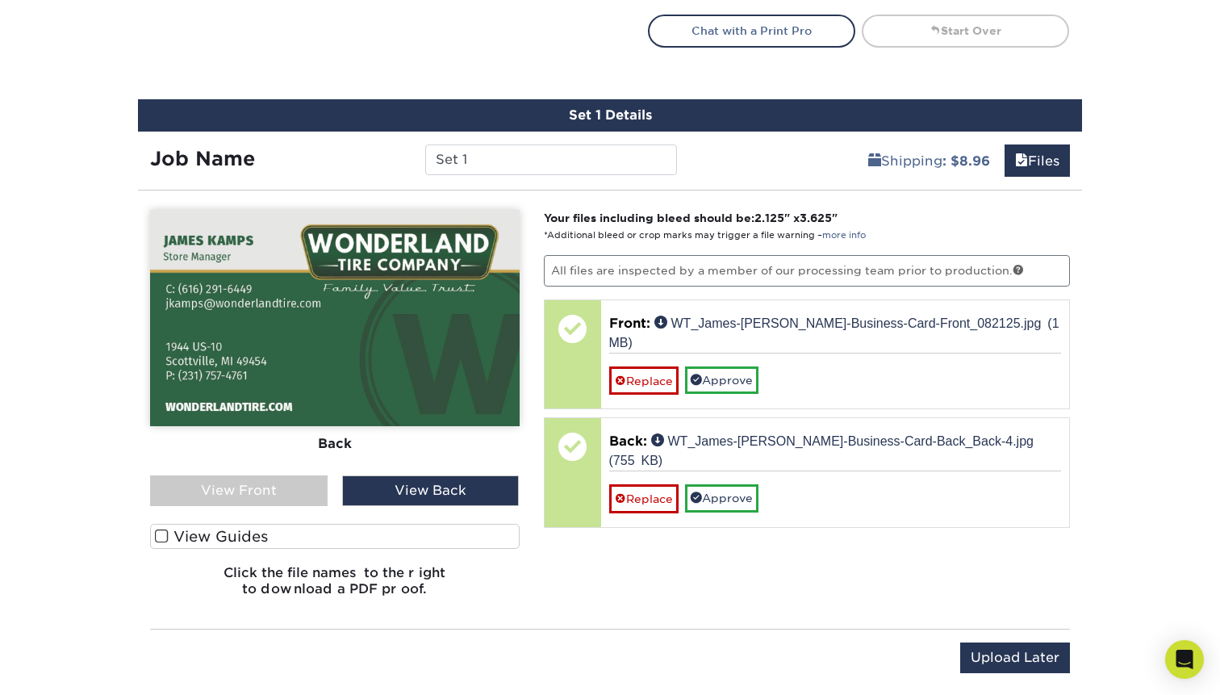
click at [903, 581] on div "Your files including bleed should be: 2.125 " x 3.625 " *Additional bleed or cr…" at bounding box center [807, 409] width 551 height 399
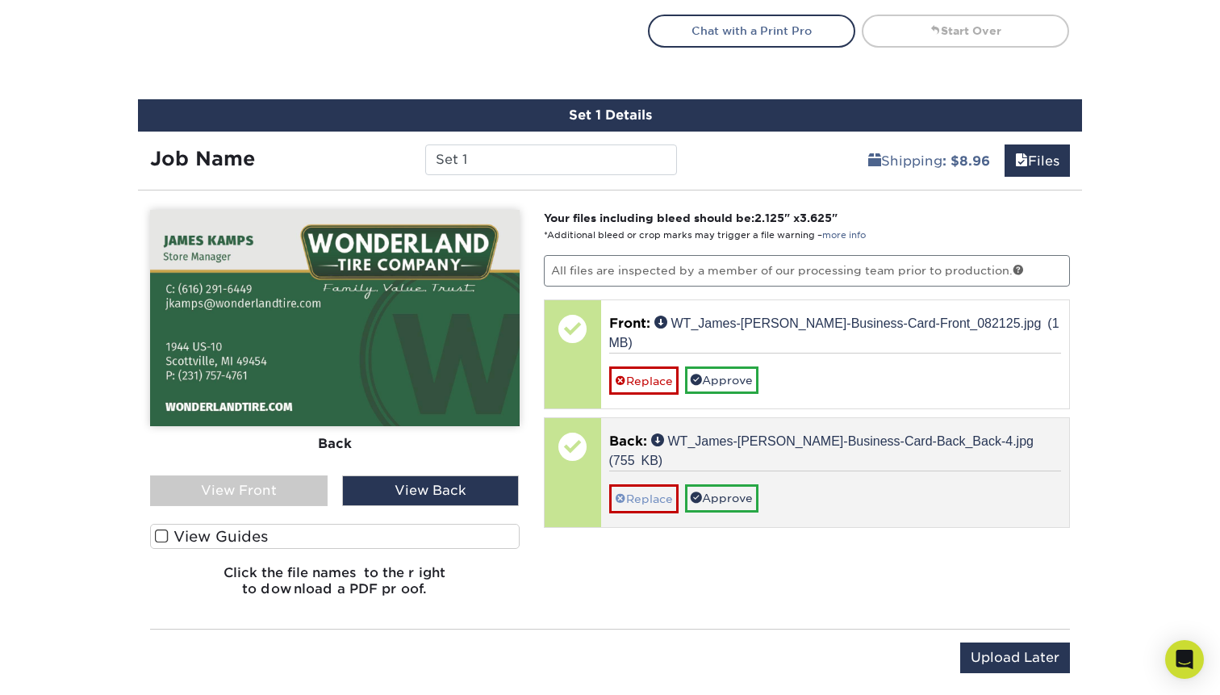
drag, startPoint x: 680, startPoint y: 486, endPoint x: 657, endPoint y: 472, distance: 26.4
click at [680, 486] on div "Back: WT_James-Kamps-Business-Card-Back_Back-4.jpg (755 KB) Replace Approve" at bounding box center [835, 472] width 469 height 108
click at [657, 484] on link "Replace" at bounding box center [643, 498] width 69 height 28
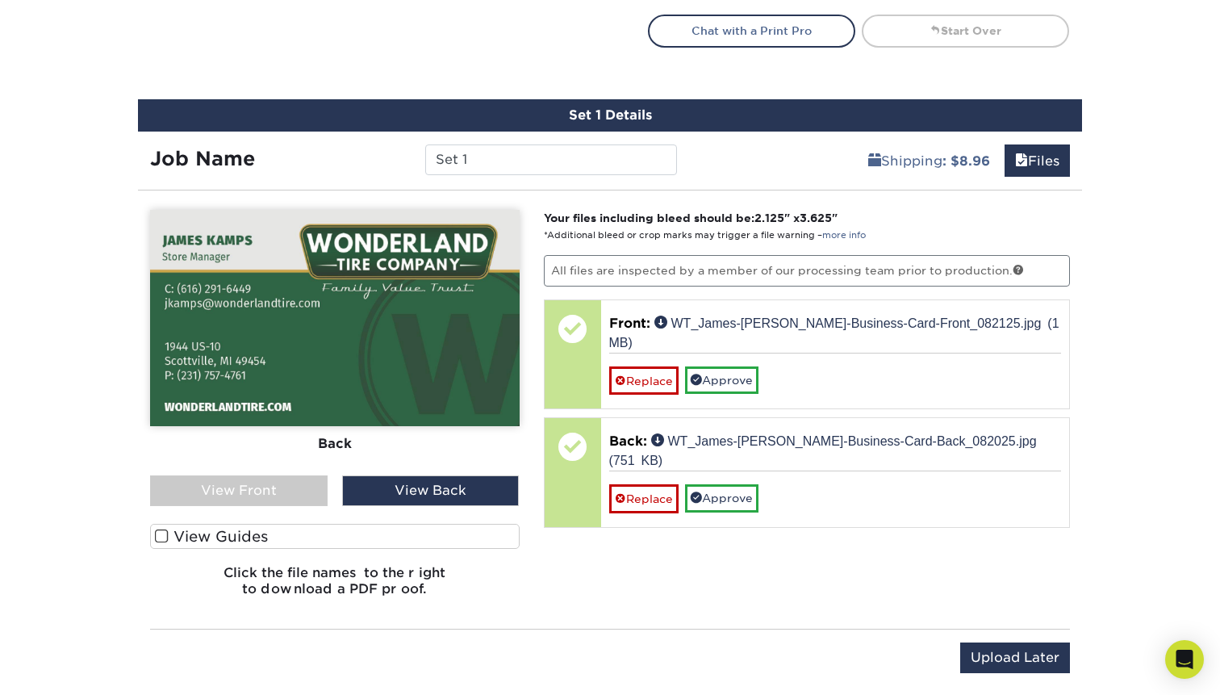
click at [424, 494] on div "View Back" at bounding box center [430, 490] width 177 height 31
click at [282, 486] on div "View Front" at bounding box center [238, 490] width 177 height 31
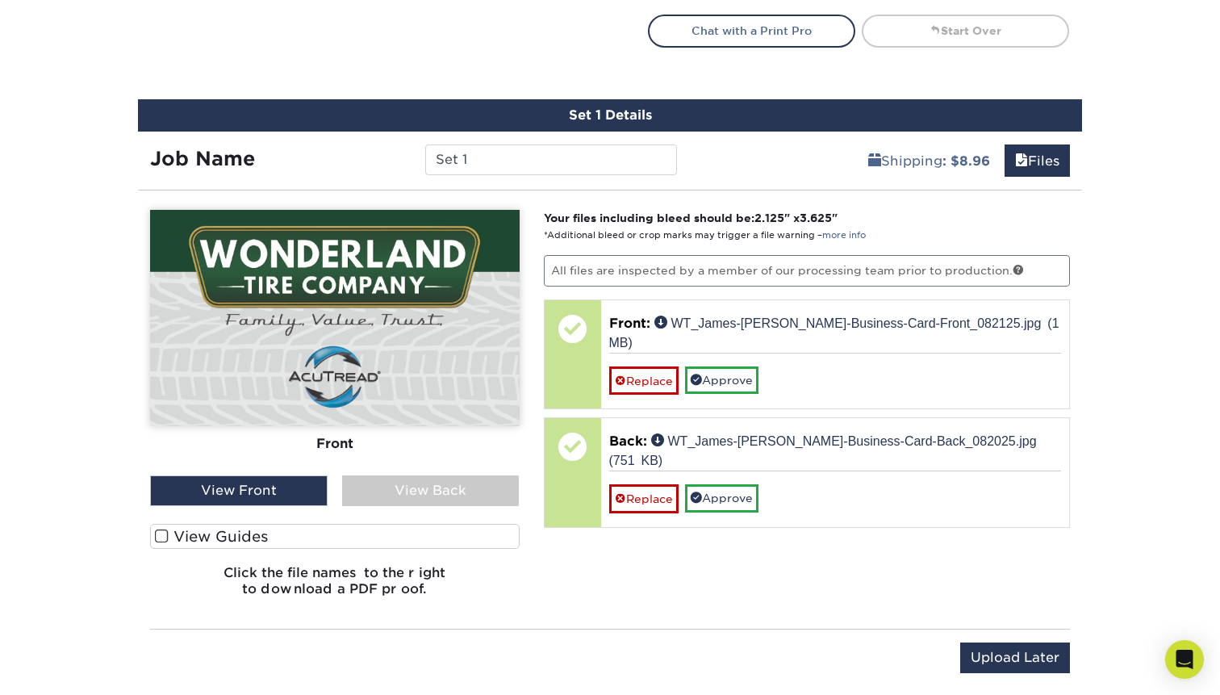
click at [361, 488] on div "View Back" at bounding box center [430, 490] width 177 height 31
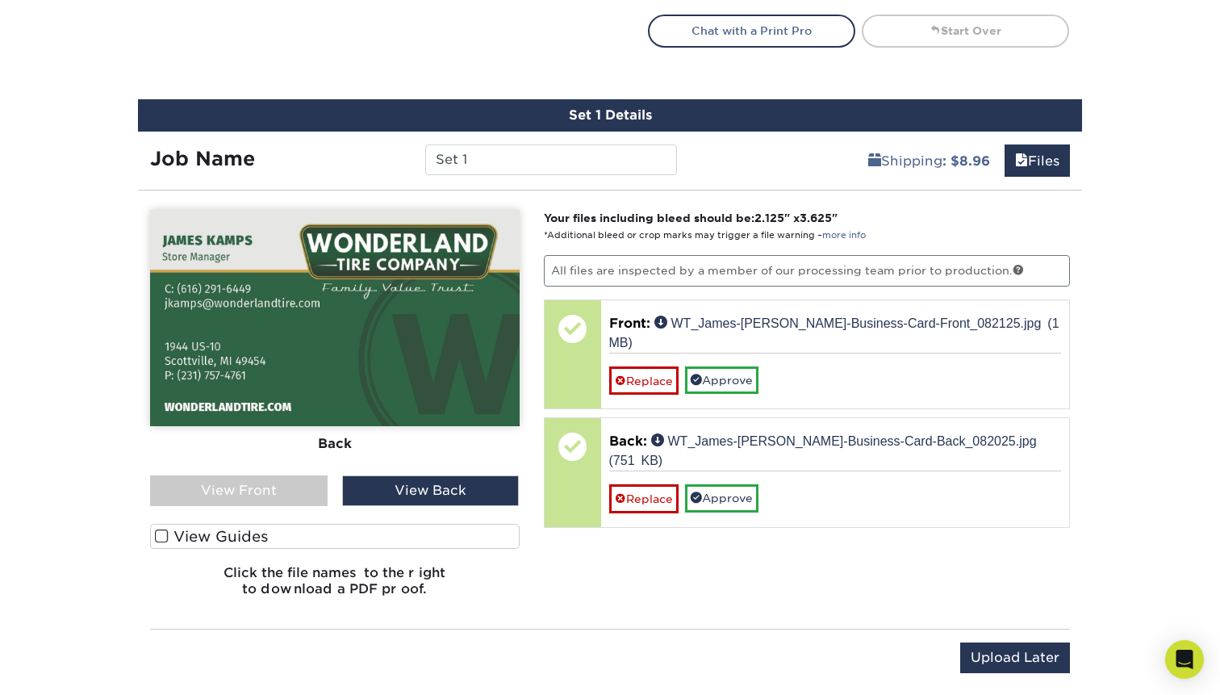
click at [736, 543] on div "Your files including bleed should be: 2.125 " x 3.625 " *Additional bleed or cr…" at bounding box center [807, 409] width 551 height 399
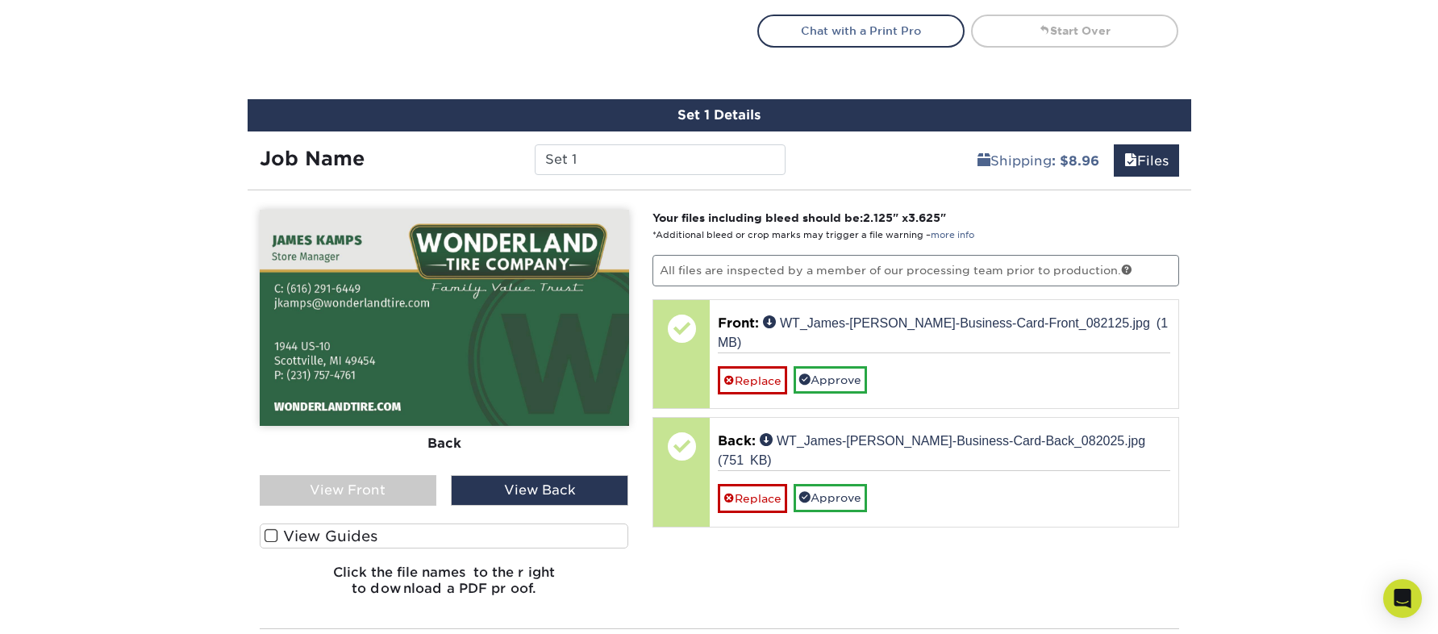
drag, startPoint x: 336, startPoint y: 34, endPoint x: 461, endPoint y: 53, distance: 125.7
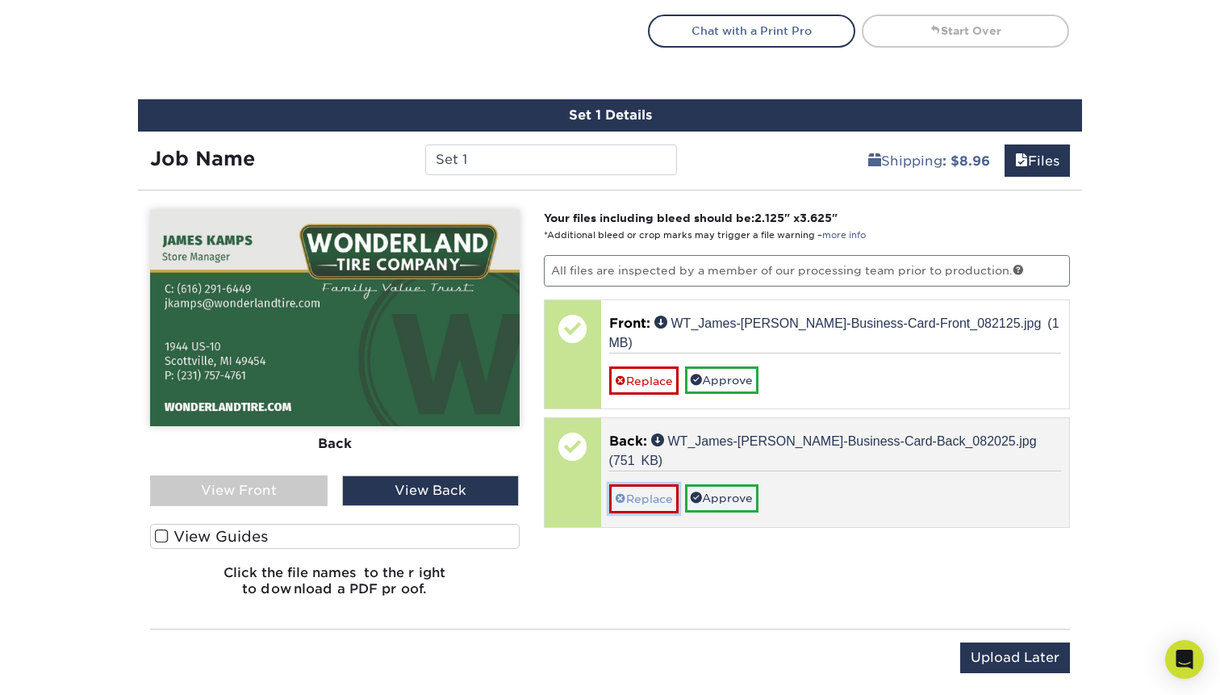
click at [653, 484] on link "Replace" at bounding box center [643, 498] width 69 height 28
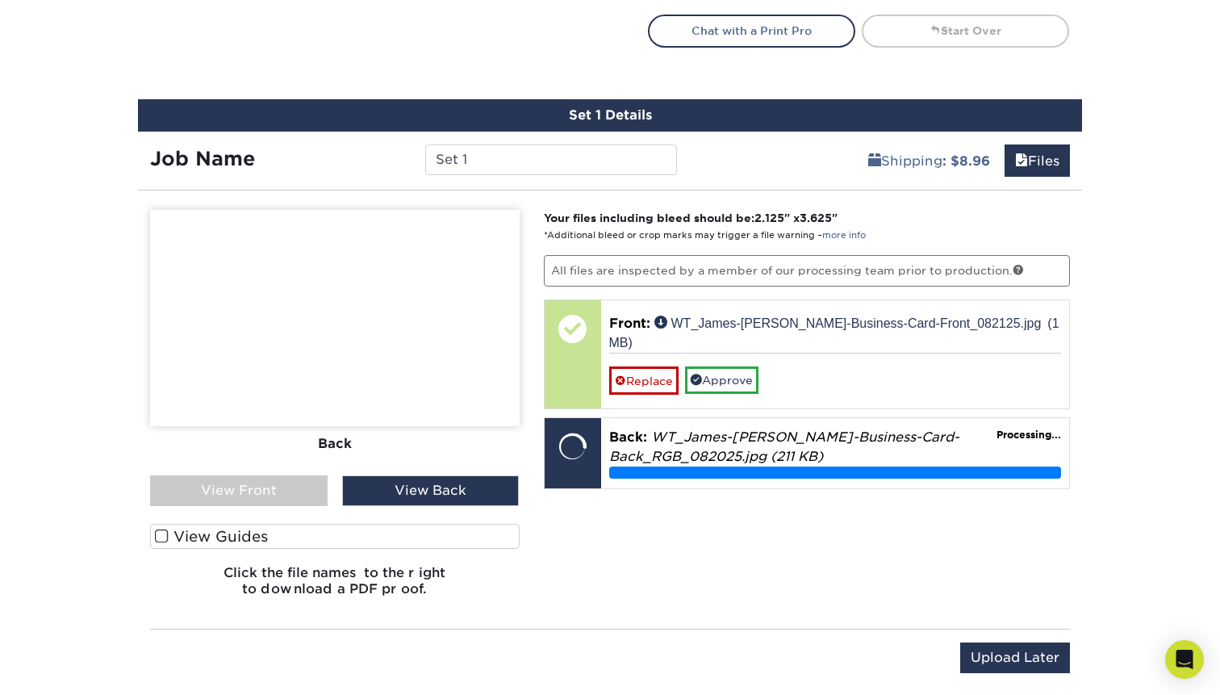
click at [589, 536] on div "Your files including bleed should be: 2.125 " x 3.625 " *Additional bleed or cr…" at bounding box center [807, 409] width 551 height 399
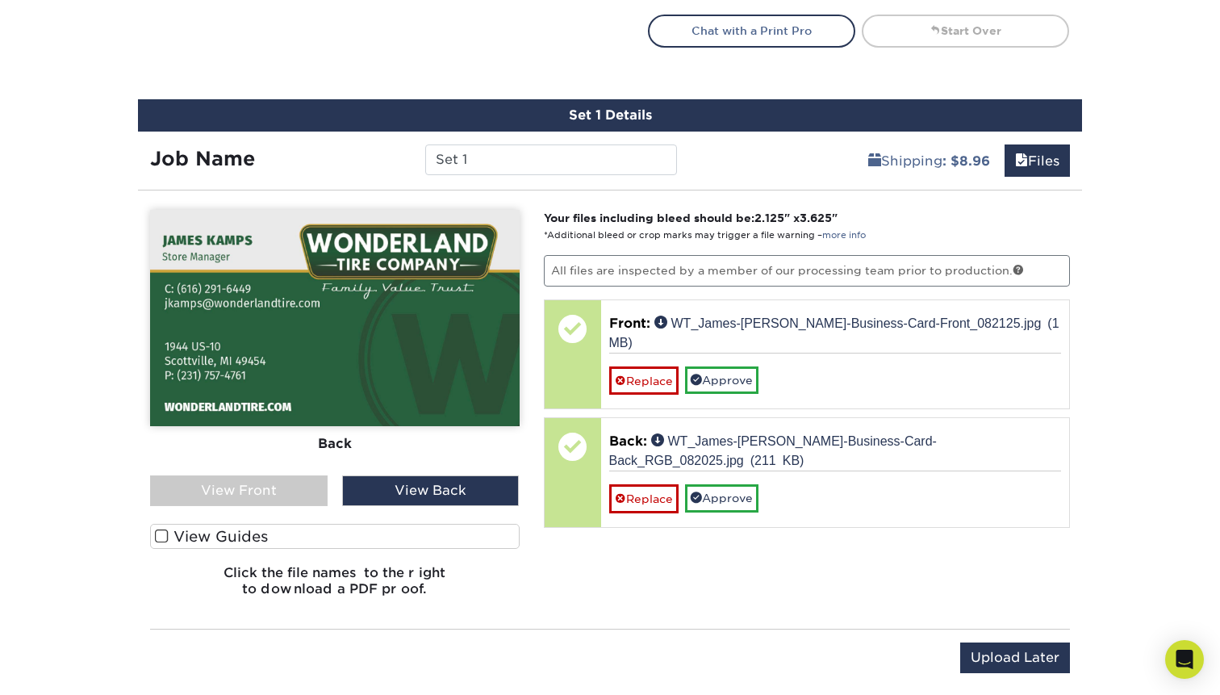
click at [270, 485] on div "View Front" at bounding box center [238, 490] width 177 height 31
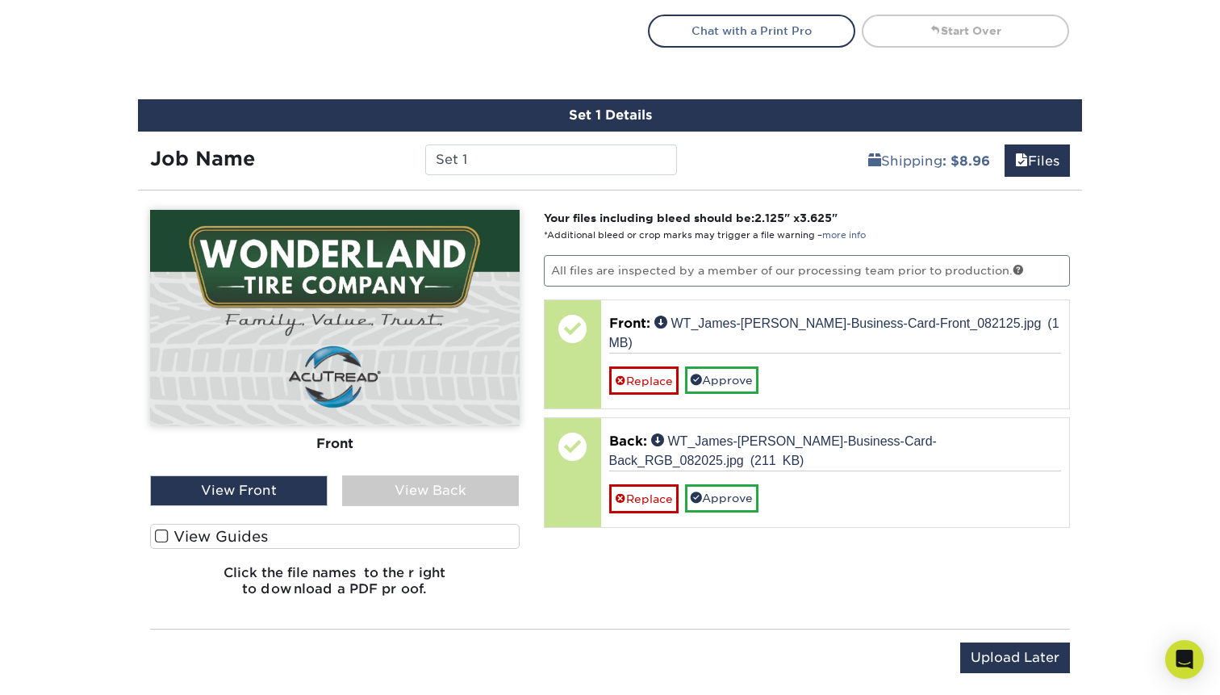
click at [376, 486] on div "View Back" at bounding box center [430, 490] width 177 height 31
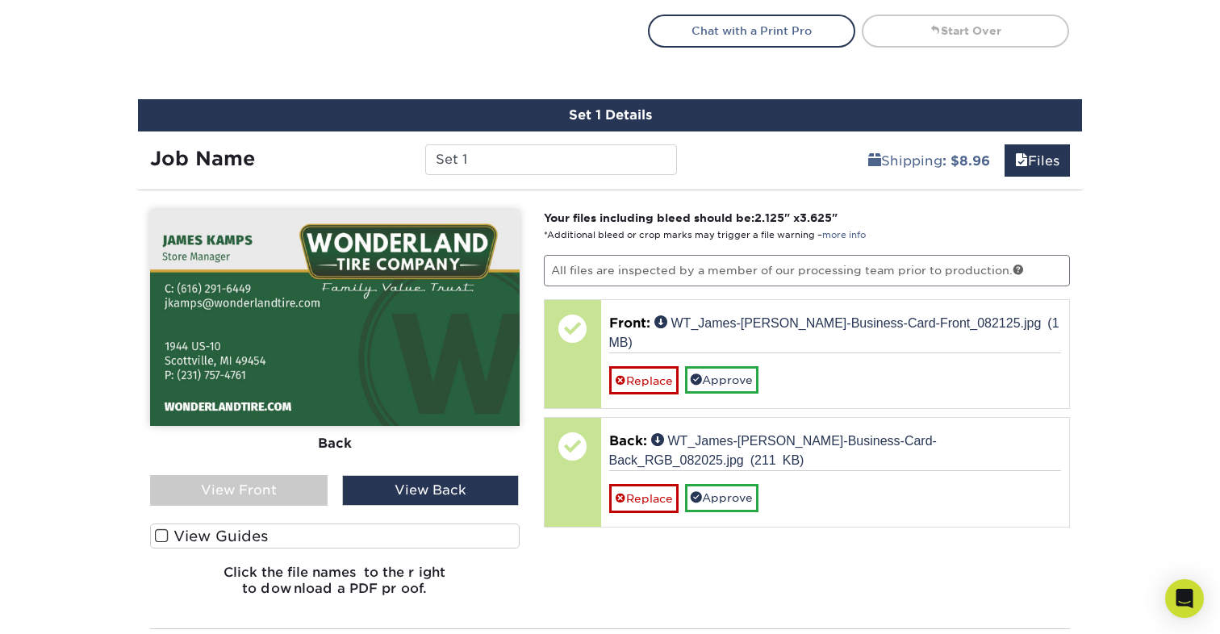
click at [534, 265] on div "Your files including bleed should be: 2.125 " x 3.625 " *Additional bleed or cr…" at bounding box center [807, 409] width 551 height 399
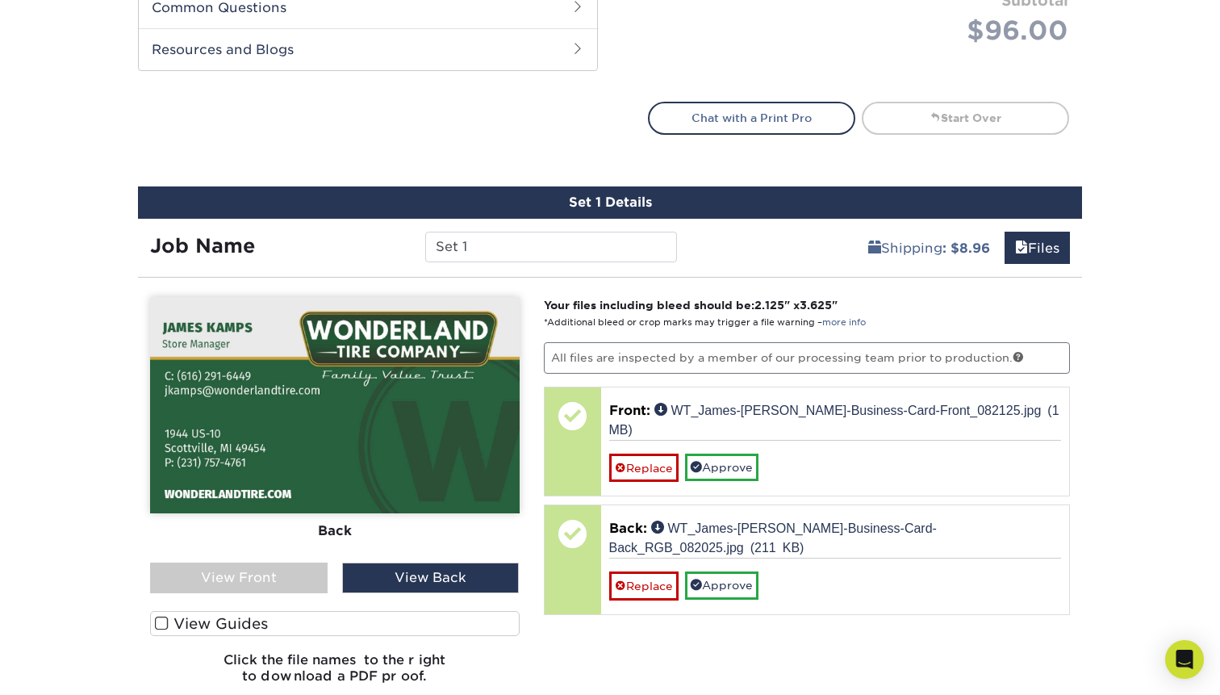
scroll to position [833, 0]
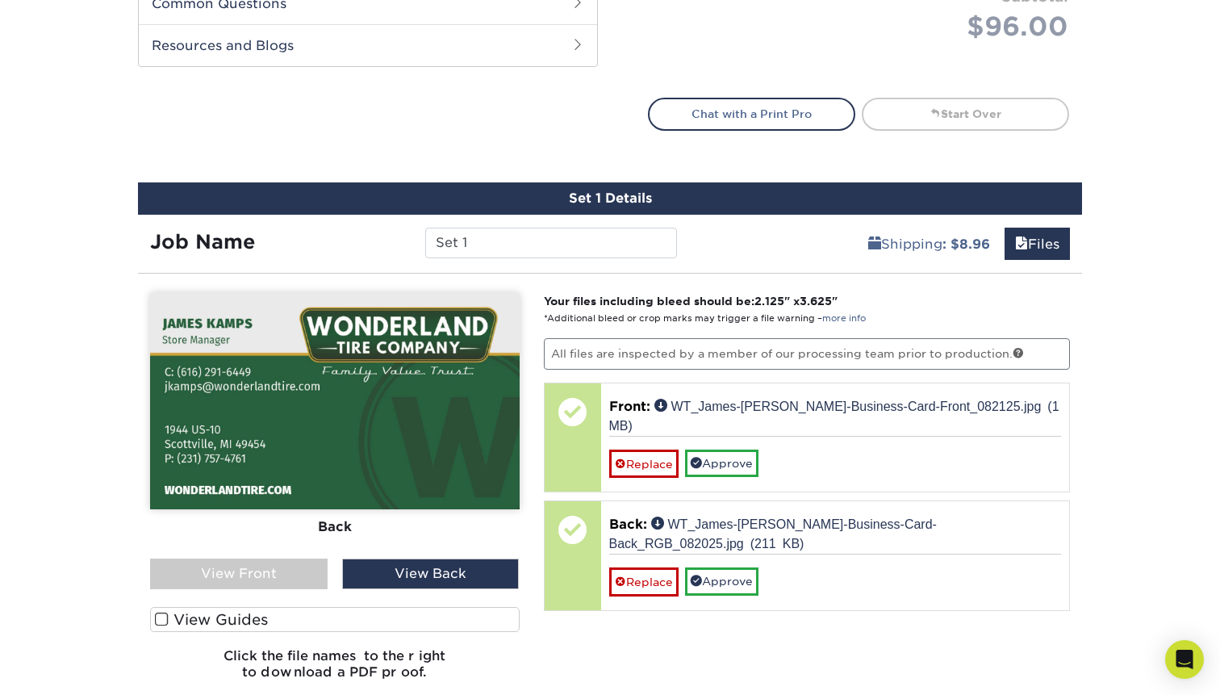
click at [1118, 562] on div "Products Business Cards Silk Laminated Business Cards Previous Next" at bounding box center [610, 32] width 1220 height 1525
